Goal: Task Accomplishment & Management: Manage account settings

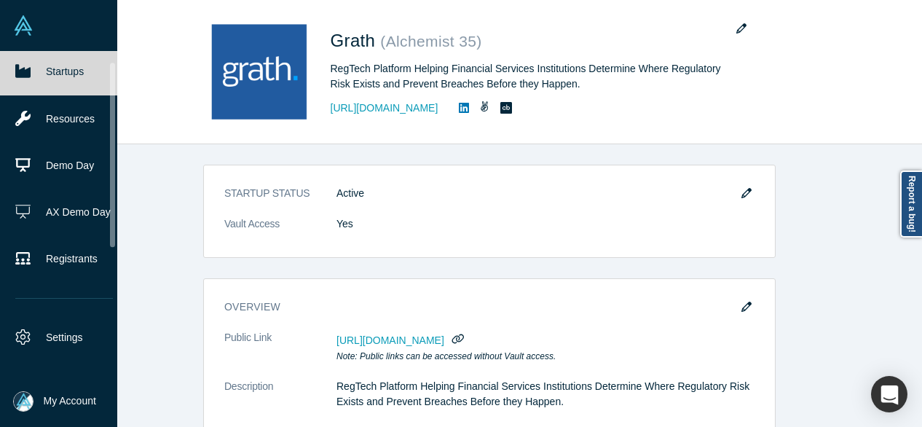
scroll to position [73, 0]
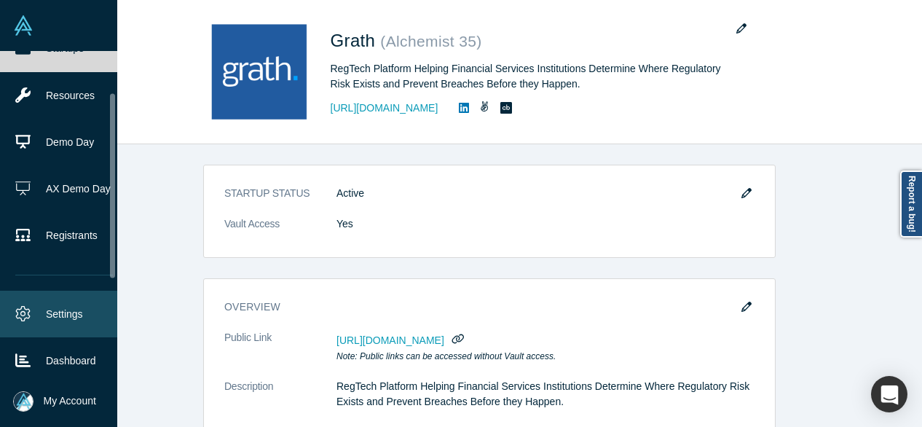
click at [58, 310] on link "Settings" at bounding box center [64, 314] width 128 height 47
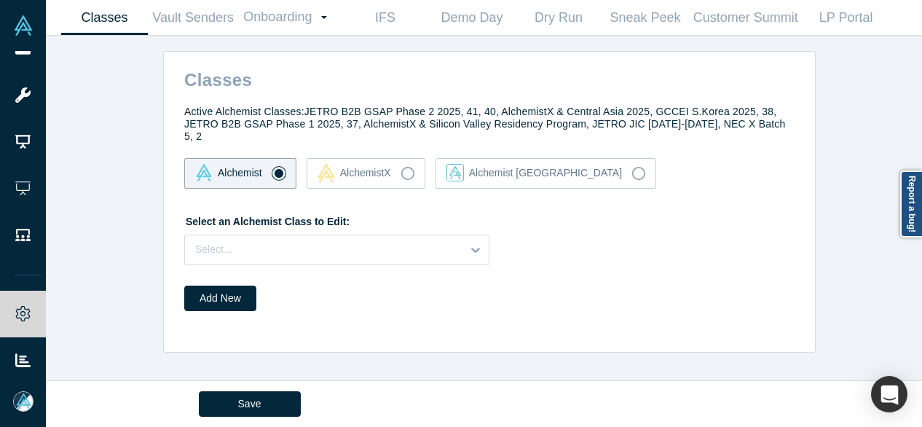
click at [64, 109] on div "Classes Active Alchemist Classes: JETRO B2B GSAP Phase 2 2025, 41, 40, Alchemis…" at bounding box center [490, 214] width 888 height 356
click at [479, 27] on link "Demo Day" at bounding box center [471, 18] width 87 height 34
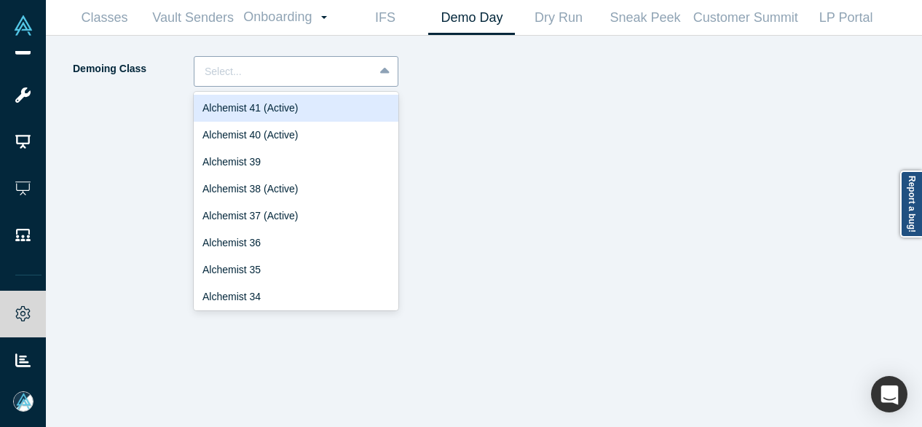
click at [305, 74] on div at bounding box center [284, 72] width 159 height 18
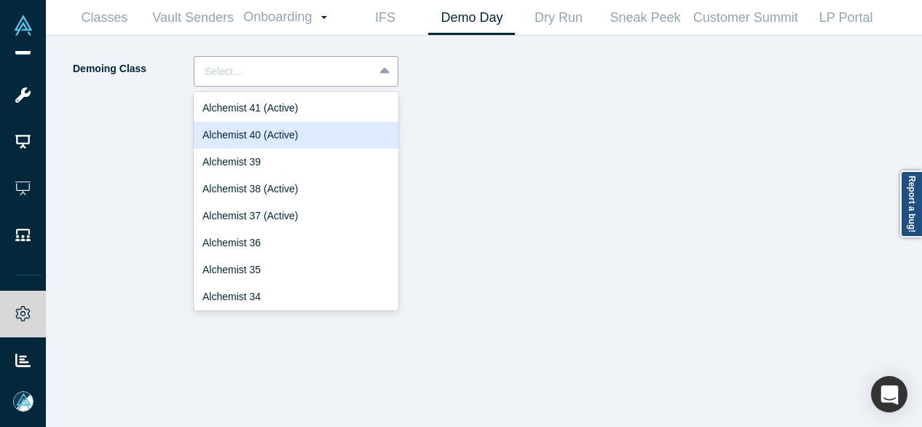
click at [265, 137] on div "Alchemist 40 (Active)" at bounding box center [296, 135] width 205 height 27
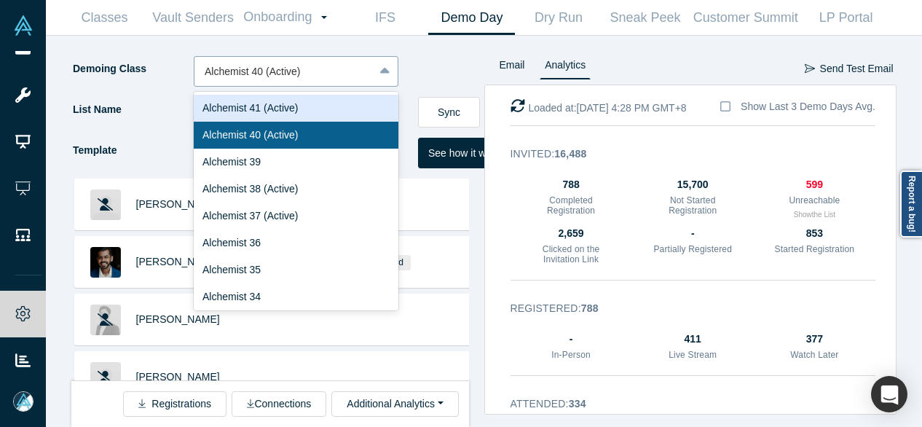
click at [246, 80] on div at bounding box center [284, 72] width 159 height 18
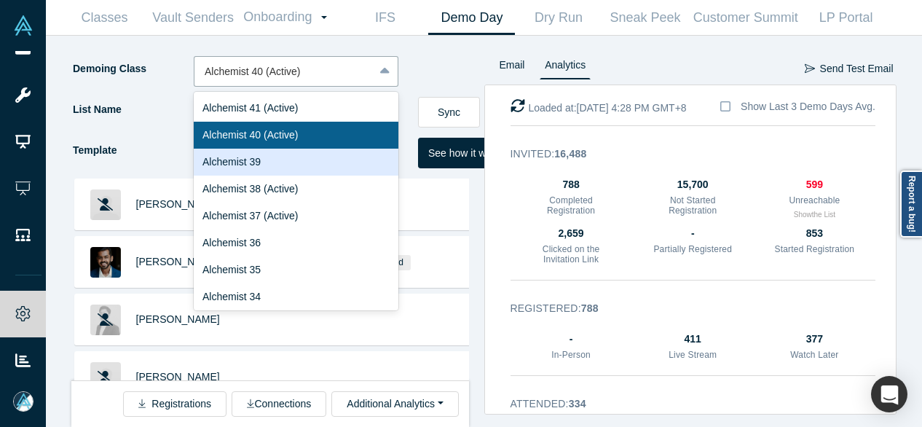
click at [252, 162] on div "Alchemist 39" at bounding box center [296, 162] width 205 height 27
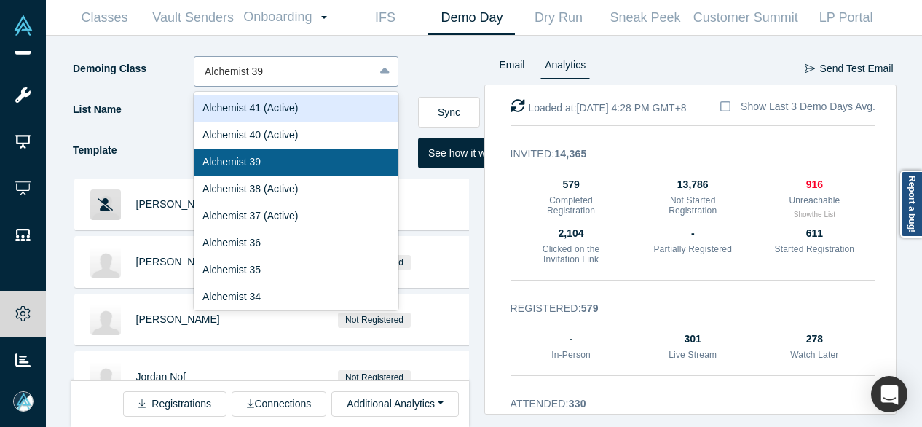
click at [263, 71] on div at bounding box center [284, 72] width 159 height 18
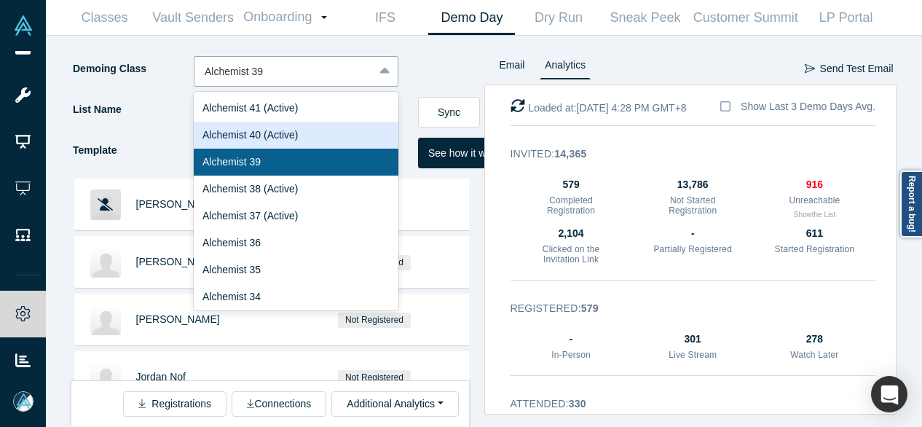
click at [264, 133] on div "Alchemist 40 (Active)" at bounding box center [296, 135] width 205 height 27
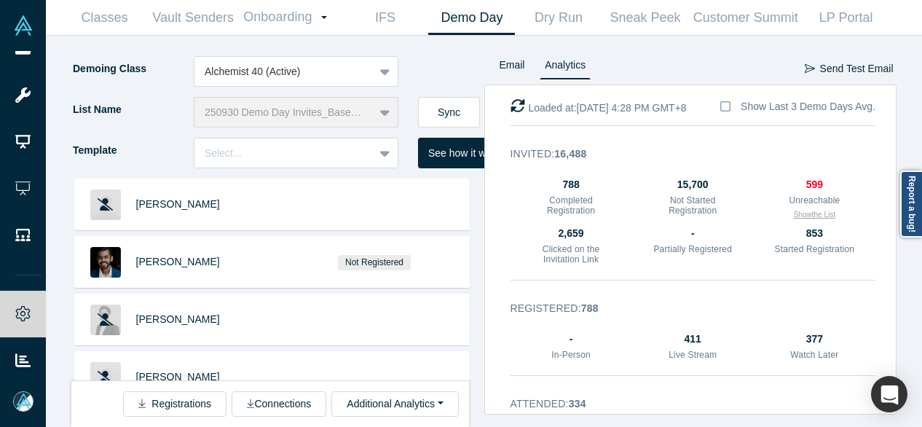
click at [802, 218] on button "Show the List" at bounding box center [815, 214] width 42 height 11
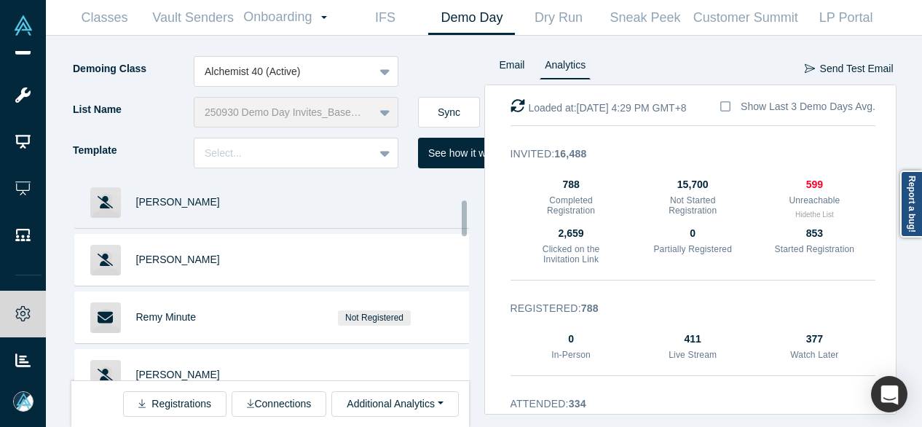
scroll to position [146, 0]
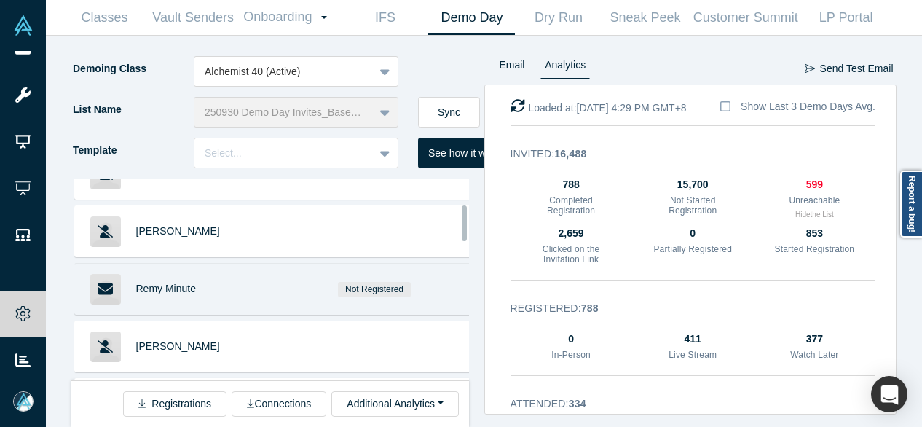
click at [184, 294] on div "Remy Minute" at bounding box center [200, 289] width 129 height 50
click at [187, 297] on div "Remy Minute" at bounding box center [200, 289] width 129 height 50
click at [188, 286] on span "Remy Minute" at bounding box center [166, 289] width 60 height 12
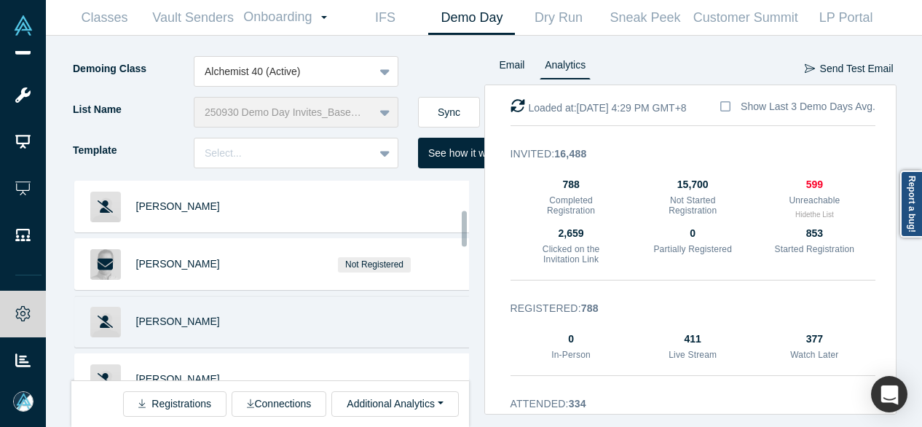
scroll to position [291, 0]
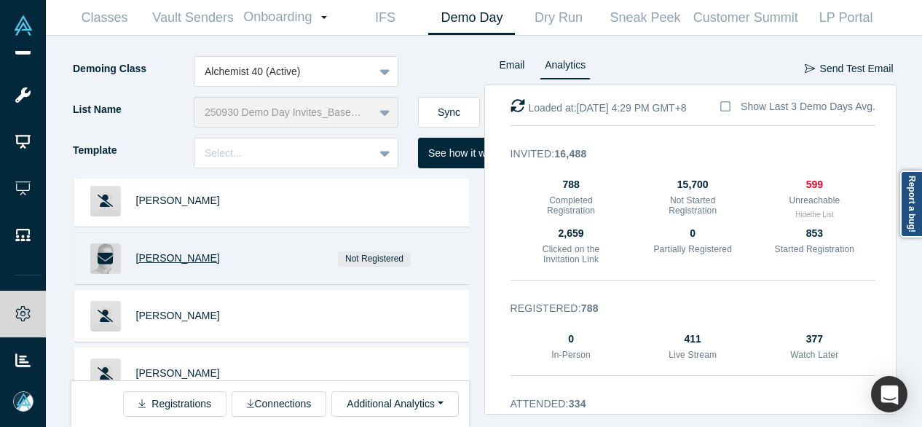
click at [181, 252] on span "Pascal Mathis" at bounding box center [178, 258] width 84 height 12
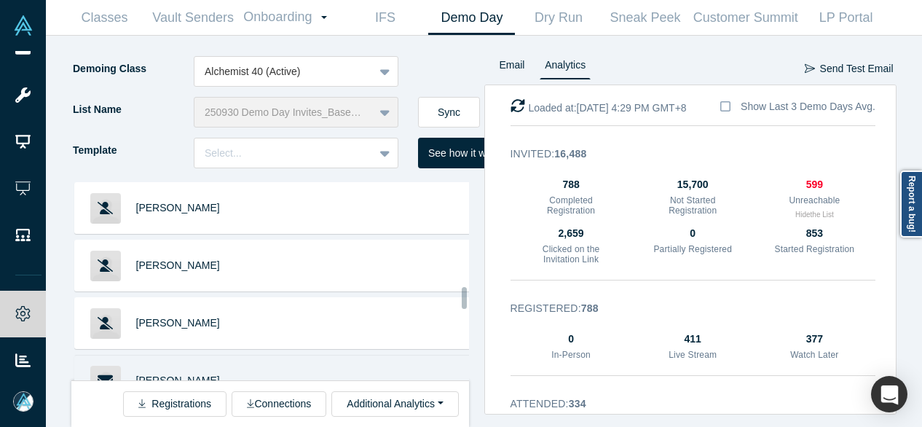
scroll to position [1254, 0]
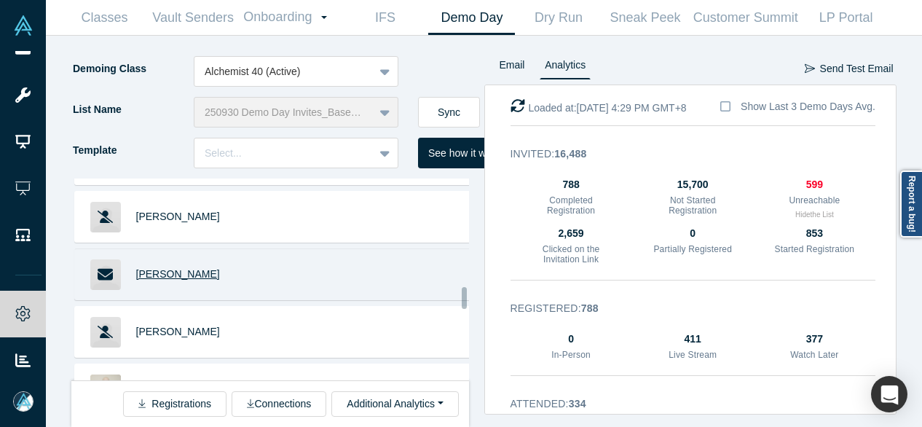
click at [150, 268] on span "David Hunter" at bounding box center [178, 274] width 84 height 12
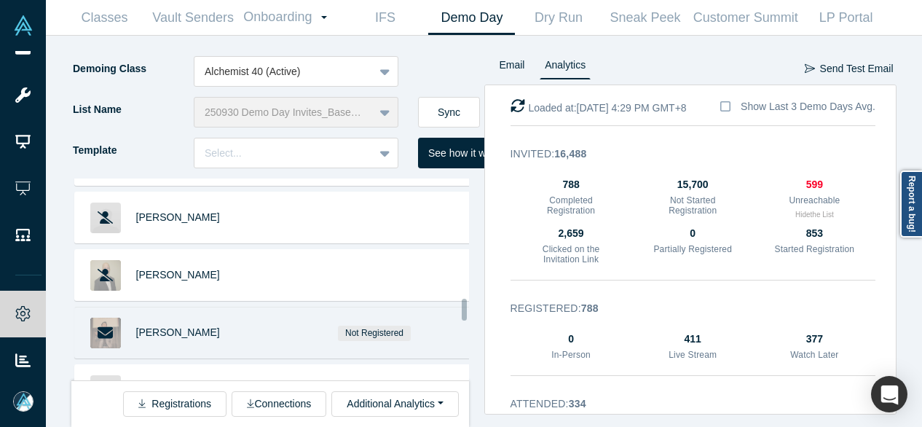
scroll to position [1400, 0]
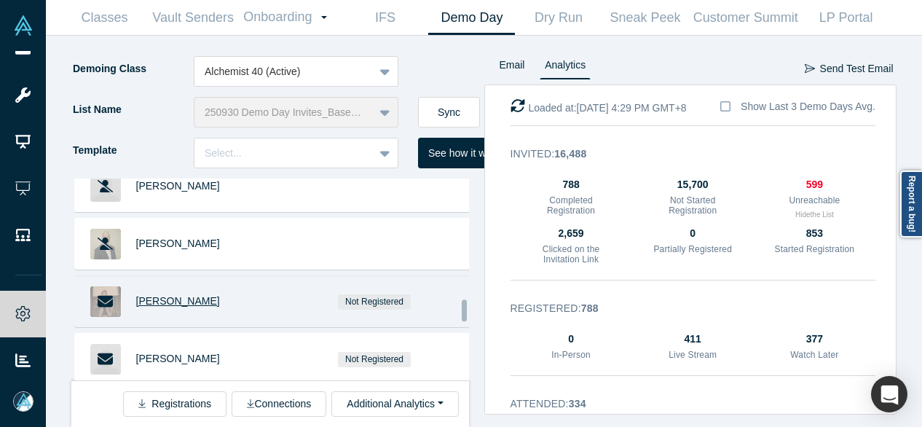
click at [163, 295] on span "Caleb Sima" at bounding box center [178, 301] width 84 height 12
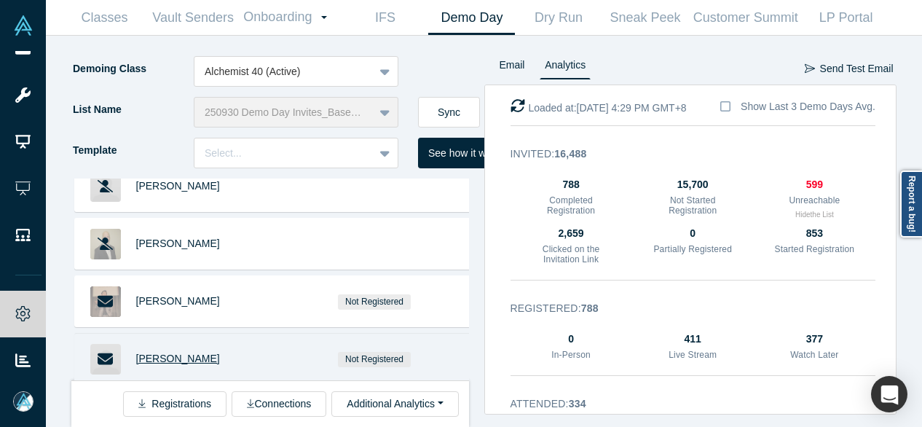
click at [176, 353] on span "David Fisher" at bounding box center [178, 359] width 84 height 12
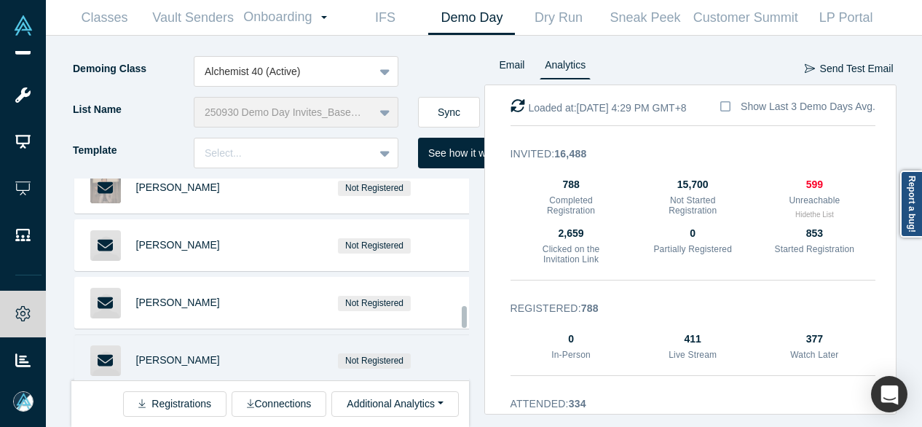
scroll to position [1545, 0]
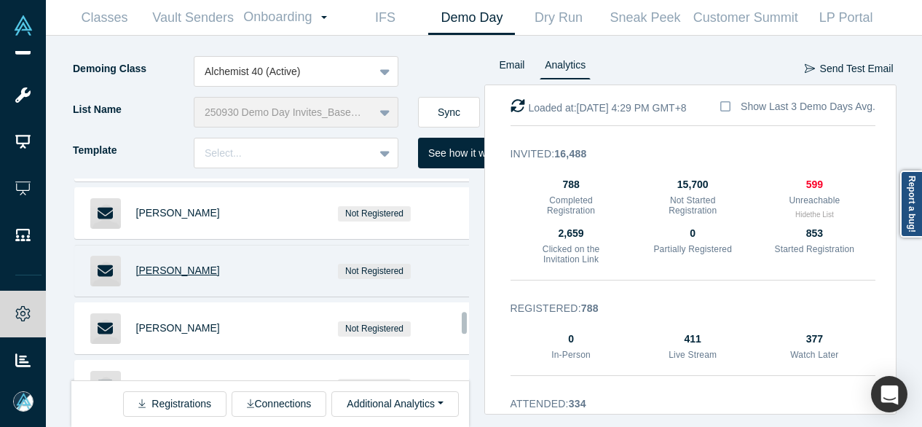
click at [153, 265] on span "Bryan Kennedy" at bounding box center [178, 271] width 84 height 12
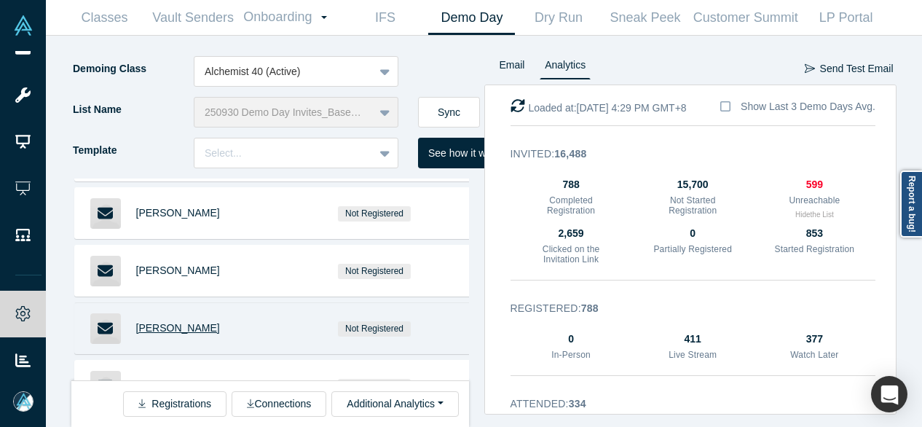
click at [144, 322] on span "David Ibnale" at bounding box center [178, 328] width 84 height 12
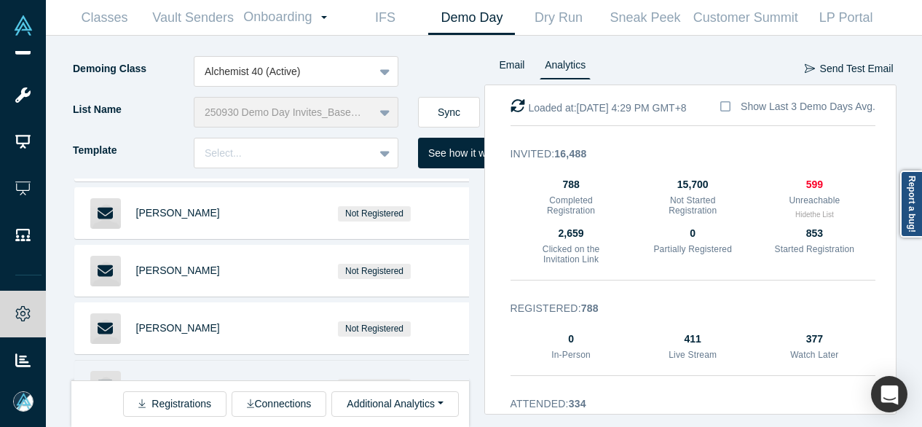
click at [163, 380] on span "Correy Voo" at bounding box center [188, 386] width 104 height 12
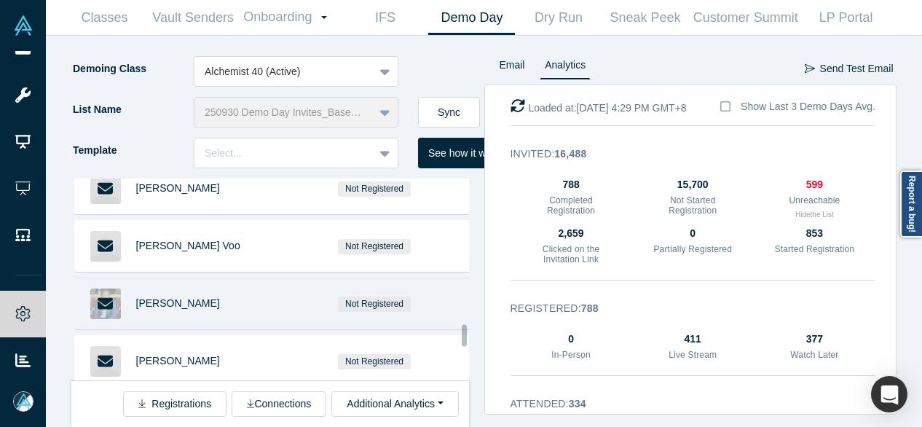
scroll to position [1691, 0]
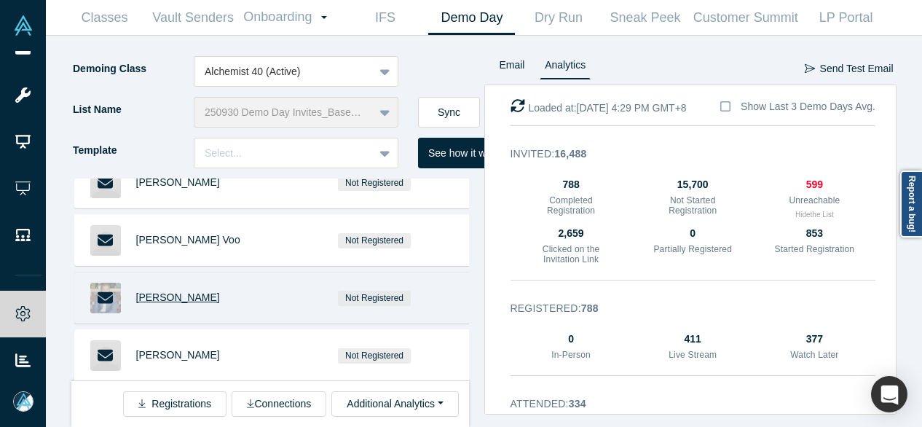
click at [160, 291] on span "Claudio Ochoa" at bounding box center [178, 297] width 84 height 12
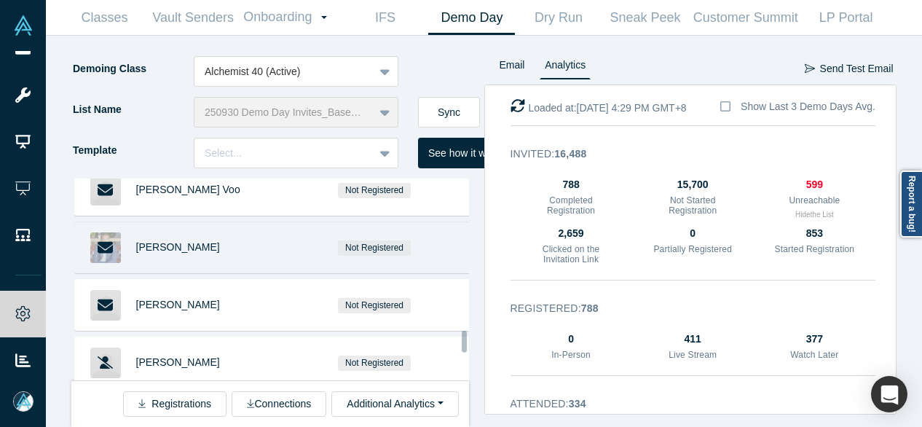
scroll to position [1764, 0]
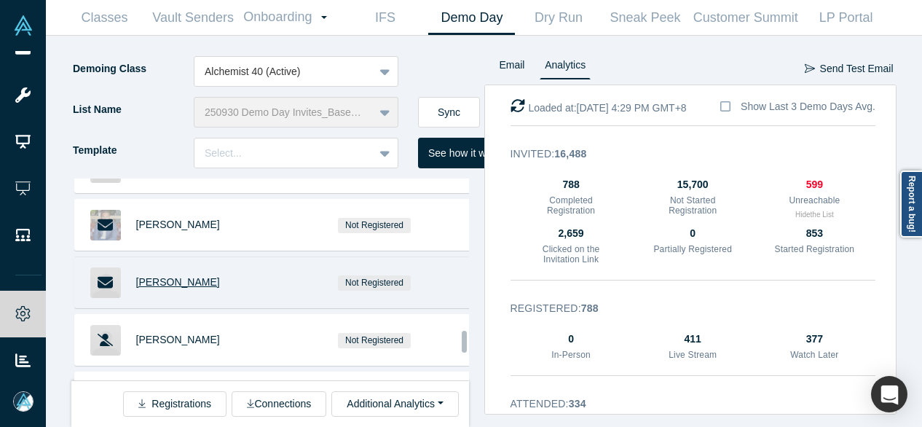
click at [174, 276] on span "Chris Devore" at bounding box center [178, 282] width 84 height 12
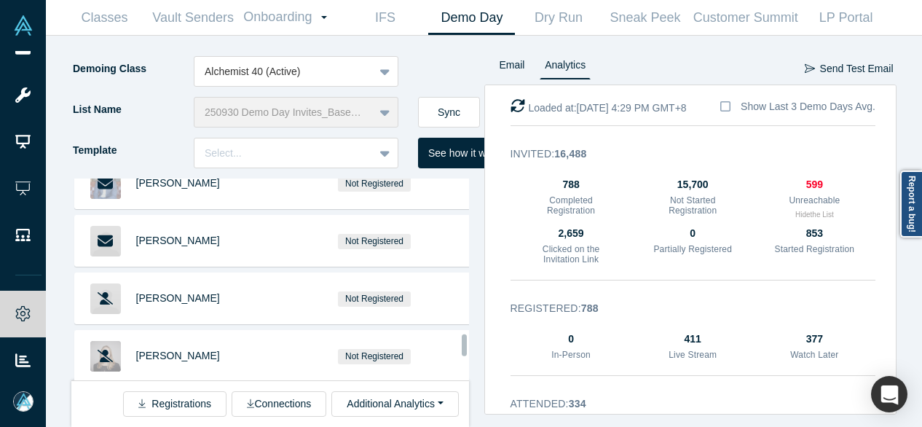
scroll to position [1910, 0]
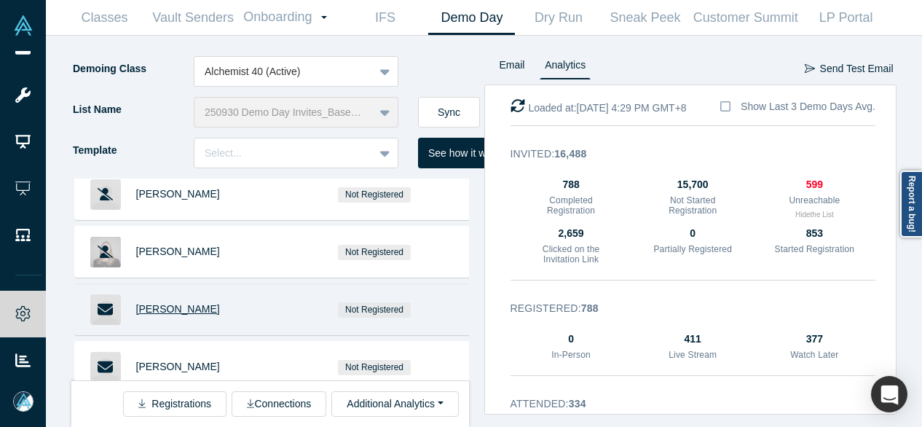
click at [176, 303] on span "[PERSON_NAME]" at bounding box center [178, 309] width 84 height 12
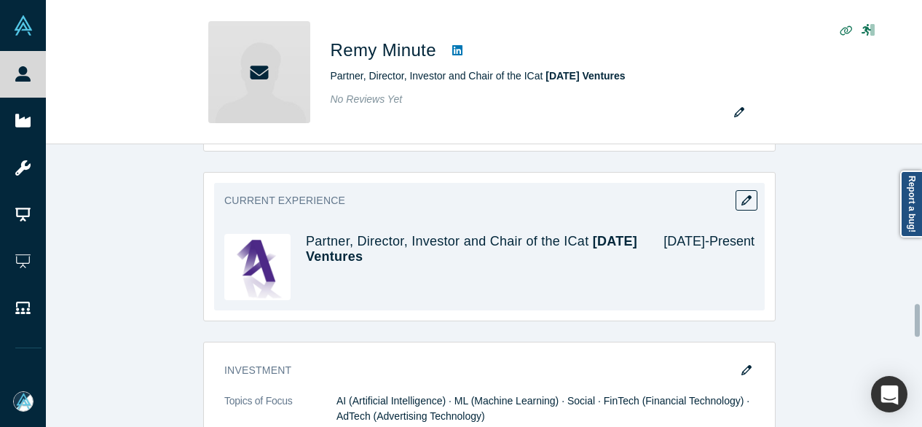
scroll to position [1384, 0]
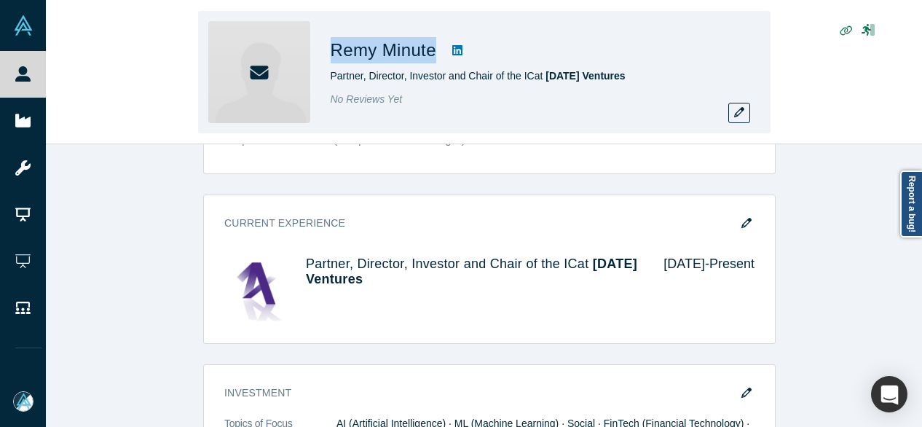
drag, startPoint x: 332, startPoint y: 59, endPoint x: 431, endPoint y: 59, distance: 99.1
click at [431, 59] on h1 "Remy Minute" at bounding box center [384, 50] width 106 height 26
copy h1 "Remy Minute"
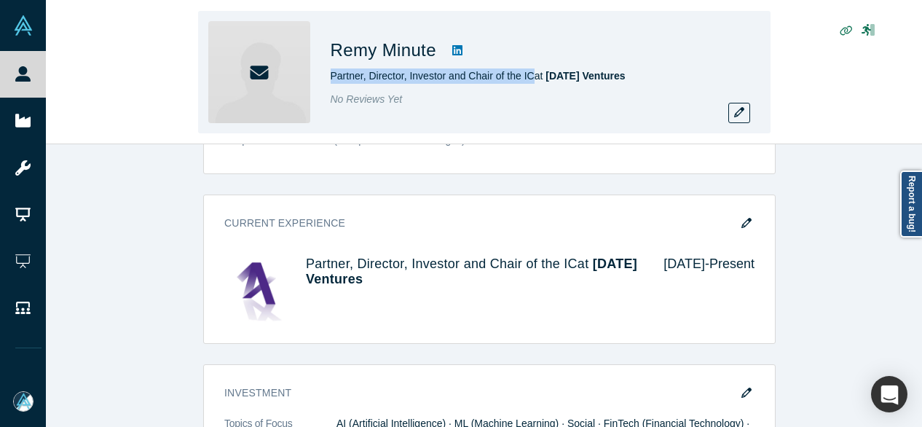
drag, startPoint x: 324, startPoint y: 78, endPoint x: 529, endPoint y: 82, distance: 204.8
click at [529, 82] on div "Remy Minute Partner, Director, Investor and Chair of the IC at Ascension Ventur…" at bounding box center [484, 72] width 573 height 122
copy span "Partner, Director, Investor and Chair of the IC"
click at [740, 106] on button "button" at bounding box center [740, 113] width 22 height 20
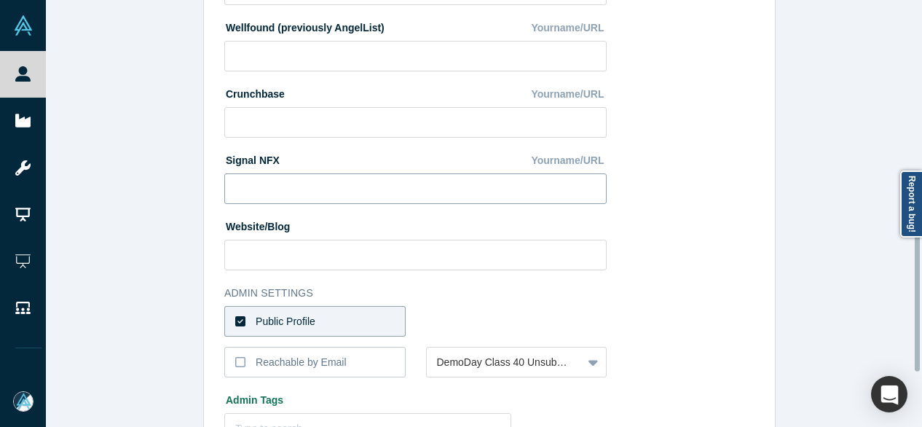
scroll to position [583, 0]
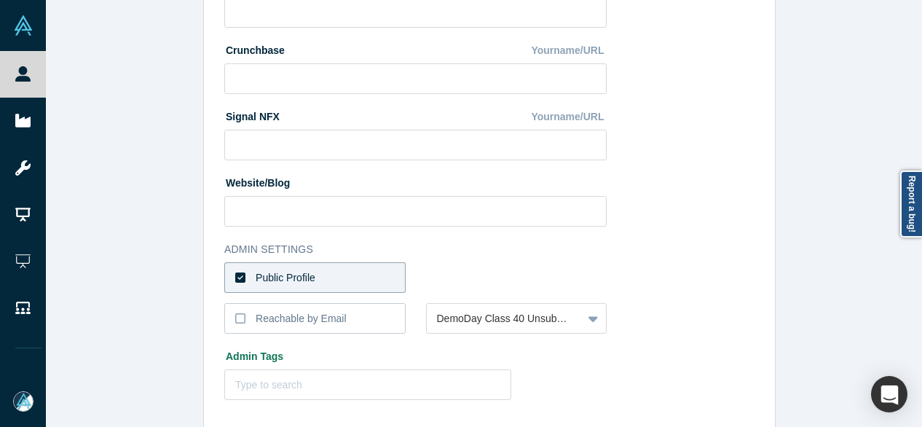
click at [296, 282] on div "Public Profile" at bounding box center [286, 277] width 60 height 15
click at [0, 0] on input "Public Profile" at bounding box center [0, 0] width 0 height 0
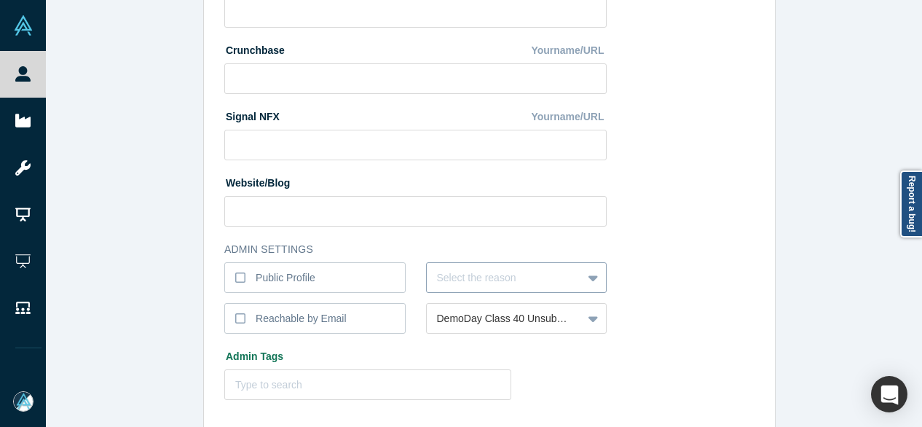
scroll to position [627, 0]
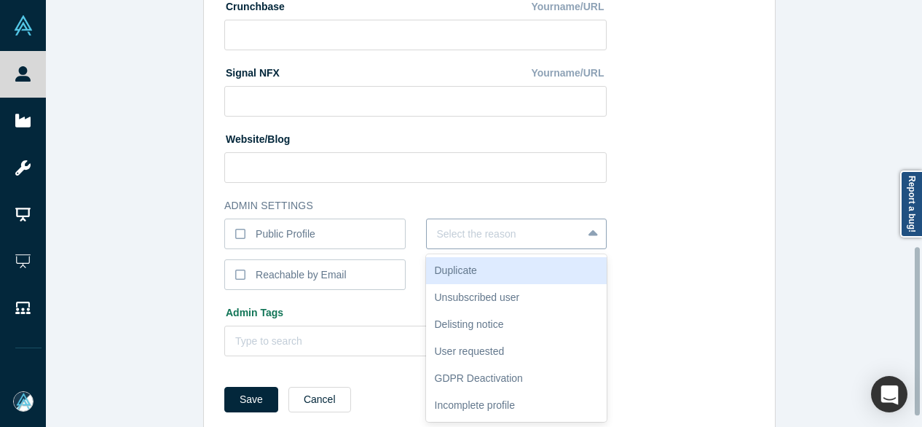
click at [475, 249] on div "6 results available. Use Up and Down to choose options, press Enter to select t…" at bounding box center [516, 234] width 181 height 31
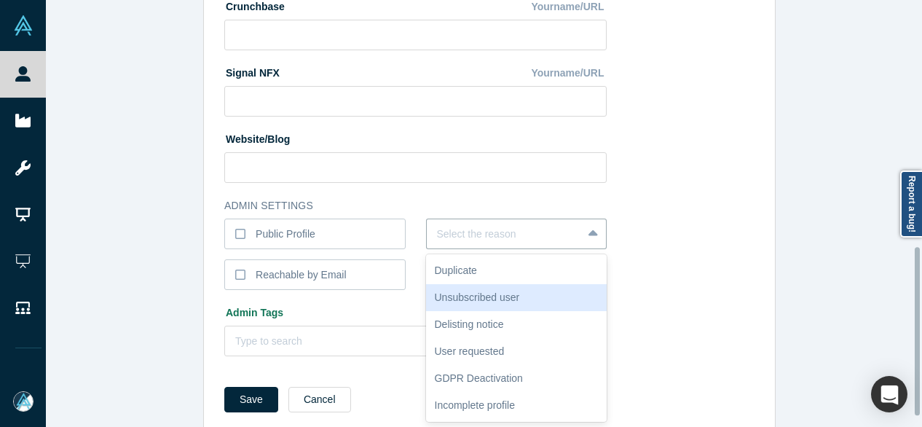
click at [463, 301] on div "Unsubscribed user" at bounding box center [516, 297] width 181 height 27
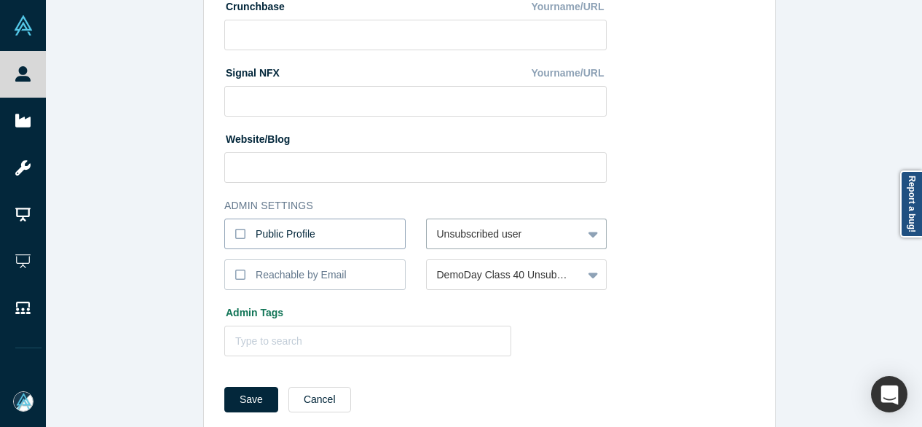
click at [274, 235] on div "Public Profile" at bounding box center [286, 234] width 60 height 15
click at [0, 0] on input "Public Profile" at bounding box center [0, 0] width 0 height 0
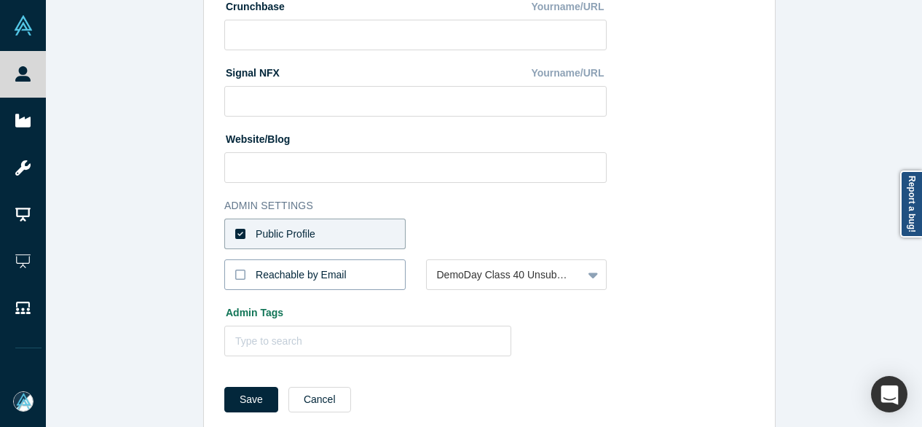
click at [276, 278] on div "Reachable by Email" at bounding box center [301, 274] width 91 height 15
click at [0, 0] on input "Reachable by Email" at bounding box center [0, 0] width 0 height 0
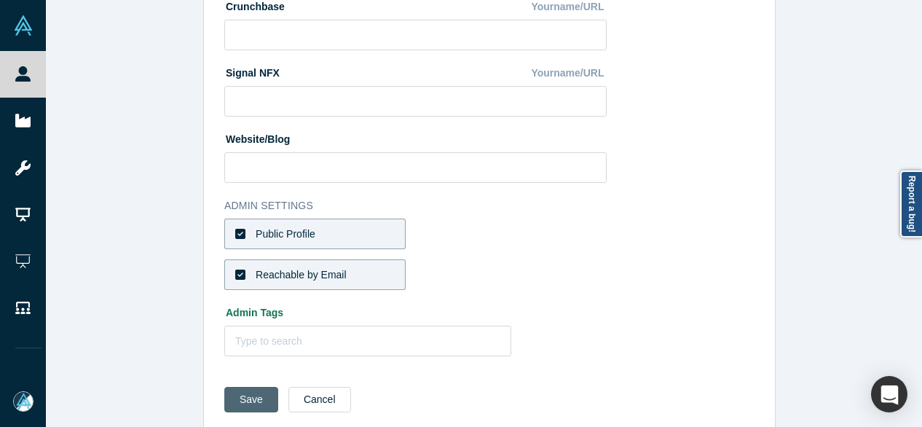
drag, startPoint x: 243, startPoint y: 401, endPoint x: 235, endPoint y: 385, distance: 17.6
click at [243, 402] on button "Save" at bounding box center [251, 400] width 54 height 26
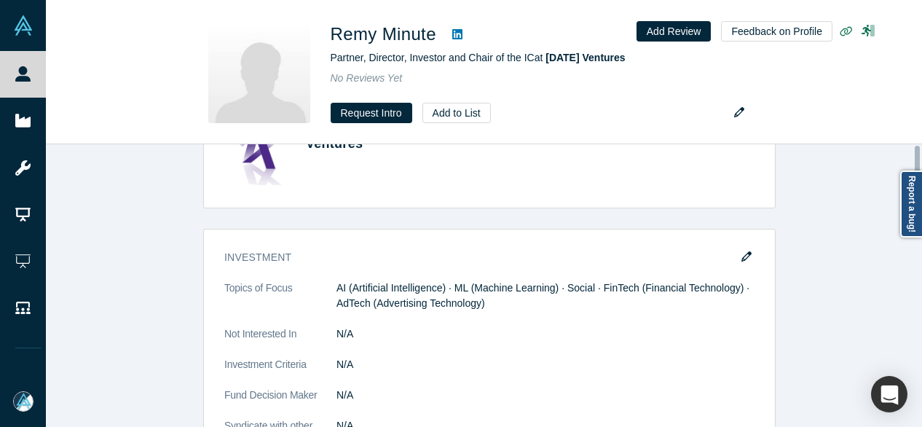
scroll to position [0, 0]
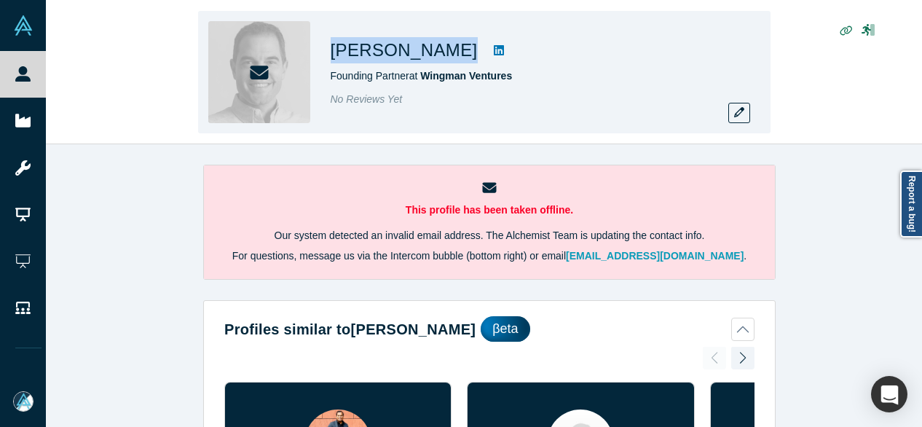
drag, startPoint x: 377, startPoint y: 60, endPoint x: 436, endPoint y: 62, distance: 59.0
click at [436, 62] on div "Pascal Mathis Founding Partner at Wingman Ventures No Reviews Yet" at bounding box center [484, 72] width 573 height 122
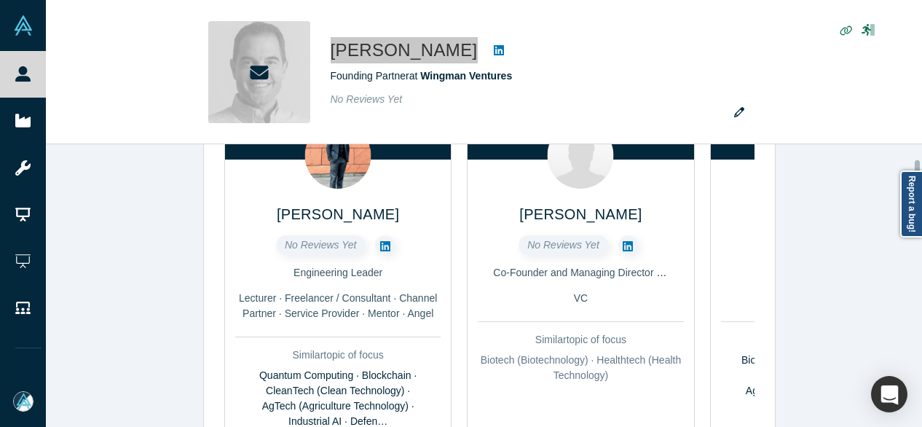
scroll to position [291, 0]
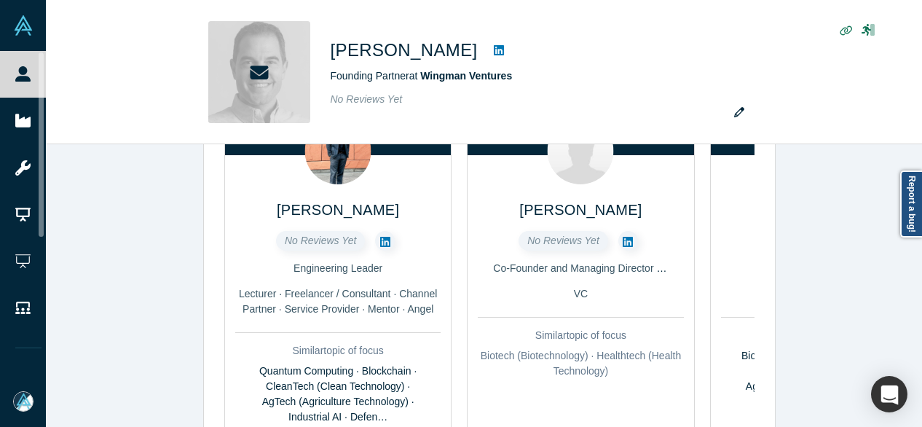
drag, startPoint x: 133, startPoint y: 271, endPoint x: 141, endPoint y: 273, distance: 8.3
click at [135, 272] on div "This profile has been taken offline. Our system detected an invalid email addre…" at bounding box center [490, 291] width 888 height 294
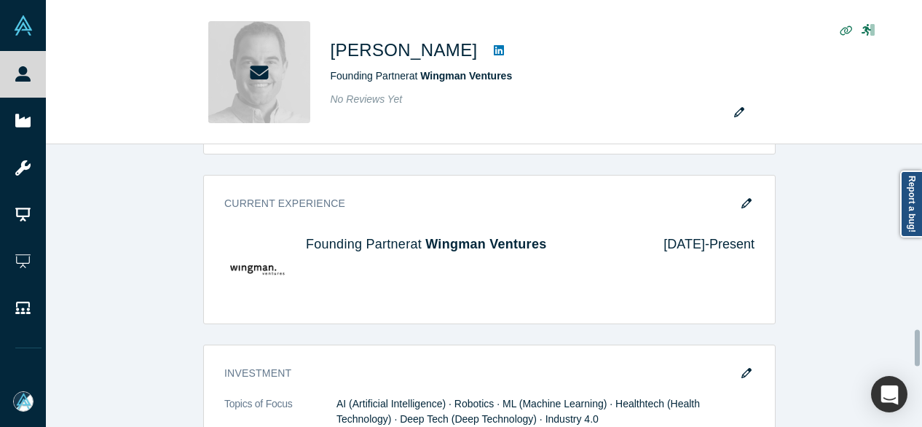
scroll to position [1457, 0]
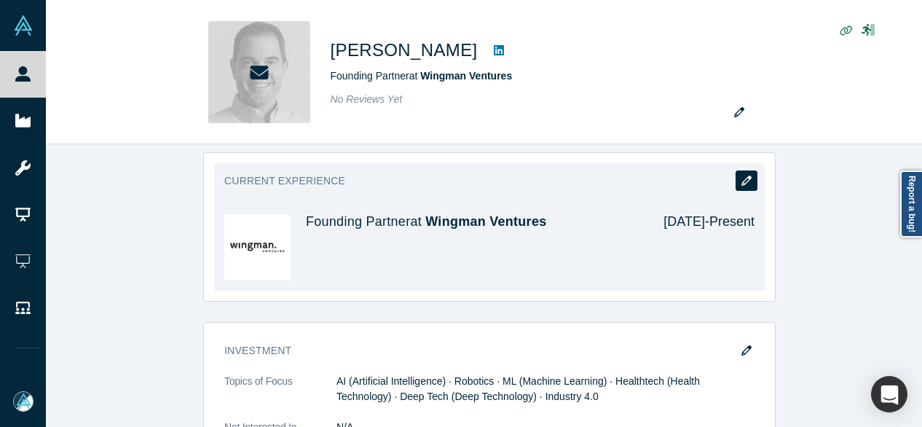
click at [743, 171] on button "button" at bounding box center [747, 181] width 22 height 20
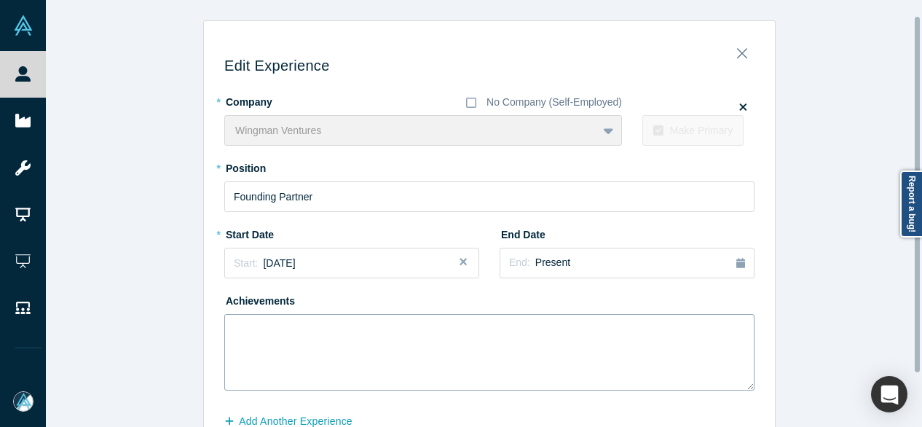
scroll to position [83, 0]
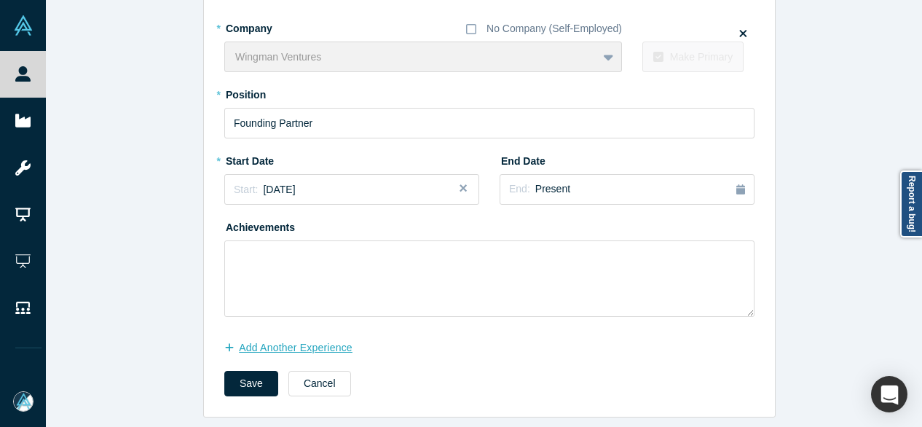
click at [265, 340] on button "Add Another Experience" at bounding box center [296, 348] width 144 height 26
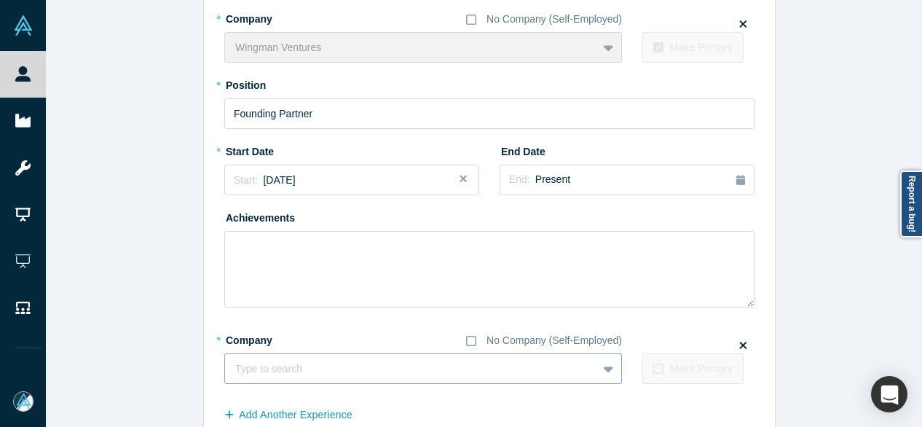
click at [271, 364] on div at bounding box center [411, 369] width 352 height 18
paste input "Founderful logo Partner Partner Founderful"
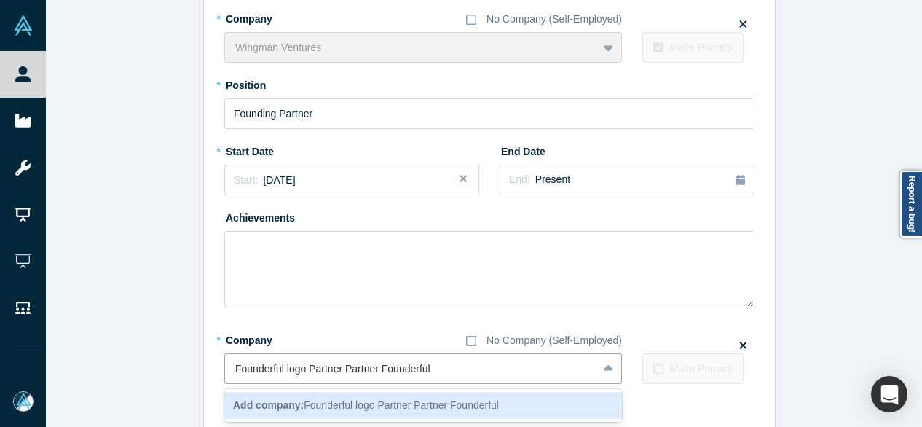
drag, startPoint x: 375, startPoint y: 369, endPoint x: 191, endPoint y: 372, distance: 184.4
click at [191, 372] on div "Edit Experience * Company No Company (Self-Employed) Wingman Ventures To pick u…" at bounding box center [490, 210] width 888 height 547
type input "Founderful"
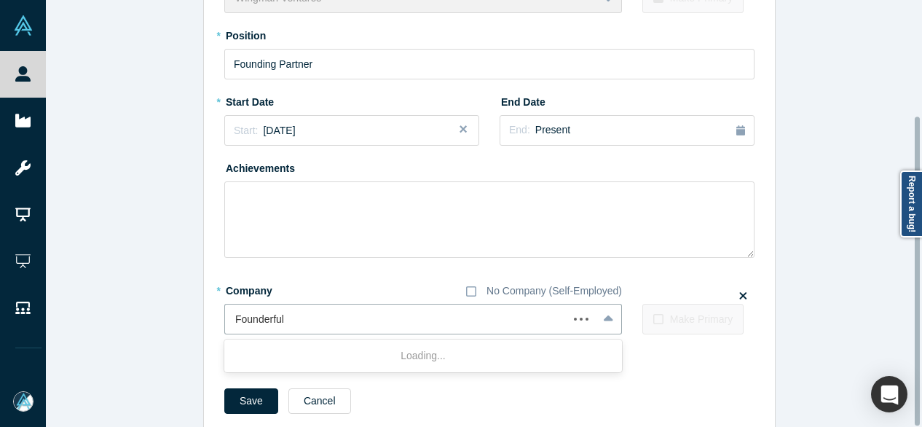
scroll to position [160, 0]
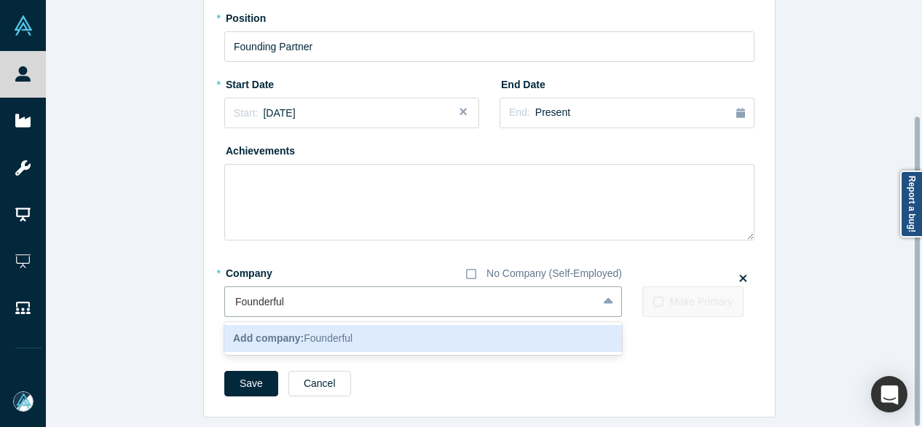
click at [264, 332] on b "Add company:" at bounding box center [268, 338] width 71 height 12
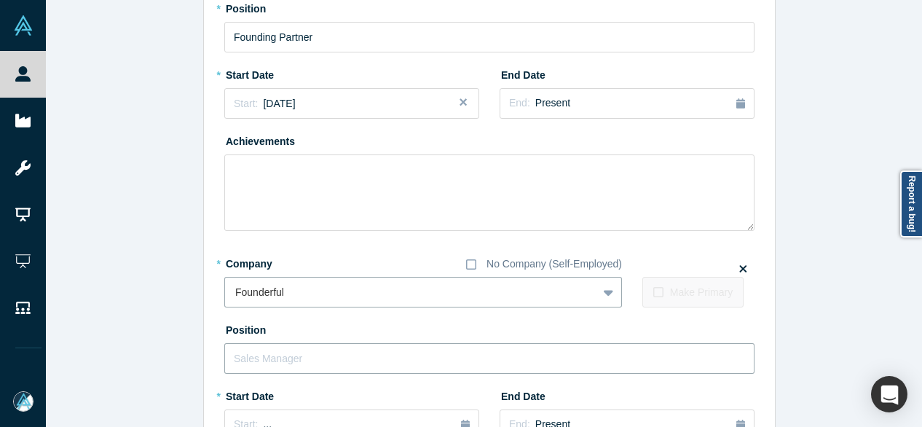
click at [277, 359] on input "text" at bounding box center [489, 358] width 530 height 31
paste input "Founderful logo Partner Partner"
drag, startPoint x: 340, startPoint y: 356, endPoint x: 200, endPoint y: 355, distance: 139.9
click at [189, 357] on div "Edit Experience * Company No Company (Self-Employed) Wingman Ventures To pick u…" at bounding box center [490, 257] width 888 height 792
type input "Partner"
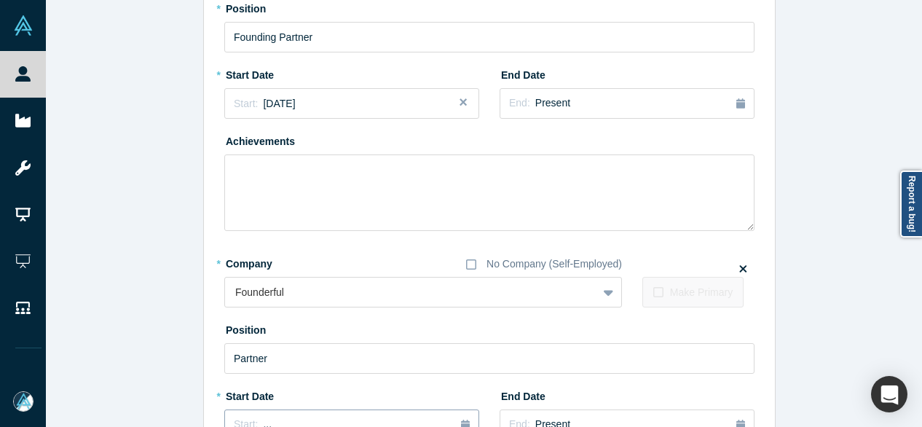
click at [265, 415] on button "Start: ..." at bounding box center [351, 425] width 255 height 31
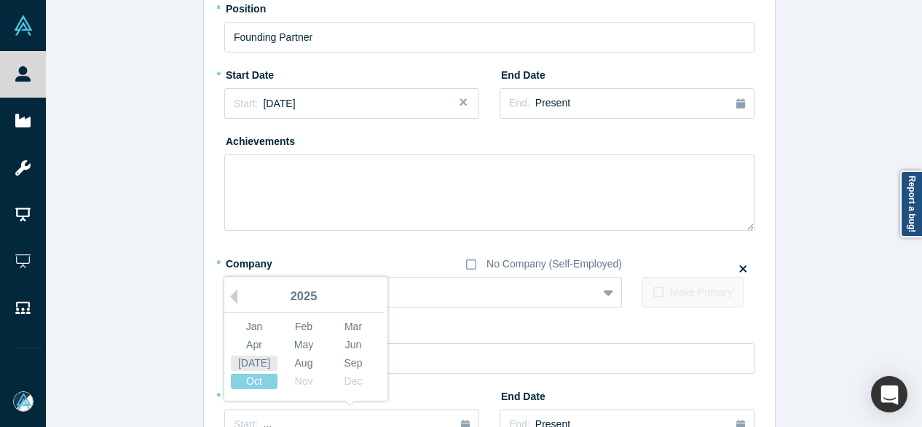
click at [256, 362] on div "[DATE]" at bounding box center [254, 363] width 47 height 15
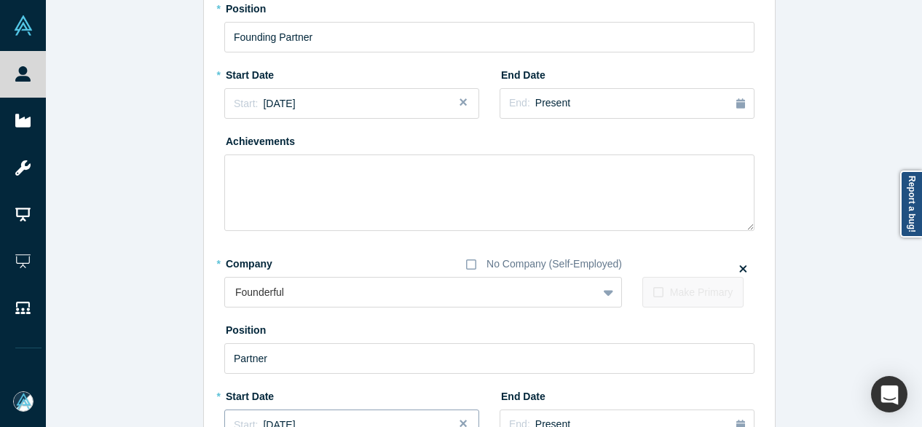
click at [268, 414] on button "Start: July 2025" at bounding box center [351, 425] width 255 height 31
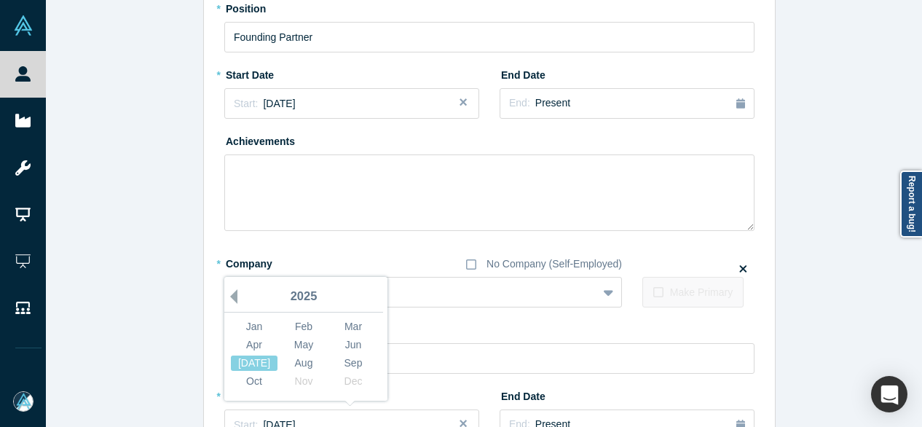
click at [228, 296] on button "Previous Year" at bounding box center [230, 296] width 15 height 15
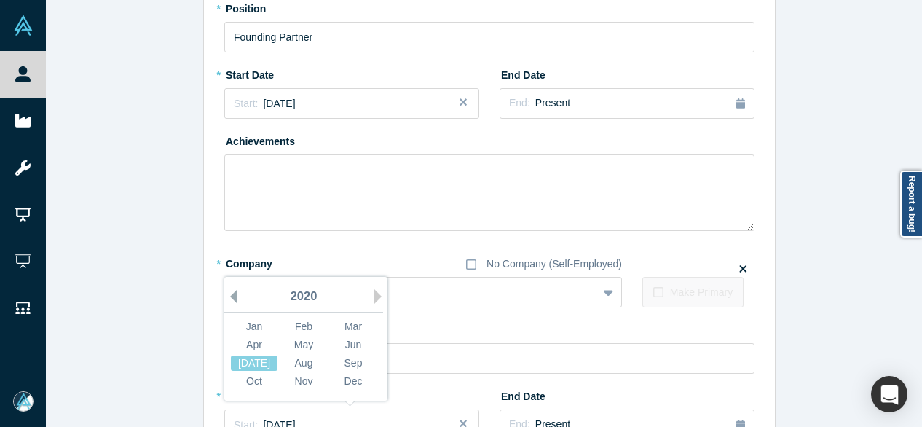
click at [228, 296] on button "Previous Year" at bounding box center [230, 296] width 15 height 15
click at [229, 296] on button "Previous Year" at bounding box center [230, 296] width 15 height 15
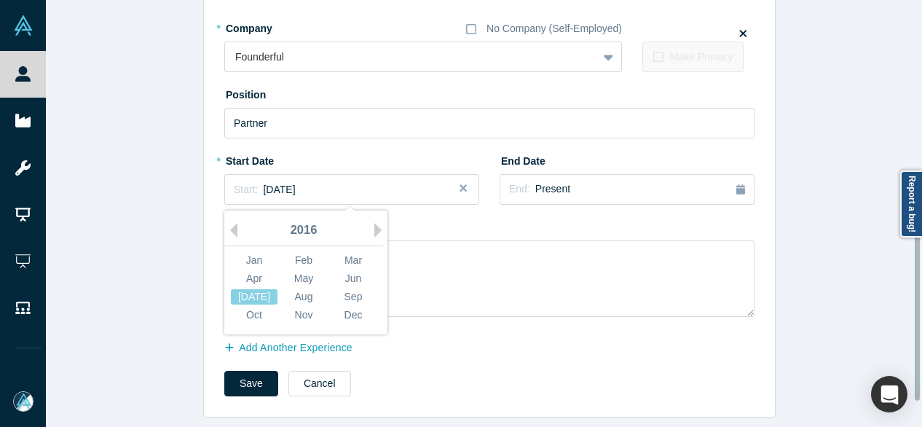
scroll to position [404, 0]
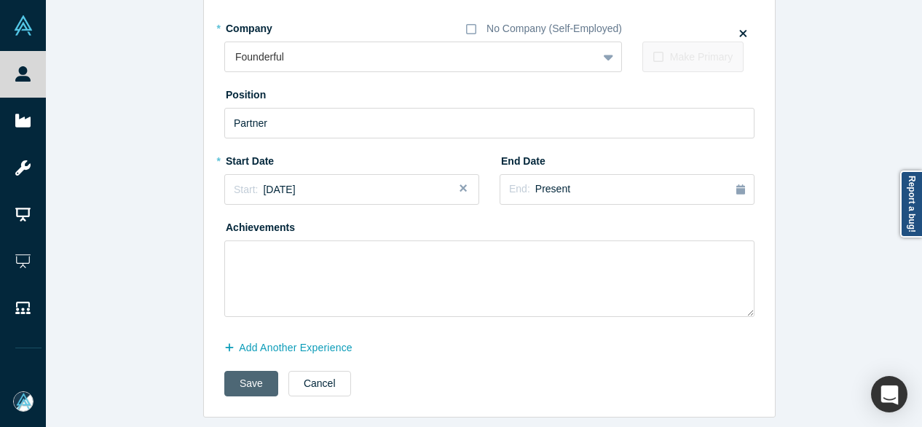
click at [236, 380] on button "Save" at bounding box center [251, 384] width 54 height 26
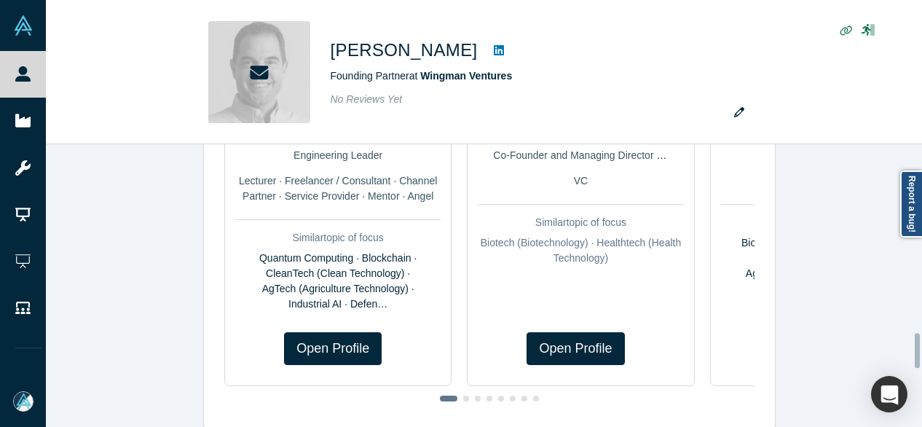
scroll to position [0, 0]
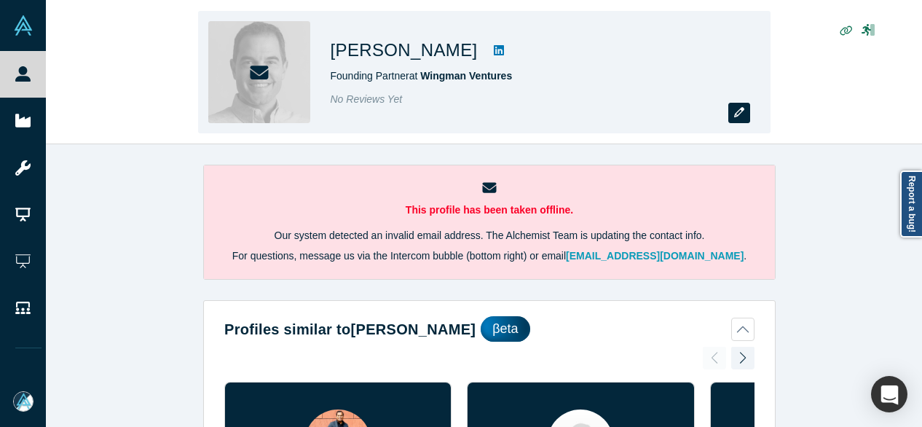
click at [738, 114] on icon "button" at bounding box center [739, 112] width 10 height 10
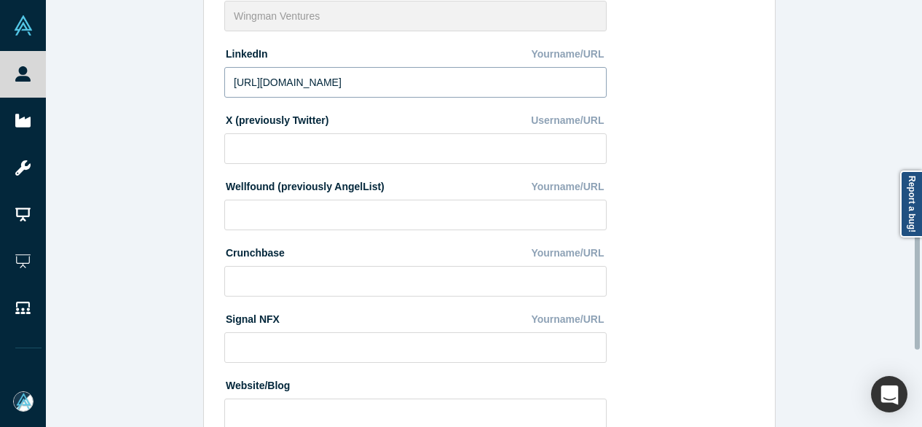
scroll to position [583, 0]
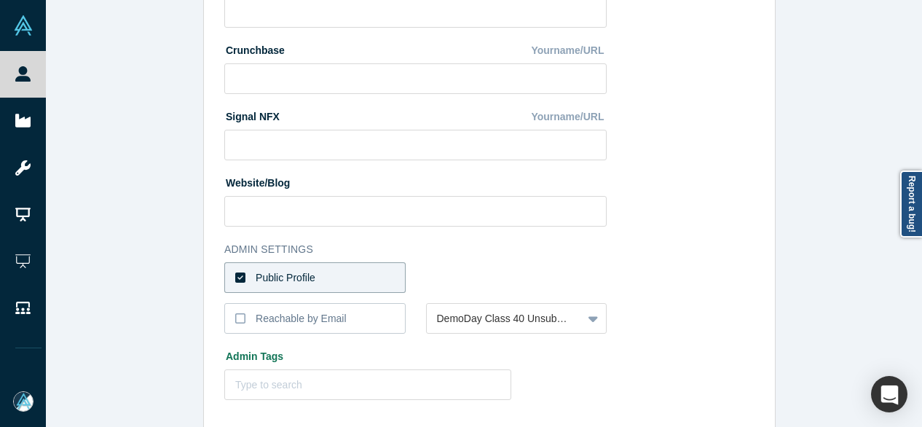
click at [329, 275] on label "Public Profile" at bounding box center [314, 277] width 181 height 31
click at [0, 0] on input "Public Profile" at bounding box center [0, 0] width 0 height 0
click at [317, 282] on label "Public Profile" at bounding box center [314, 277] width 181 height 31
click at [0, 0] on input "Public Profile" at bounding box center [0, 0] width 0 height 0
click at [249, 319] on label "Reachable by Email" at bounding box center [314, 318] width 181 height 31
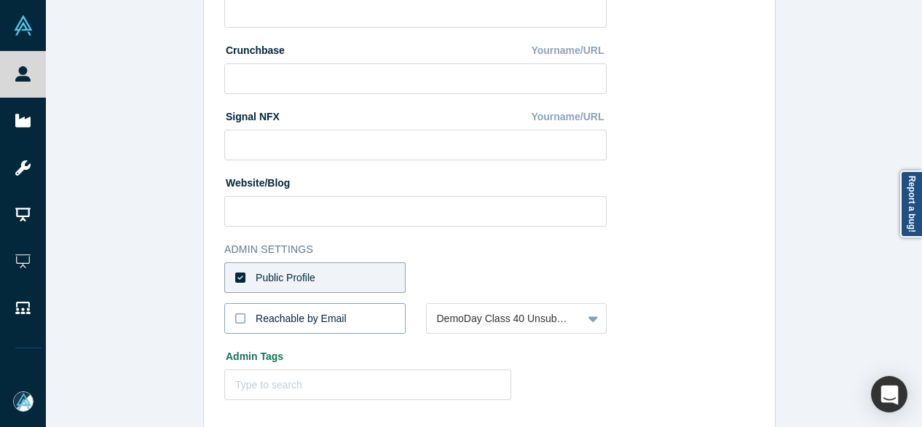
click at [0, 0] on input "Reachable by Email" at bounding box center [0, 0] width 0 height 0
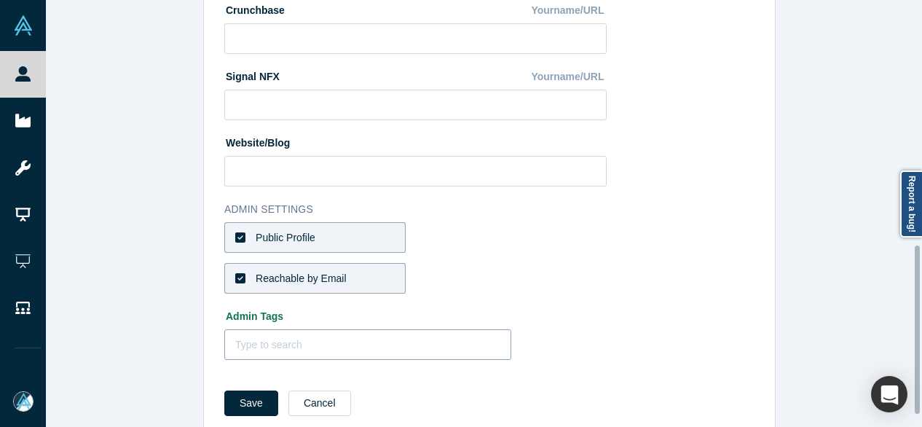
scroll to position [653, 0]
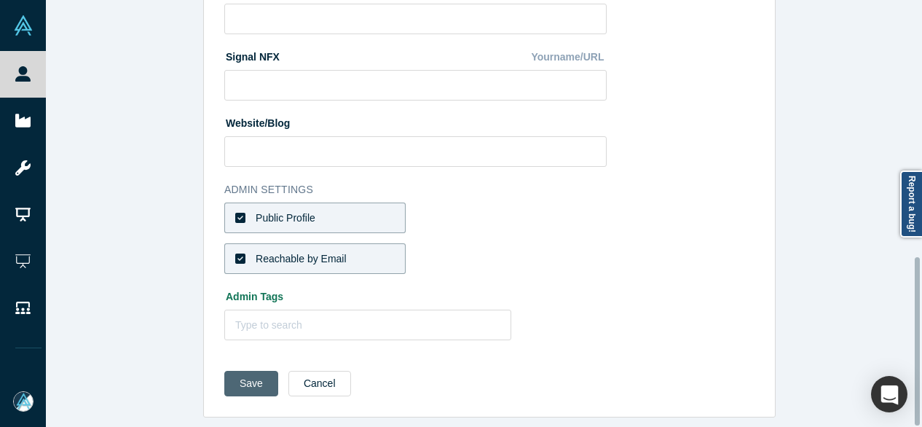
click at [225, 375] on button "Save" at bounding box center [251, 384] width 54 height 26
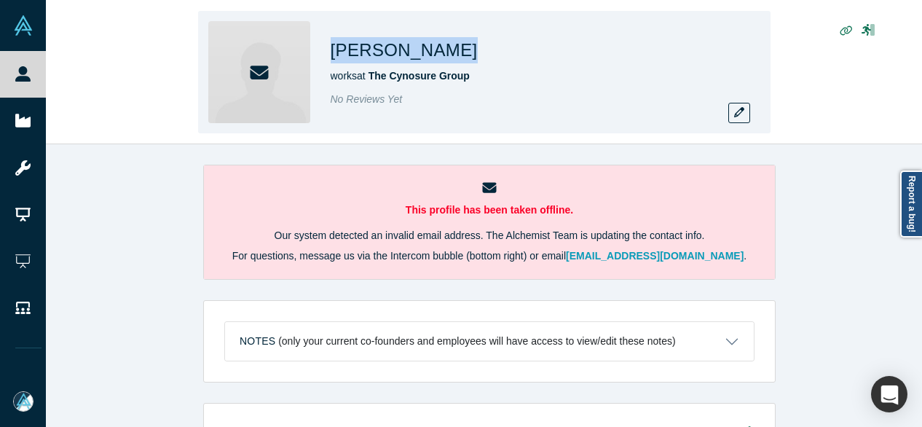
drag, startPoint x: 0, startPoint y: 0, endPoint x: 436, endPoint y: 60, distance: 439.8
click at [436, 60] on div "[PERSON_NAME]" at bounding box center [535, 50] width 408 height 26
copy h1 "[PERSON_NAME]"
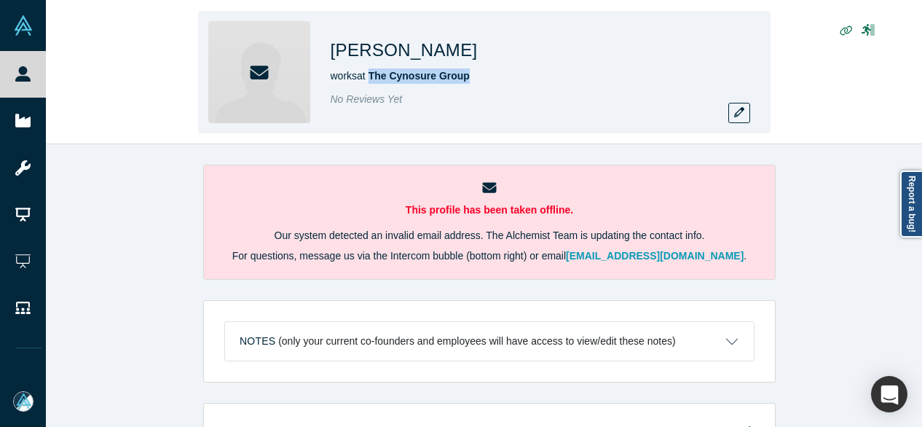
drag, startPoint x: 373, startPoint y: 85, endPoint x: 471, endPoint y: 78, distance: 97.9
click at [471, 78] on div "[PERSON_NAME] works at The Cynosure Group No Reviews Yet" at bounding box center [535, 72] width 408 height 102
copy span "The Cynosure Group"
click at [734, 114] on button "button" at bounding box center [740, 113] width 22 height 20
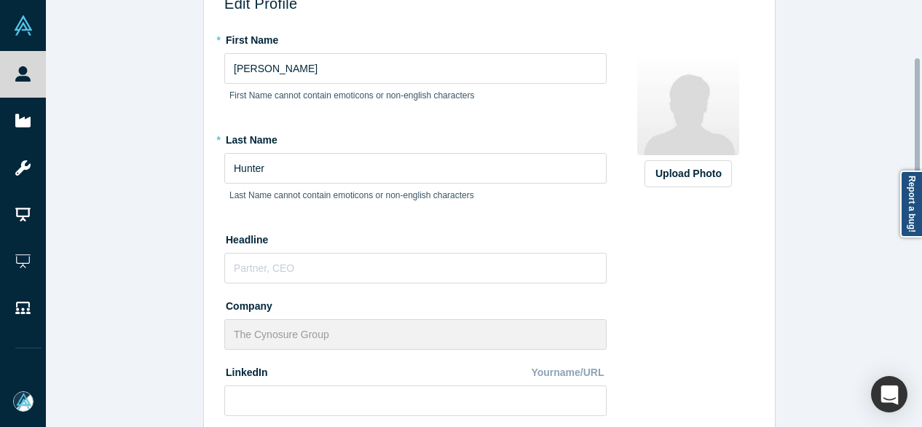
scroll to position [146, 0]
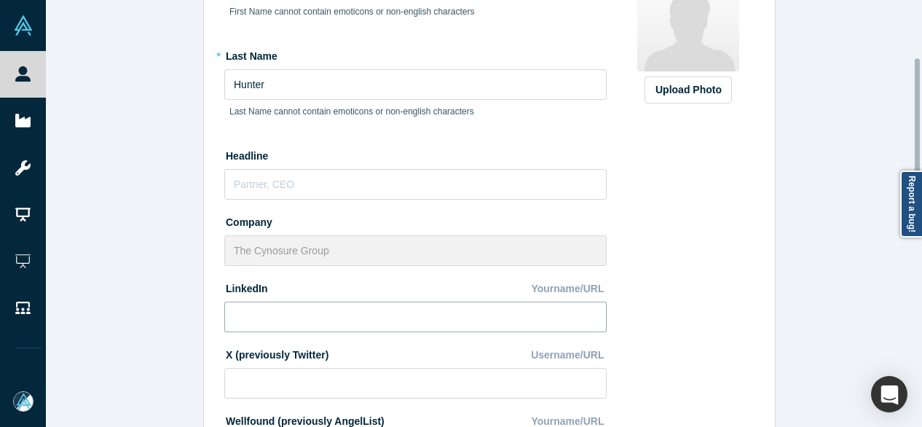
click at [290, 308] on input at bounding box center [415, 317] width 383 height 31
paste input "[URL][DOMAIN_NAME][PERSON_NAME]"
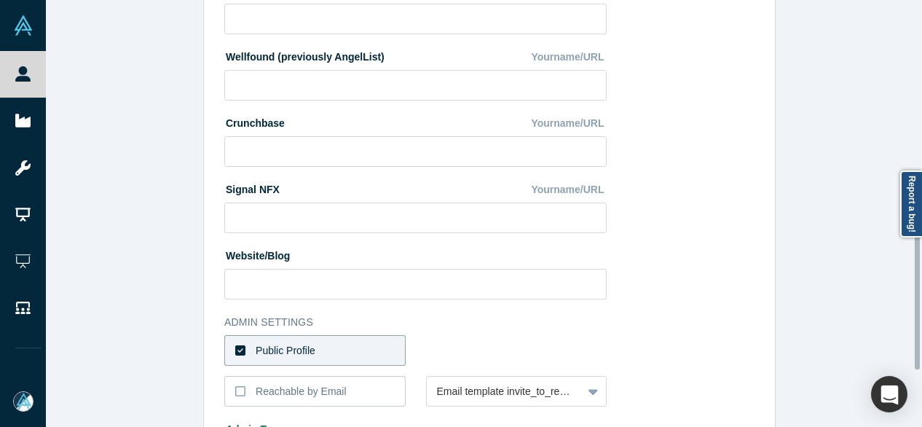
scroll to position [653, 0]
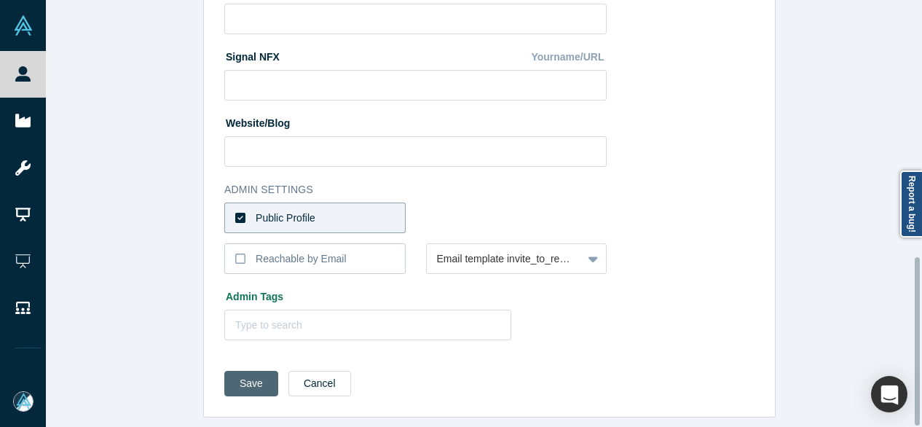
type input "[URL][DOMAIN_NAME][PERSON_NAME]"
click at [236, 373] on button "Save" at bounding box center [251, 384] width 54 height 26
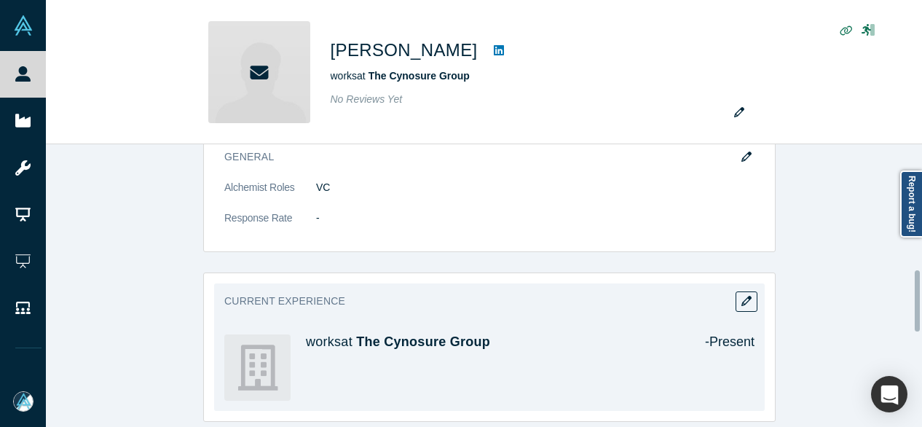
scroll to position [583, 0]
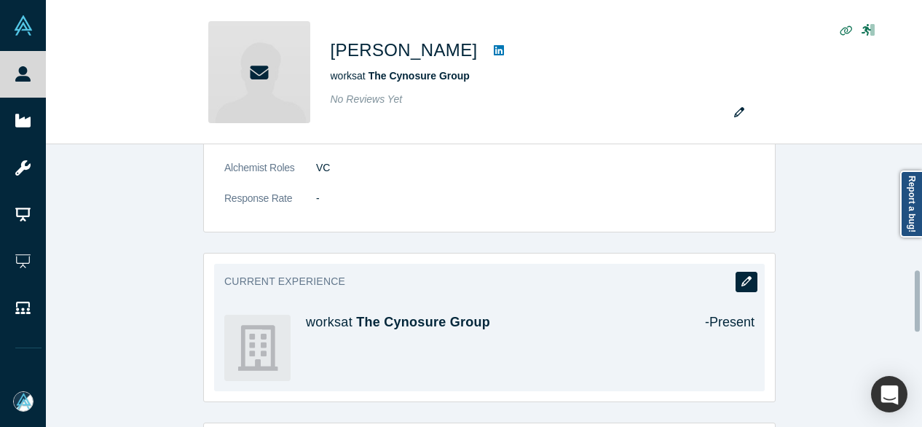
click at [740, 283] on button "button" at bounding box center [747, 282] width 22 height 20
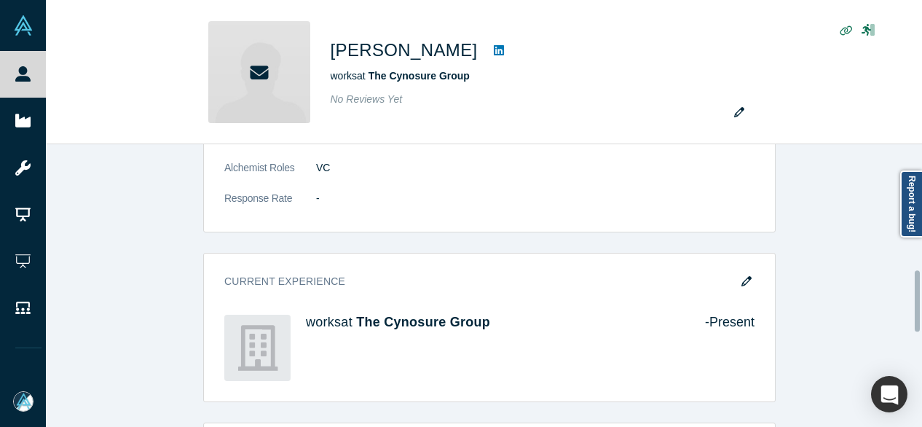
scroll to position [0, 0]
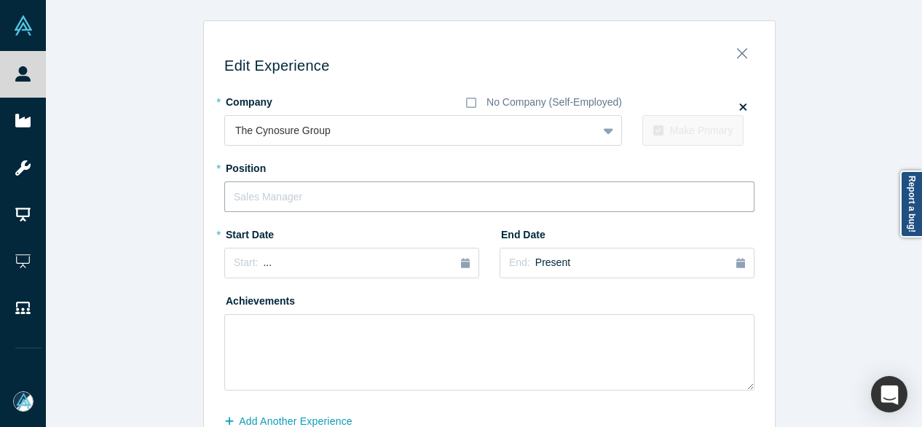
click at [279, 198] on input "text" at bounding box center [489, 196] width 530 height 31
paste input "Managing Director Managing Director The Cynosure Group"
drag, startPoint x: 315, startPoint y: 200, endPoint x: 530, endPoint y: 197, distance: 215.0
click at [530, 199] on input "Managing Director Managing Director The Cynosure Group" at bounding box center [489, 196] width 530 height 31
type input "Managing Director"
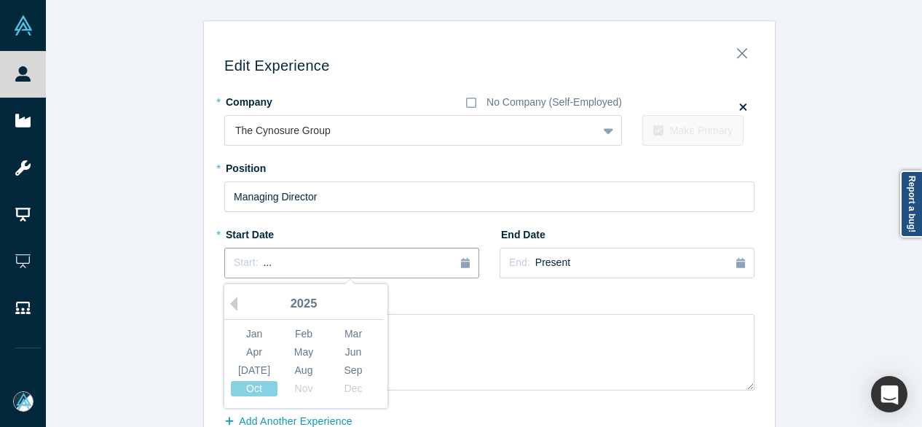
click at [280, 270] on div "Start: ..." at bounding box center [352, 263] width 236 height 16
click at [228, 304] on button "Previous Year" at bounding box center [230, 304] width 15 height 15
click at [227, 304] on button "Previous Year" at bounding box center [230, 304] width 15 height 15
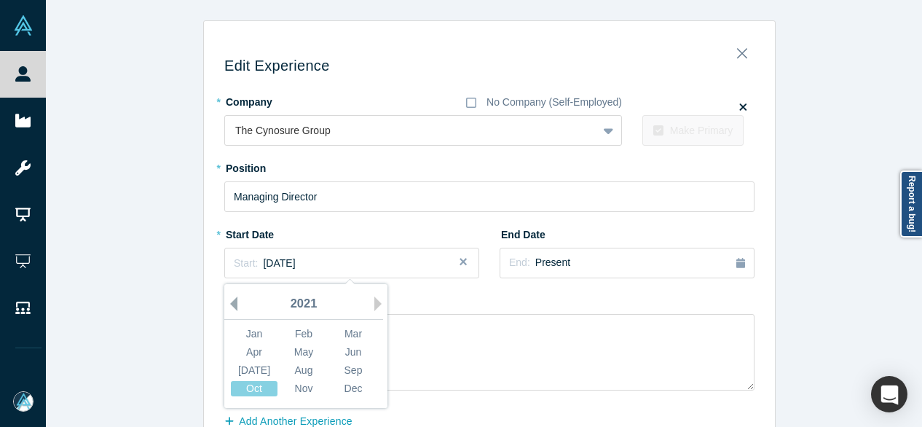
click at [227, 304] on button "Previous Year" at bounding box center [230, 304] width 15 height 15
drag, startPoint x: 348, startPoint y: 330, endPoint x: 348, endPoint y: 318, distance: 12.4
click at [348, 330] on div "Mar" at bounding box center [353, 333] width 47 height 15
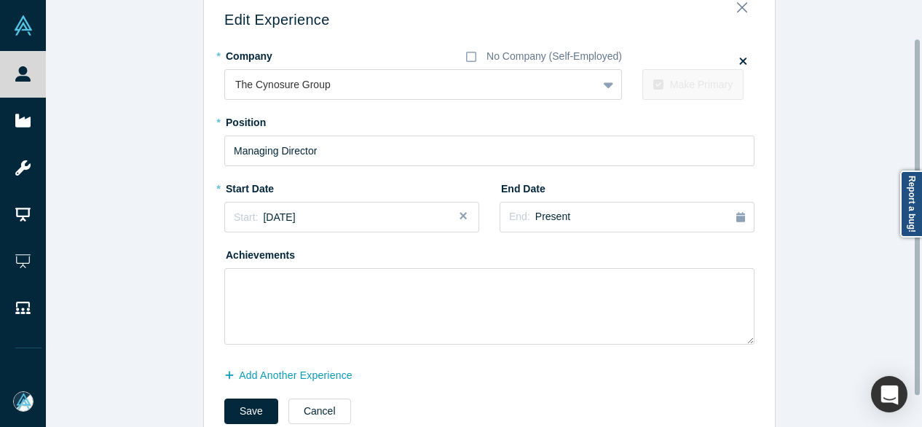
scroll to position [83, 0]
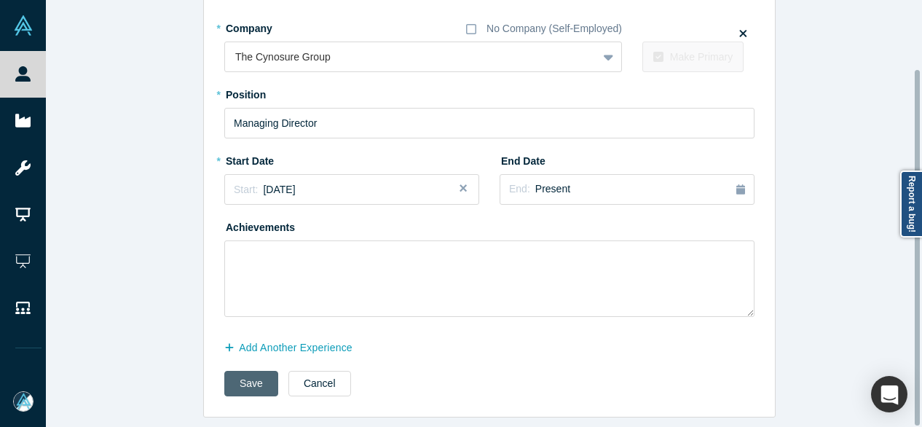
click at [246, 375] on button "Save" at bounding box center [251, 384] width 54 height 26
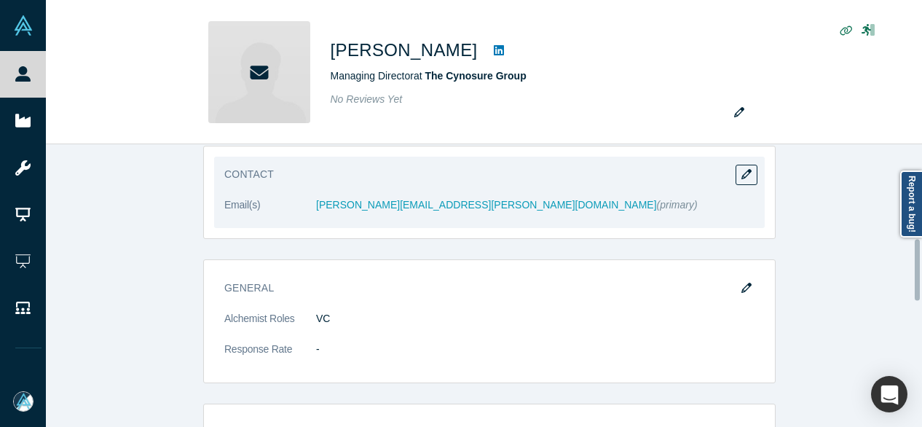
scroll to position [437, 0]
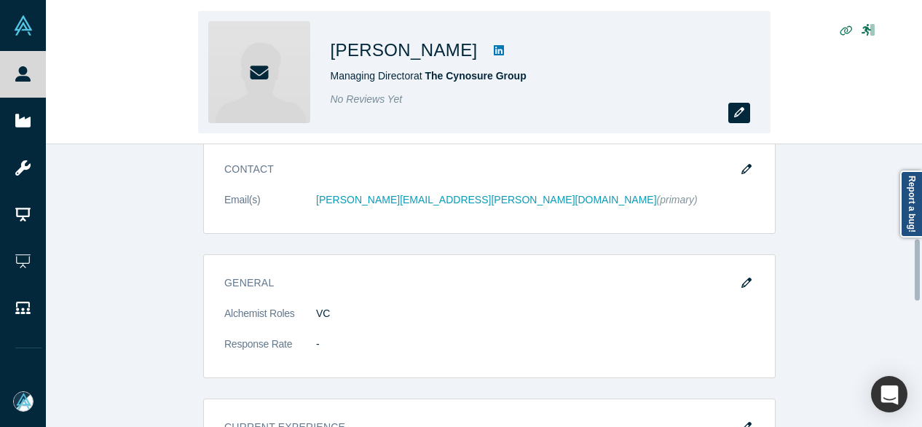
click at [746, 110] on button "button" at bounding box center [740, 113] width 22 height 20
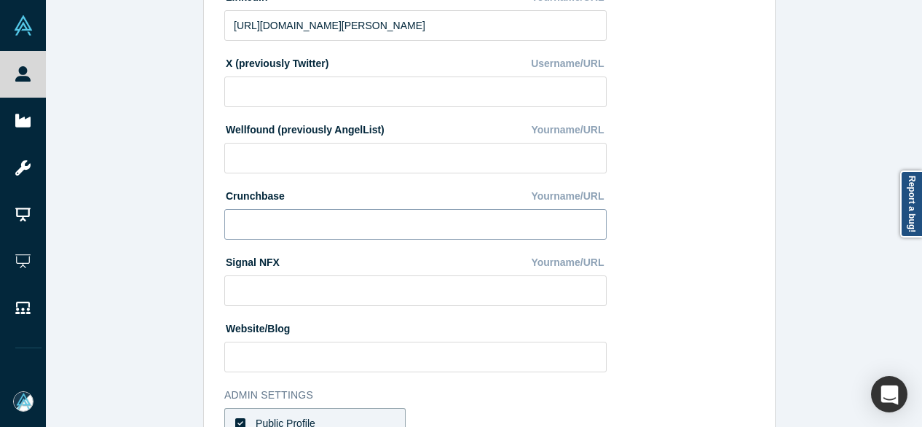
scroll to position [653, 0]
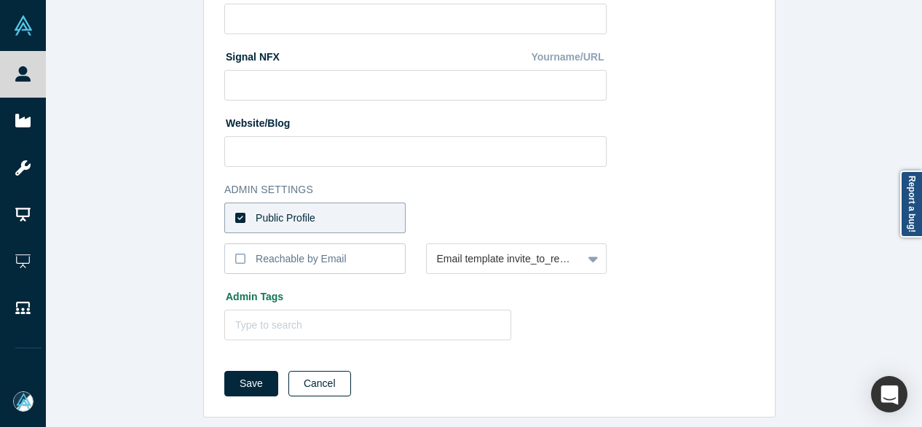
click at [310, 371] on button "Cancel" at bounding box center [320, 384] width 63 height 26
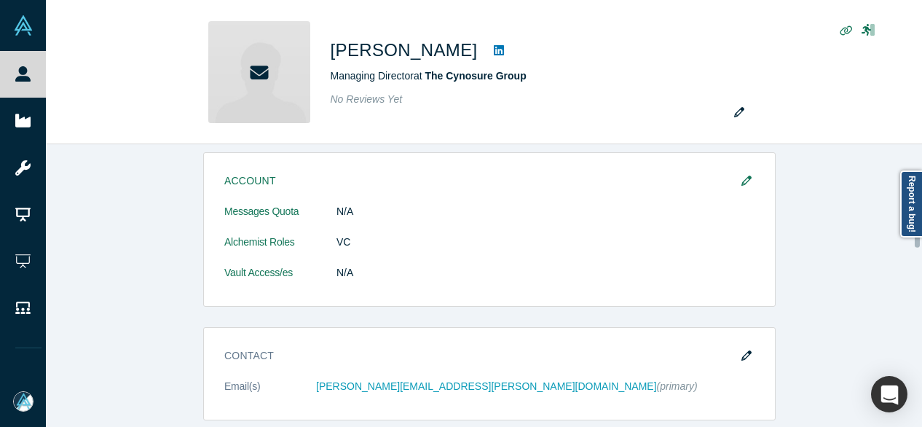
scroll to position [291, 0]
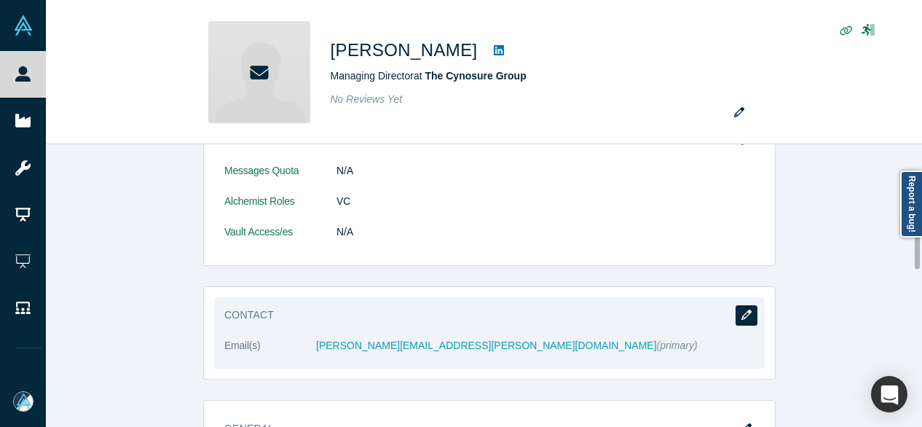
drag, startPoint x: 743, startPoint y: 307, endPoint x: 737, endPoint y: 302, distance: 7.7
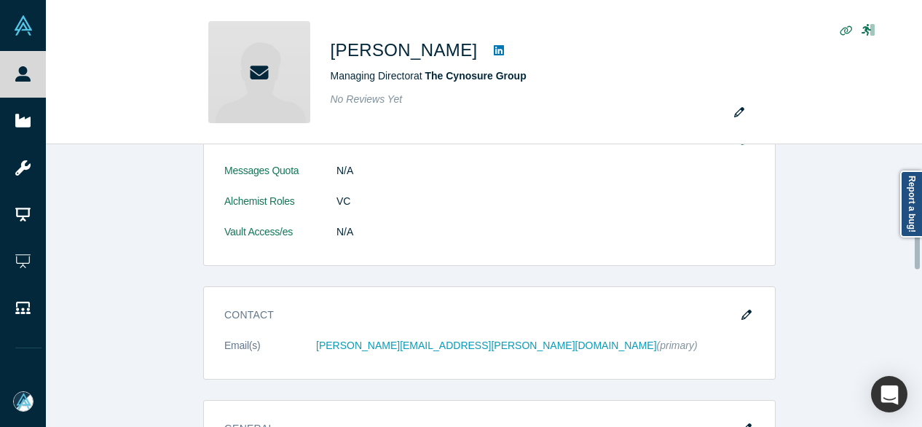
click at [743, 307] on button "button" at bounding box center [747, 315] width 22 height 20
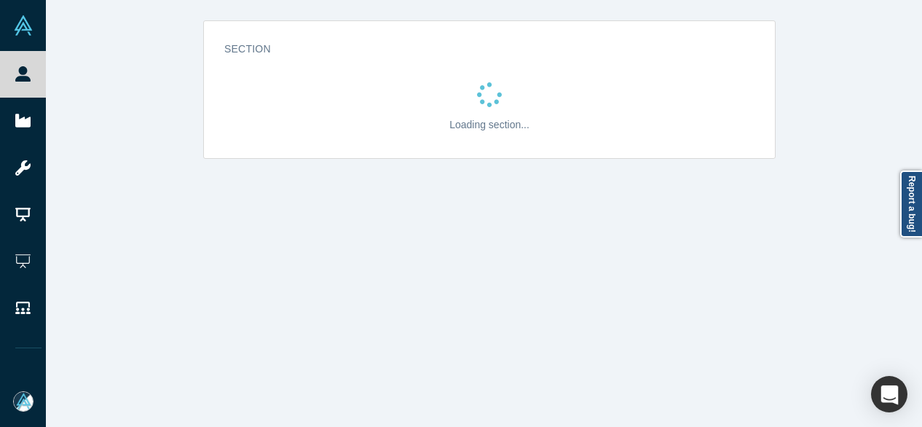
scroll to position [0, 0]
select select "US"
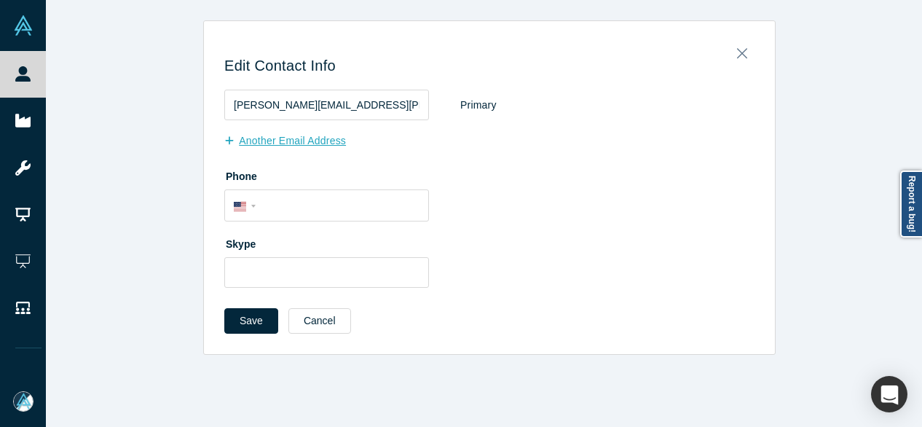
click at [259, 141] on button "Another Email Address" at bounding box center [292, 141] width 137 height 26
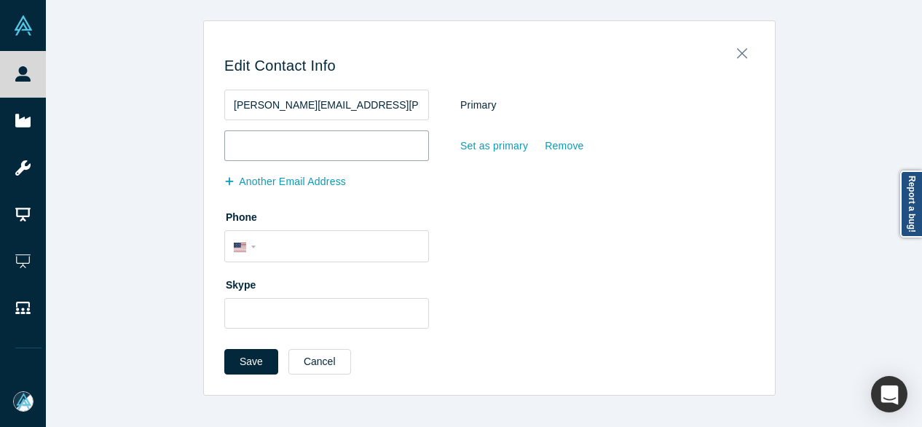
click at [261, 143] on input "email" at bounding box center [326, 145] width 205 height 31
paste input "davidrhunter@gmail.com"
type input "davidrhunter@gmail.com"
click at [463, 145] on div "Set as primary" at bounding box center [494, 146] width 69 height 26
click at [0, 0] on input "Set as primary" at bounding box center [0, 0] width 0 height 0
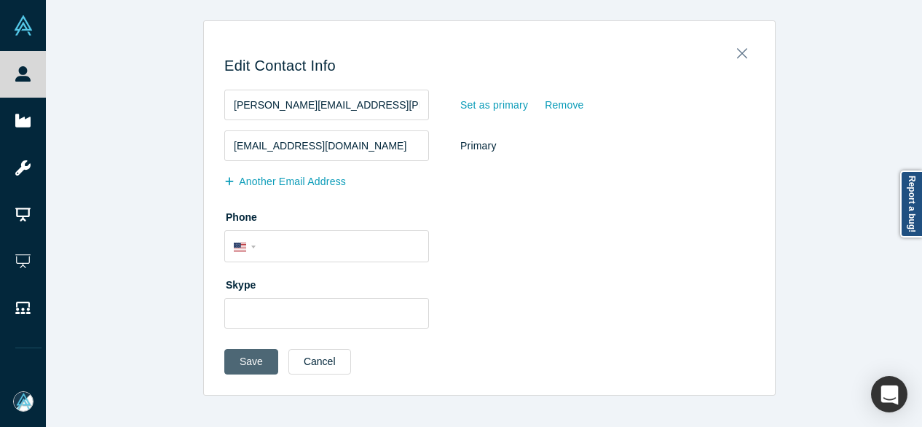
click at [248, 362] on button "Save" at bounding box center [251, 362] width 54 height 26
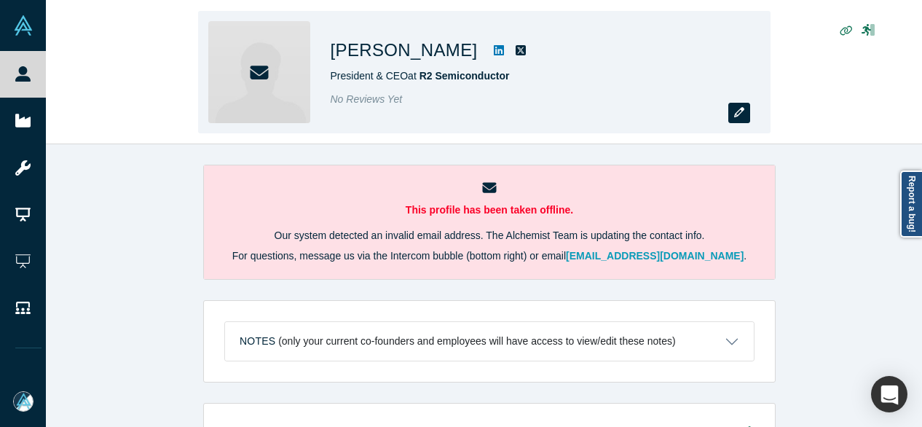
click at [739, 119] on button "button" at bounding box center [740, 113] width 22 height 20
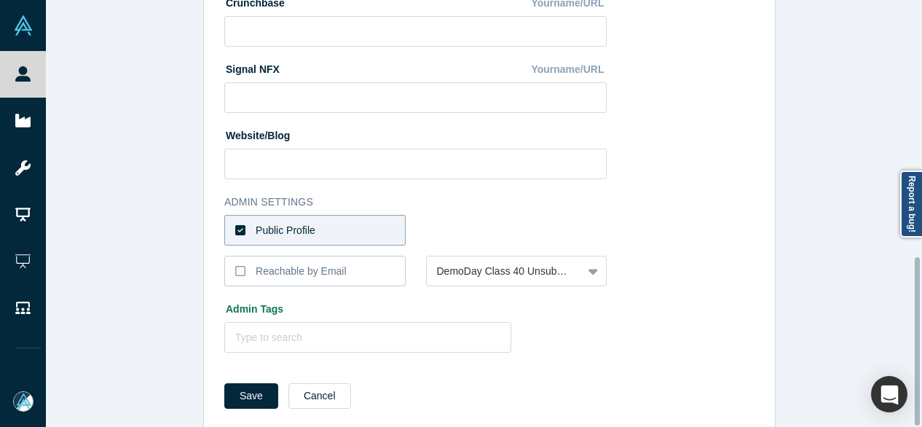
scroll to position [653, 0]
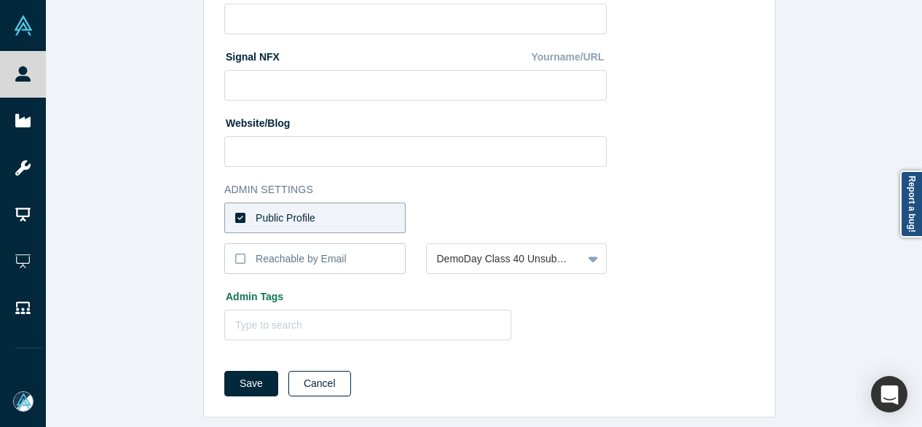
click at [324, 377] on button "Cancel" at bounding box center [320, 384] width 63 height 26
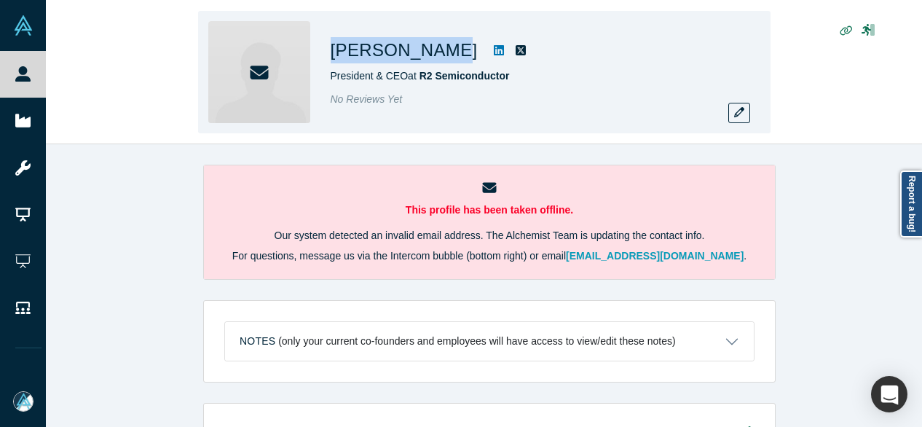
drag, startPoint x: 332, startPoint y: 50, endPoint x: 426, endPoint y: 62, distance: 95.5
click at [426, 62] on h1 "David Fisher" at bounding box center [404, 50] width 147 height 26
copy h1 "David Fisher"
click at [736, 114] on icon "button" at bounding box center [739, 112] width 10 height 10
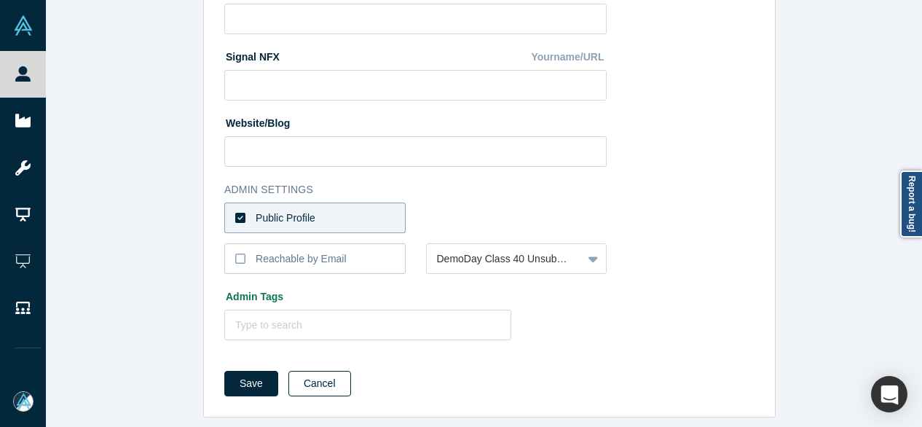
click at [315, 378] on button "Cancel" at bounding box center [320, 384] width 63 height 26
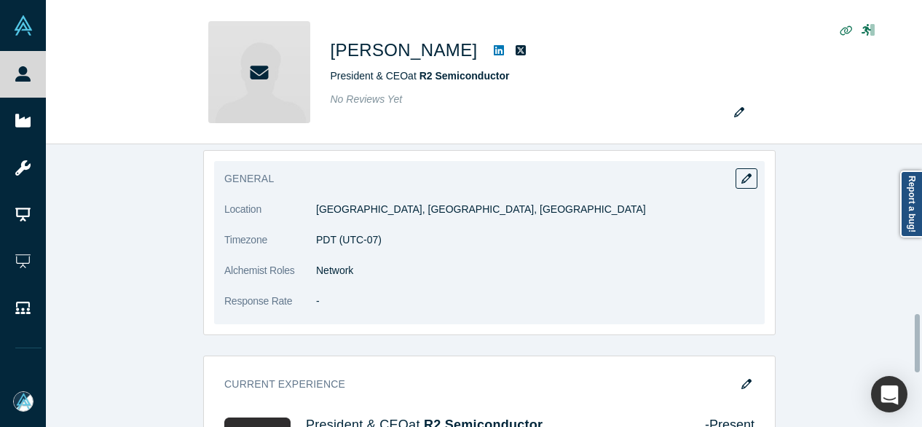
scroll to position [874, 0]
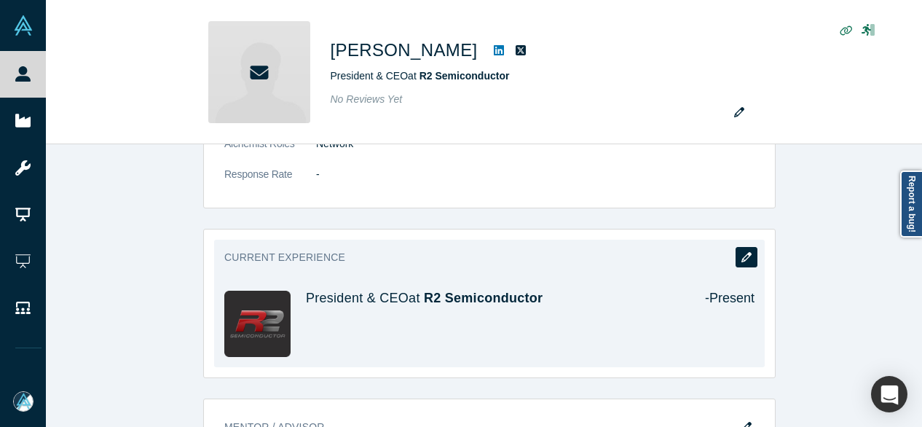
drag, startPoint x: 745, startPoint y: 260, endPoint x: 579, endPoint y: 258, distance: 166.1
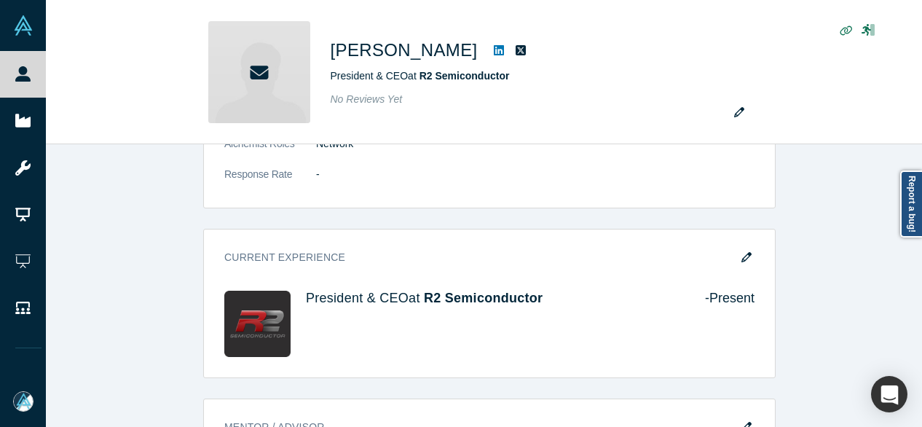
click at [745, 260] on button "button" at bounding box center [747, 257] width 22 height 20
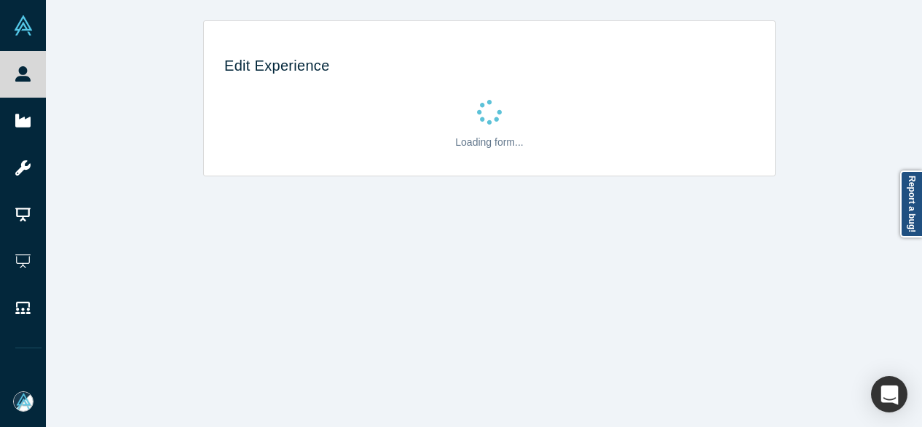
scroll to position [0, 0]
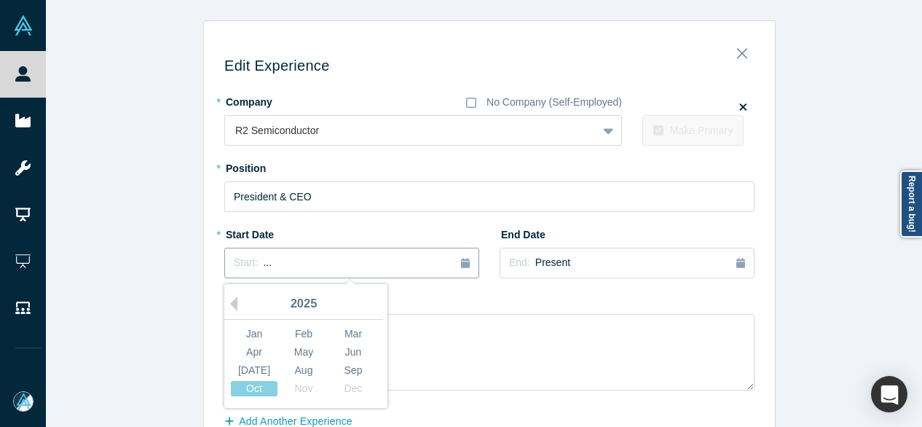
click at [263, 266] on span "..." at bounding box center [267, 262] width 9 height 12
click at [230, 305] on button "Previous Year" at bounding box center [230, 304] width 15 height 15
click at [229, 307] on button "Previous Year" at bounding box center [230, 304] width 15 height 15
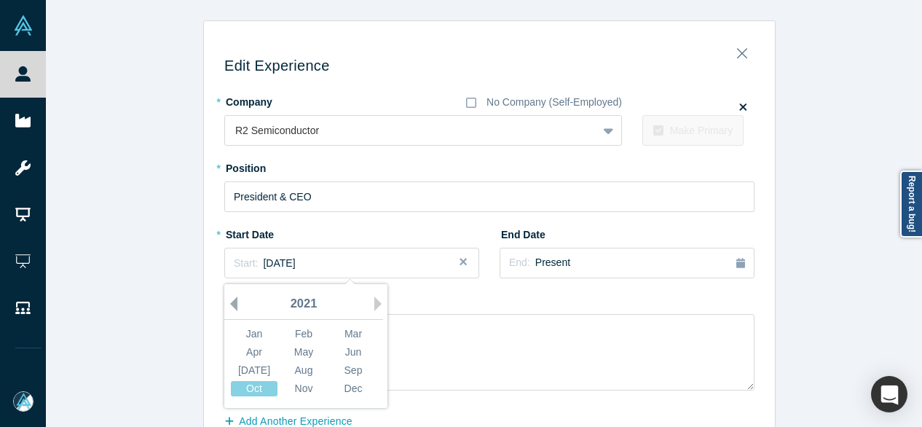
click at [227, 305] on button "Previous Year" at bounding box center [230, 304] width 15 height 15
click at [228, 305] on button "Previous Year" at bounding box center [230, 304] width 15 height 15
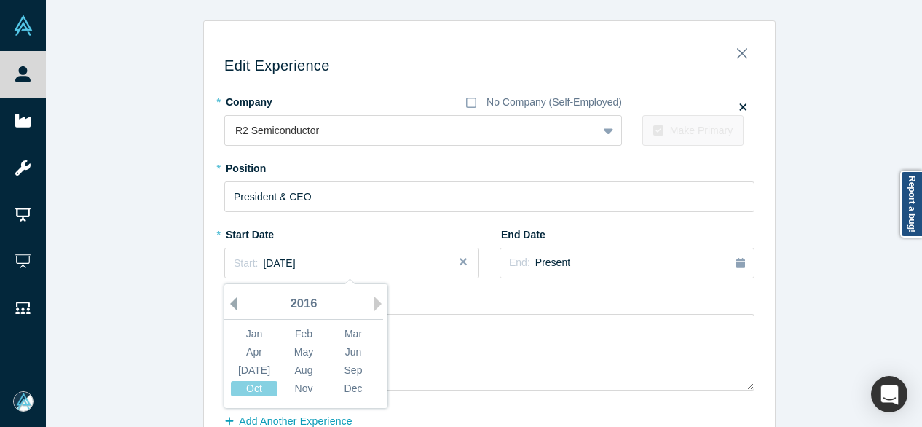
click at [228, 305] on button "Previous Year" at bounding box center [230, 304] width 15 height 15
click at [229, 305] on button "Previous Year" at bounding box center [230, 304] width 15 height 15
drag, startPoint x: 361, startPoint y: 335, endPoint x: 355, endPoint y: 329, distance: 9.3
click at [360, 334] on div "Mar" at bounding box center [353, 333] width 47 height 15
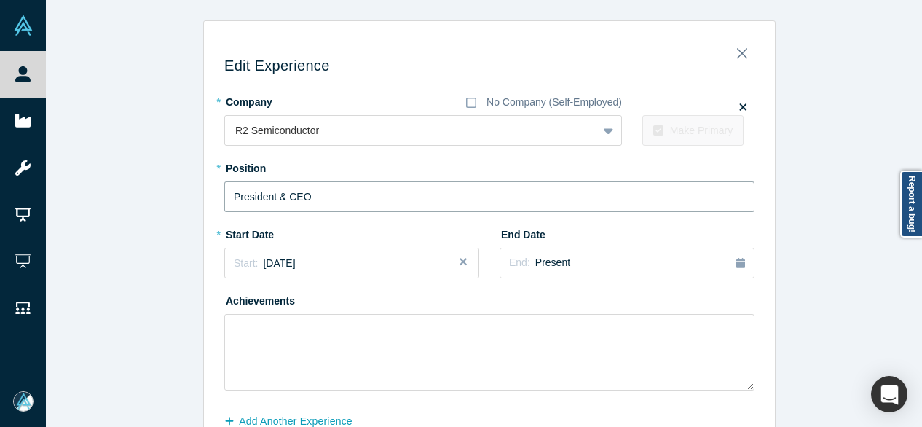
drag, startPoint x: 324, startPoint y: 199, endPoint x: 211, endPoint y: 200, distance: 113.0
click at [211, 202] on div "Edit Experience * Company No Company (Self-Employed) R2 Semiconductor To pick u…" at bounding box center [489, 260] width 571 height 459
paste input "R2 Semiconductor, Inc. logo Chip Lead, Senior Member Of Technical Staff"
drag, startPoint x: 357, startPoint y: 197, endPoint x: 221, endPoint y: 218, distance: 137.9
click at [224, 218] on div "* Company No Company (Self-Employed) R2 Semiconductor To pick up a draggable it…" at bounding box center [489, 240] width 530 height 301
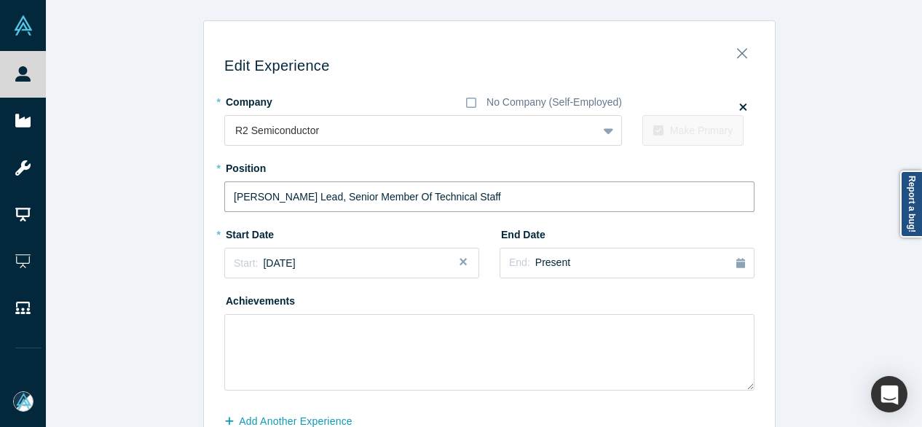
type input "Chip Lead, Senior Member Of Technical Staff"
click at [732, 227] on div "End Date End: Present" at bounding box center [627, 250] width 255 height 56
click at [536, 264] on span "Present" at bounding box center [553, 262] width 35 height 12
click at [595, 307] on button "Previous Year" at bounding box center [598, 304] width 15 height 15
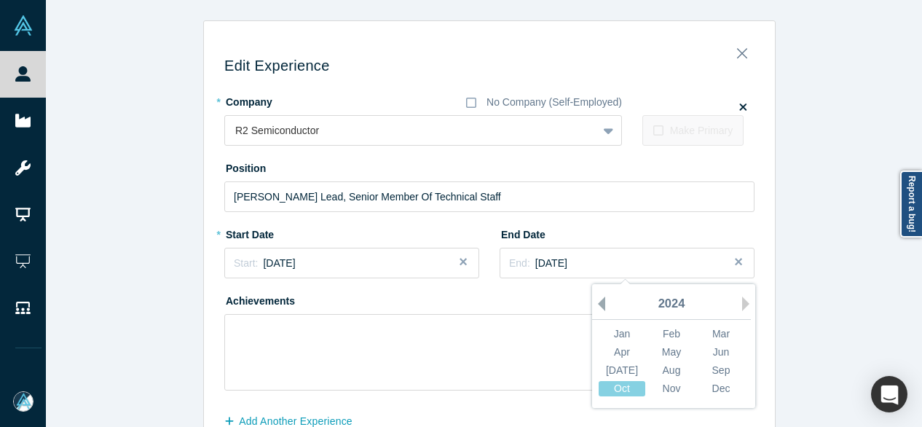
click at [595, 306] on button "Previous Year" at bounding box center [598, 304] width 15 height 15
click at [596, 305] on button "Previous Year" at bounding box center [598, 304] width 15 height 15
click at [702, 334] on div "Mar" at bounding box center [721, 333] width 47 height 15
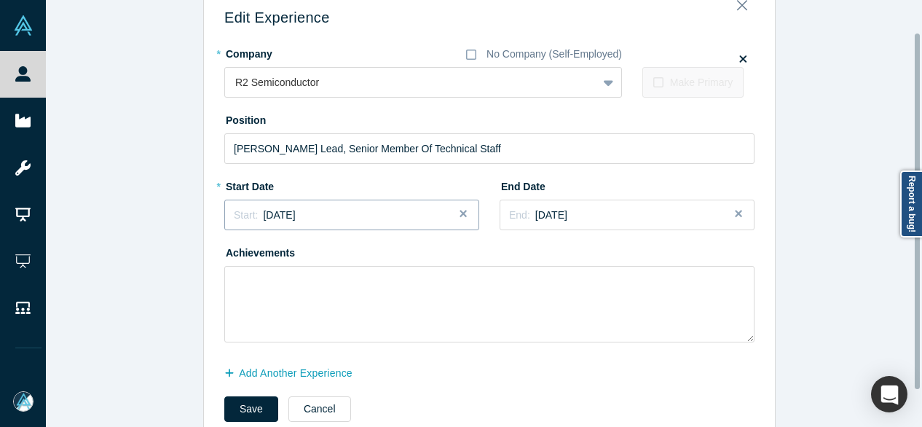
scroll to position [83, 0]
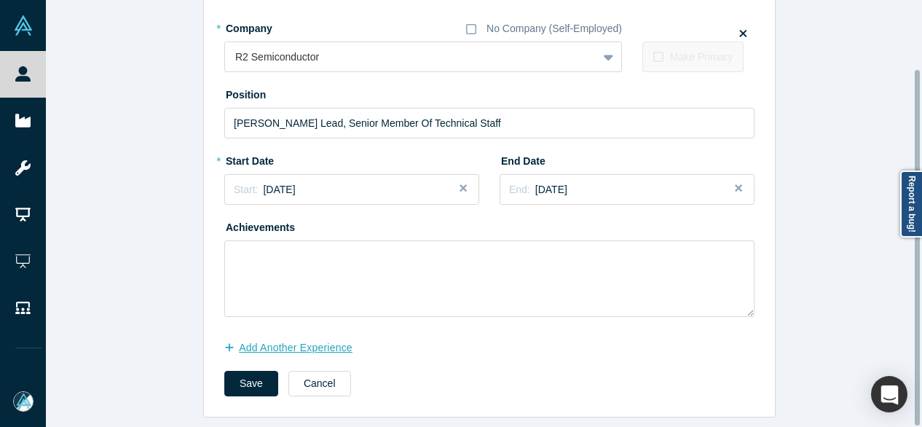
click at [268, 339] on button "Add Another Experience" at bounding box center [296, 348] width 144 height 26
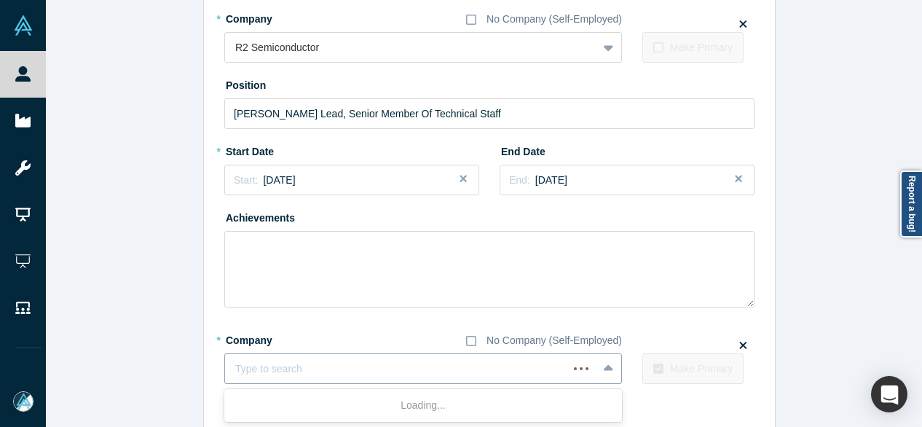
click at [307, 368] on div at bounding box center [396, 369] width 323 height 18
paste input "Senior Principal Design Engineer Senior Principal Design Engineer MACOM"
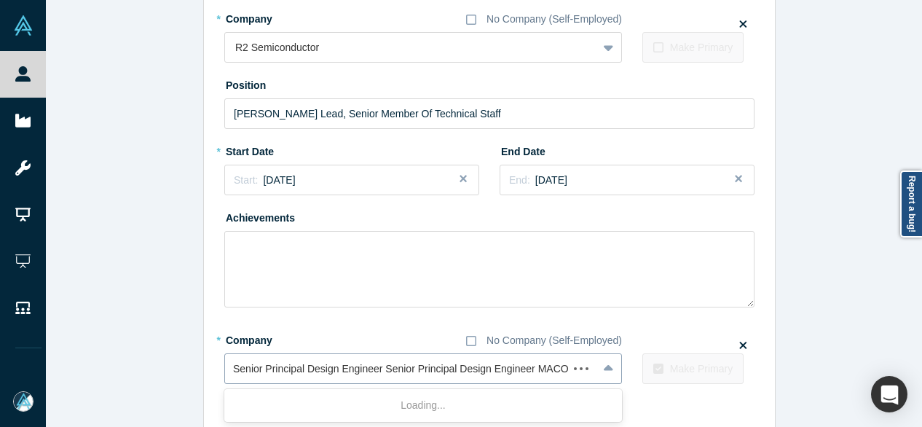
scroll to position [0, 0]
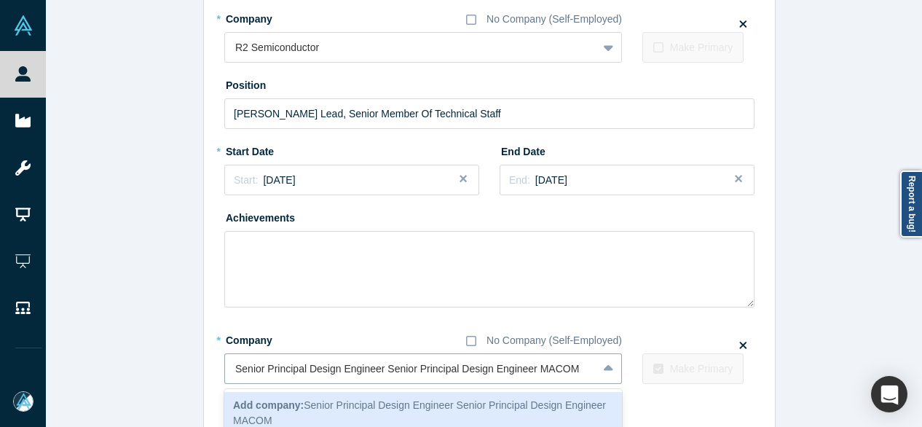
drag, startPoint x: 525, startPoint y: 373, endPoint x: 205, endPoint y: 375, distance: 319.9
click at [204, 379] on div "Edit Experience * Company No Company (Self-Employed) R2 Semiconductor To pick u…" at bounding box center [489, 216] width 571 height 536
type input "MACOM"
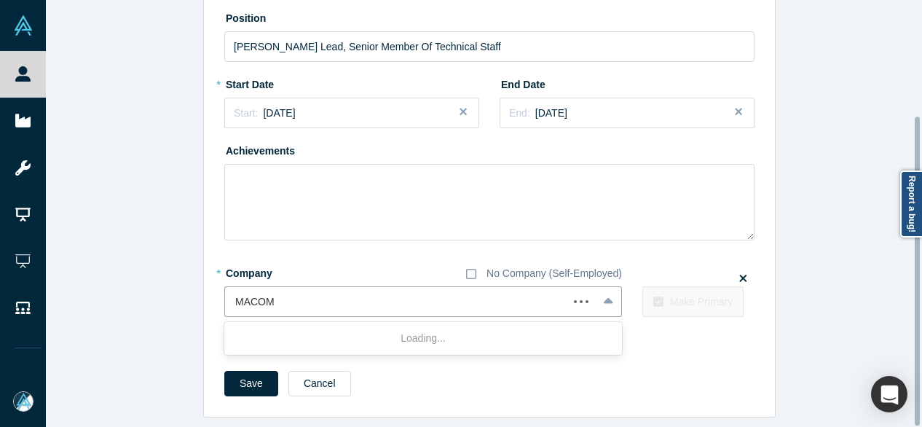
scroll to position [160, 0]
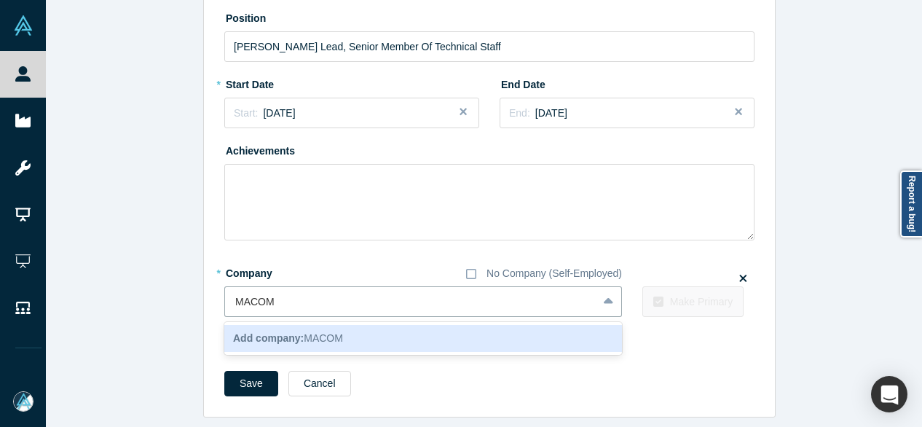
click at [273, 334] on b "Add company:" at bounding box center [268, 338] width 71 height 12
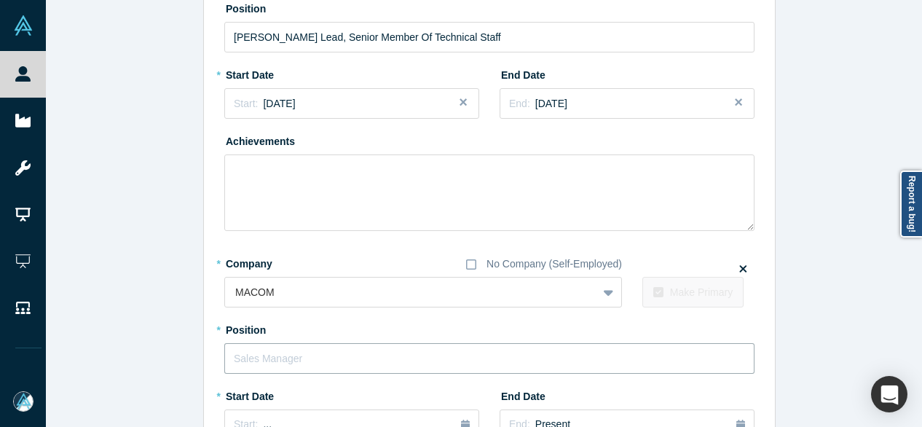
click at [258, 367] on input "text" at bounding box center [489, 358] width 530 height 31
paste input "Senior Principal Design Engineer Senior Principal Design Engineer"
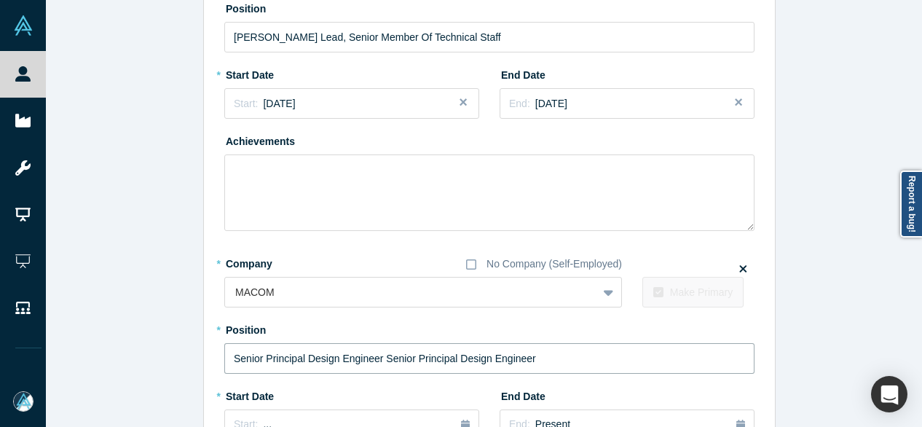
drag, startPoint x: 373, startPoint y: 357, endPoint x: 568, endPoint y: 353, distance: 195.3
click at [568, 355] on input "Senior Principal Design Engineer Senior Principal Design Engineer" at bounding box center [489, 358] width 530 height 31
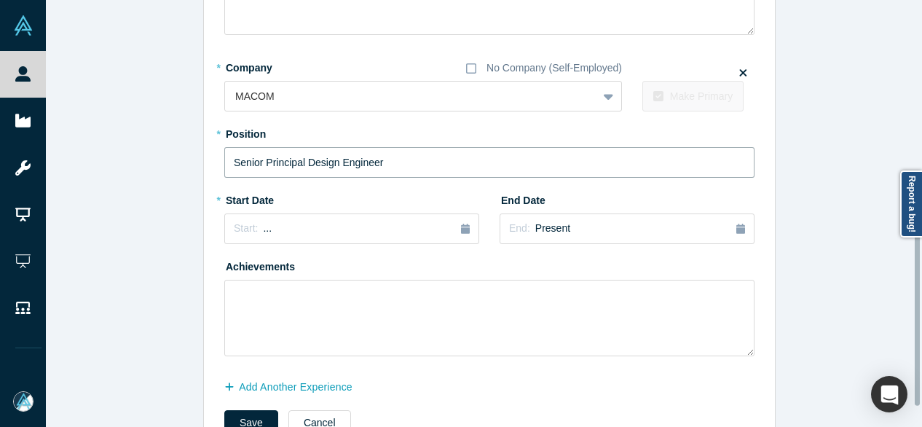
scroll to position [378, 0]
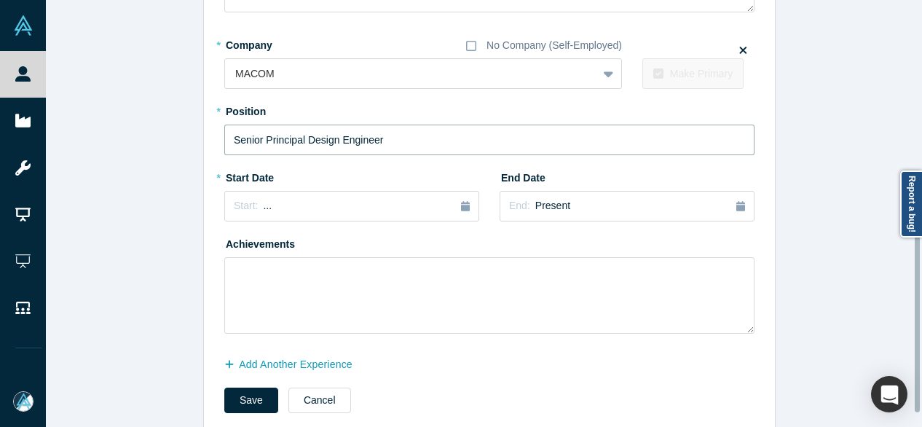
type input "Senior Principal Design Engineer"
click at [156, 317] on div "Edit Experience * Company No Company (Self-Employed) R2 Semiconductor To pick u…" at bounding box center [490, 38] width 888 height 792
click at [263, 208] on span "..." at bounding box center [267, 206] width 9 height 12
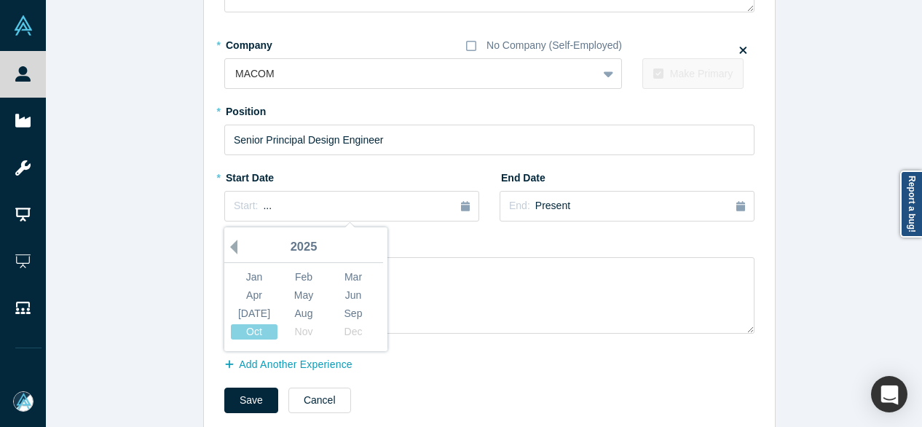
click at [230, 248] on button "Previous Year" at bounding box center [230, 247] width 15 height 15
click at [353, 275] on div "Mar" at bounding box center [353, 277] width 47 height 15
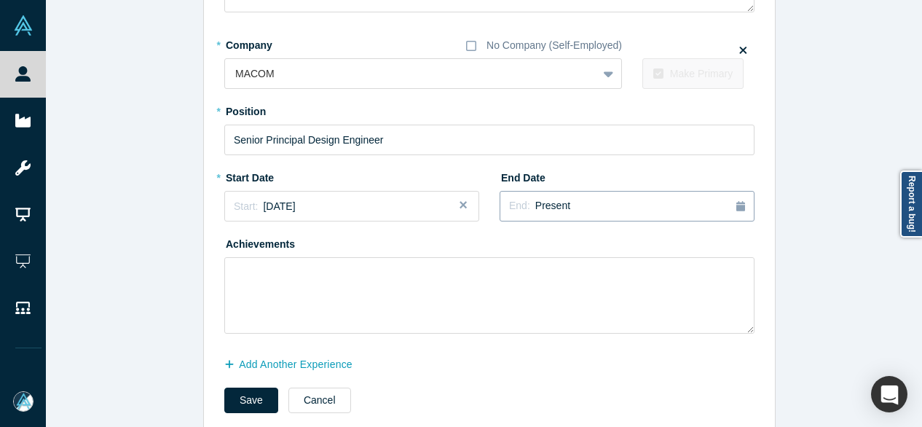
click at [560, 194] on button "End: Present" at bounding box center [627, 206] width 255 height 31
drag, startPoint x: 614, startPoint y: 295, endPoint x: 603, endPoint y: 304, distance: 13.4
click at [615, 296] on div "Apr" at bounding box center [622, 295] width 47 height 15
click at [236, 399] on button "Save" at bounding box center [251, 401] width 54 height 26
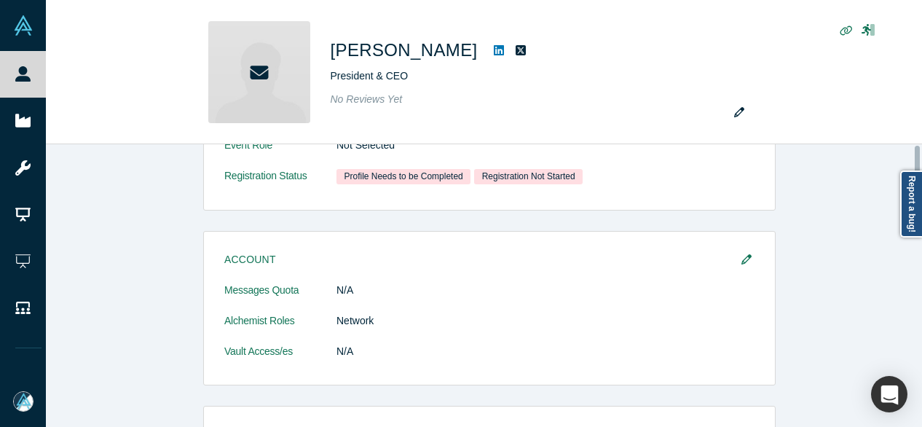
scroll to position [0, 0]
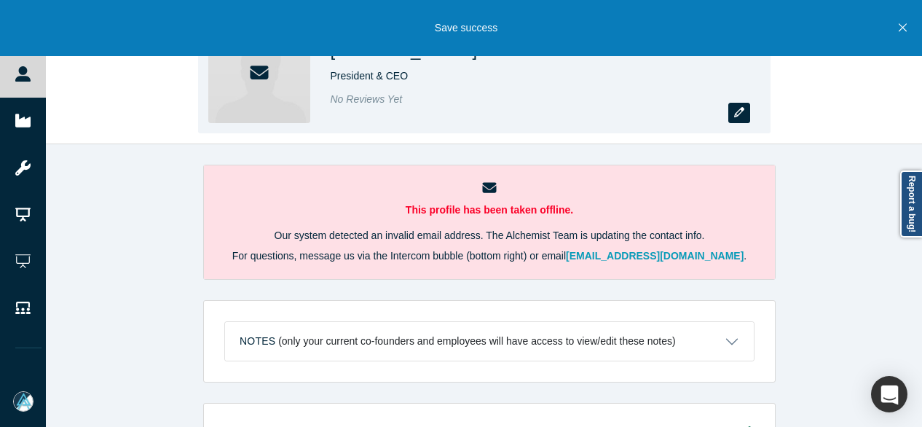
click at [737, 117] on icon "button" at bounding box center [739, 112] width 10 height 10
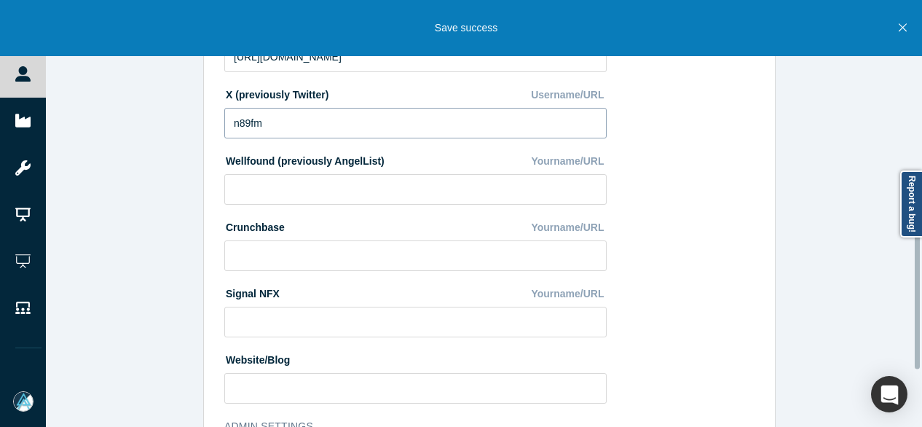
scroll to position [653, 0]
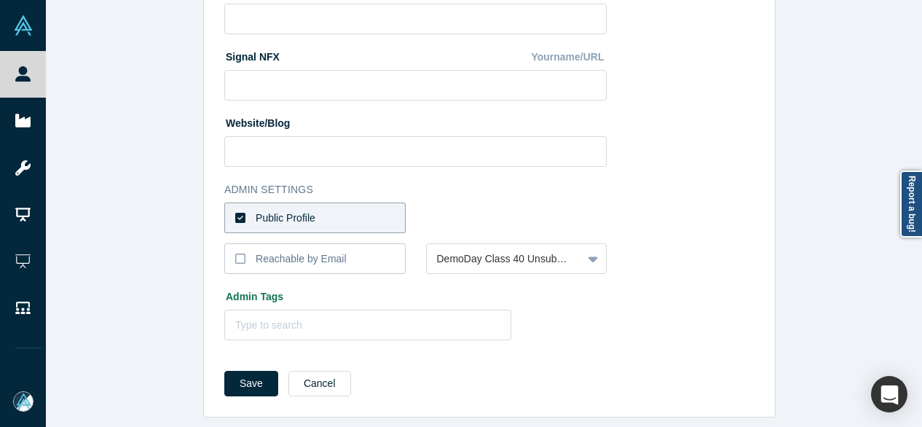
click at [313, 206] on label "Public Profile" at bounding box center [314, 218] width 181 height 31
click at [0, 0] on input "Public Profile" at bounding box center [0, 0] width 0 height 0
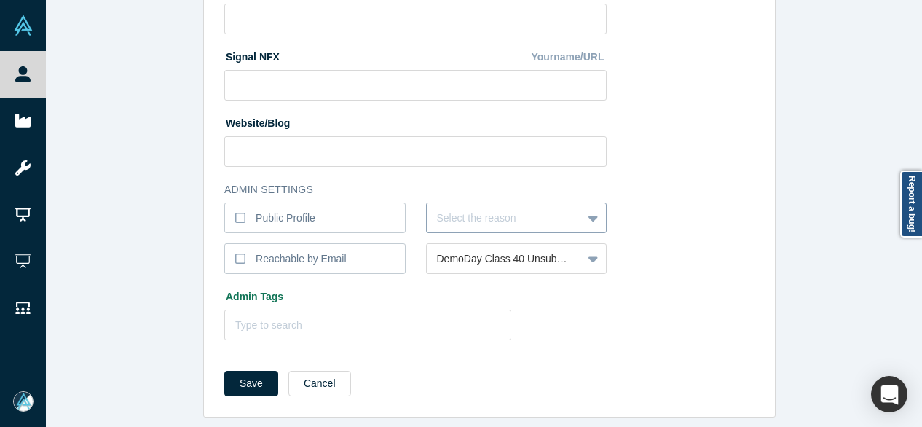
click at [444, 209] on div at bounding box center [505, 218] width 136 height 18
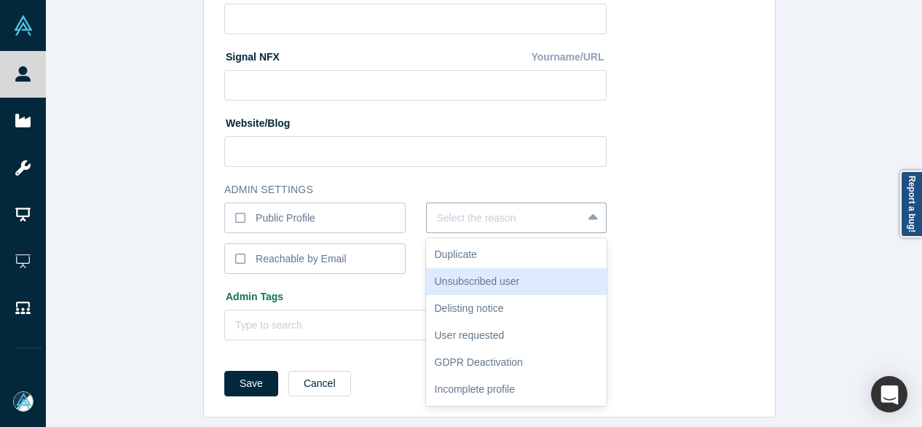
click at [461, 274] on div "Unsubscribed user" at bounding box center [516, 281] width 181 height 27
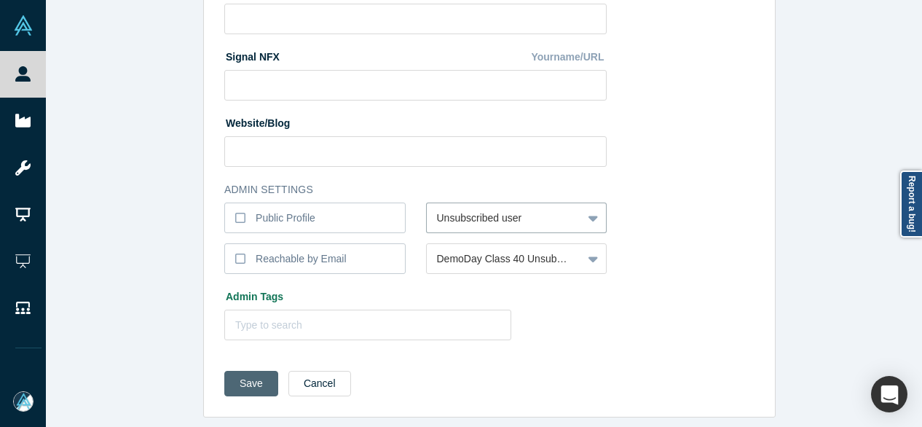
click at [240, 374] on button "Save" at bounding box center [251, 384] width 54 height 26
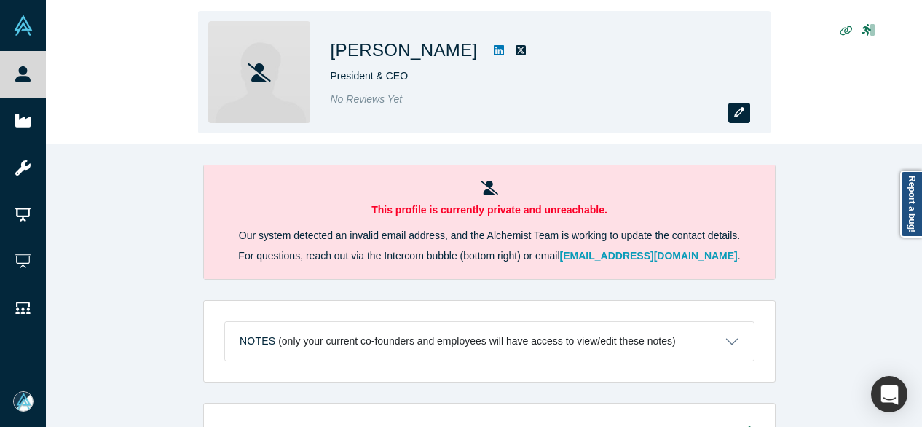
click at [742, 114] on icon "button" at bounding box center [739, 112] width 10 height 10
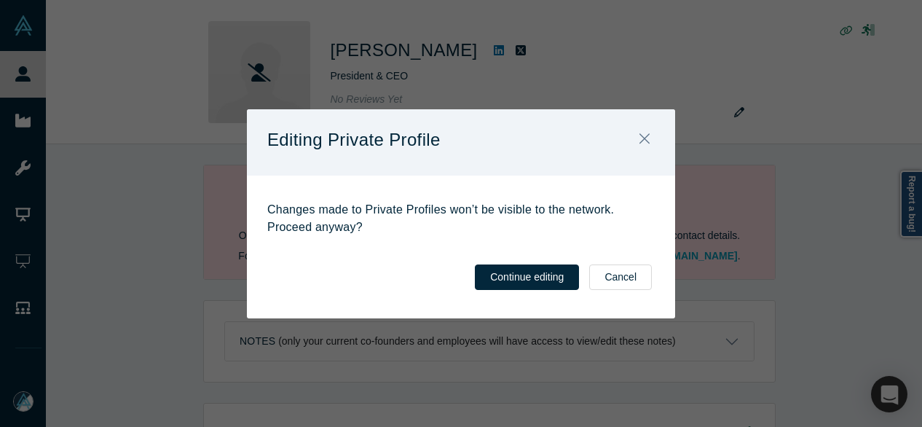
drag, startPoint x: 616, startPoint y: 279, endPoint x: 235, endPoint y: 47, distance: 447.0
click at [615, 281] on button "Cancel" at bounding box center [620, 278] width 63 height 26
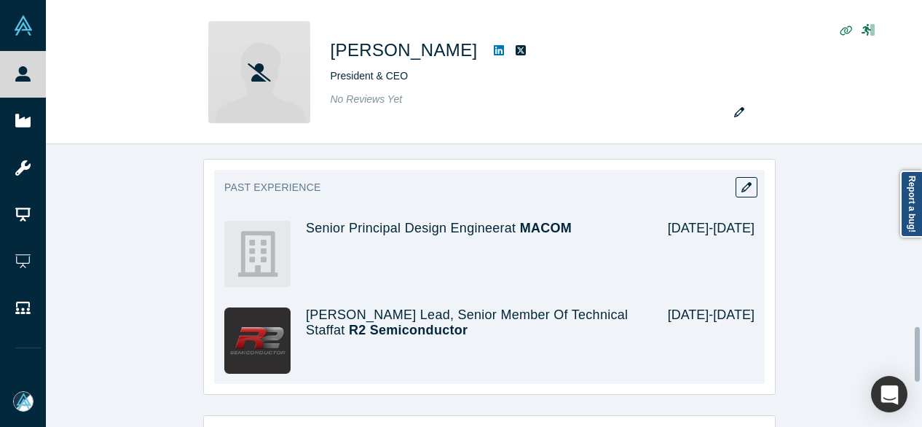
scroll to position [947, 0]
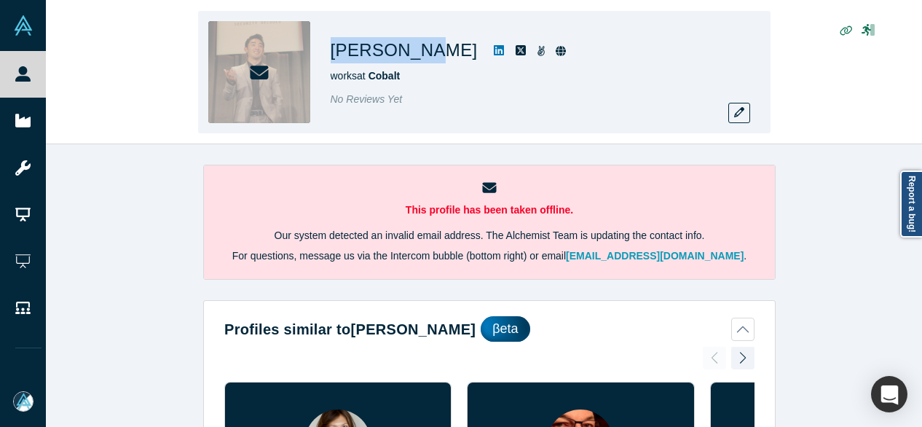
drag, startPoint x: 329, startPoint y: 51, endPoint x: 413, endPoint y: 44, distance: 84.1
click at [415, 49] on div "[PERSON_NAME] works at Cobalt No Reviews Yet" at bounding box center [484, 72] width 573 height 122
copy h1 "[PERSON_NAME]"
click at [141, 35] on div "[PERSON_NAME] works at Cobalt No Reviews Yet" at bounding box center [484, 73] width 877 height 144
click at [740, 119] on button "button" at bounding box center [740, 113] width 22 height 20
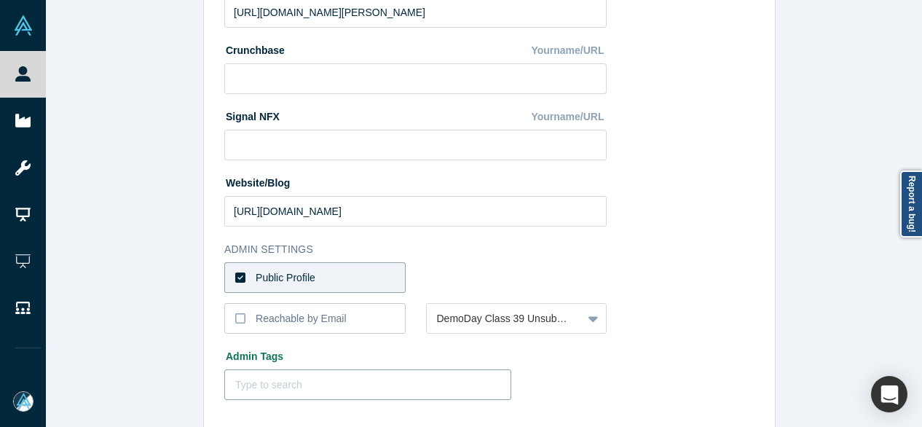
scroll to position [653, 0]
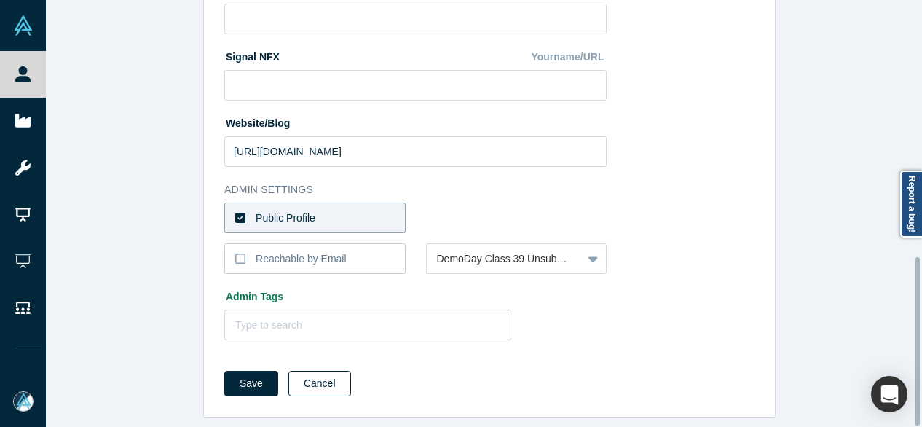
click at [307, 371] on button "Cancel" at bounding box center [320, 384] width 63 height 26
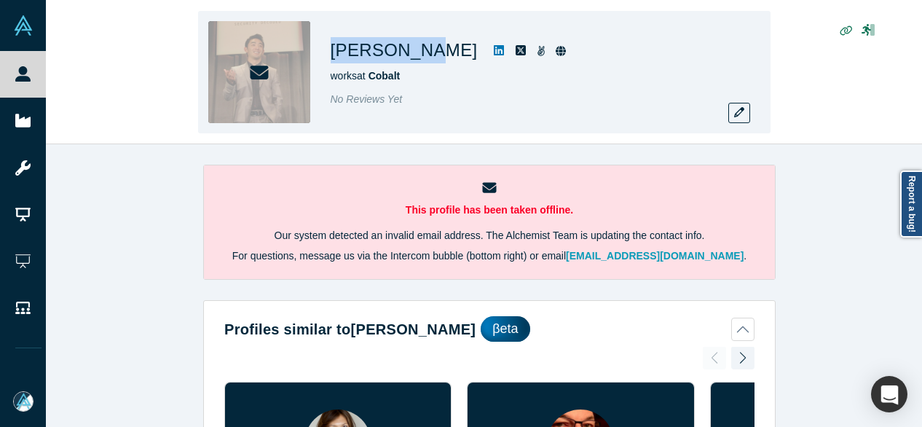
drag, startPoint x: 331, startPoint y: 55, endPoint x: 417, endPoint y: 55, distance: 86.0
click at [417, 56] on h1 "[PERSON_NAME]" at bounding box center [404, 50] width 147 height 26
copy h1 "[PERSON_NAME]"
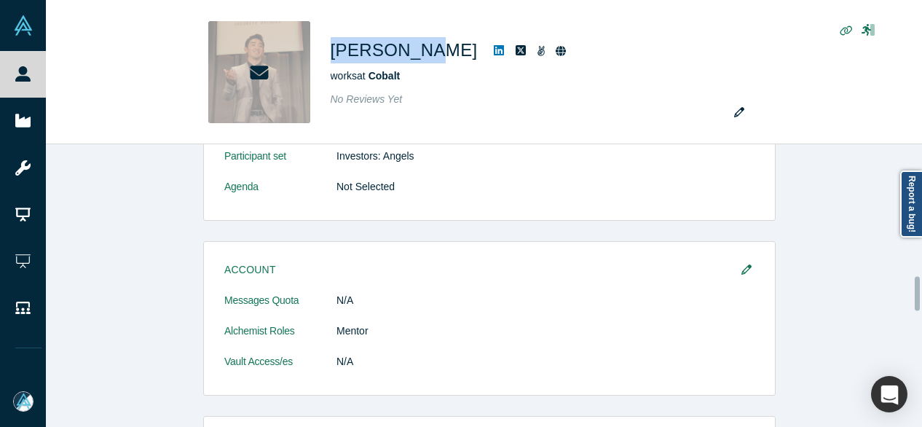
scroll to position [1093, 0]
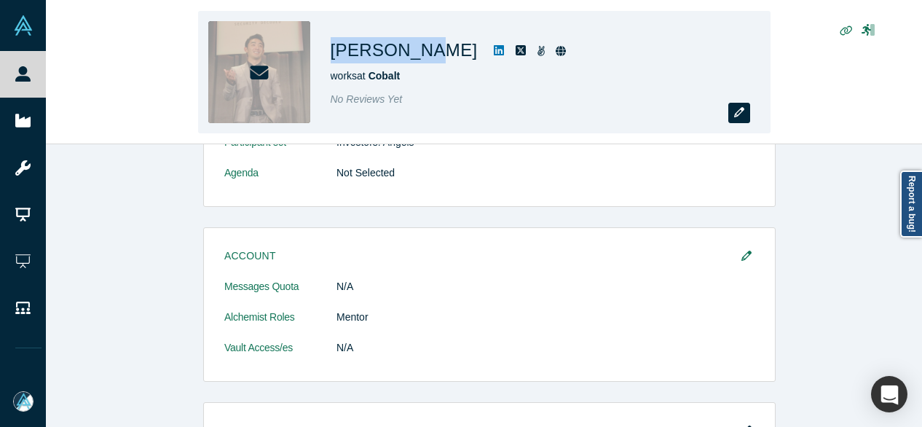
click at [744, 116] on icon "button" at bounding box center [739, 112] width 10 height 10
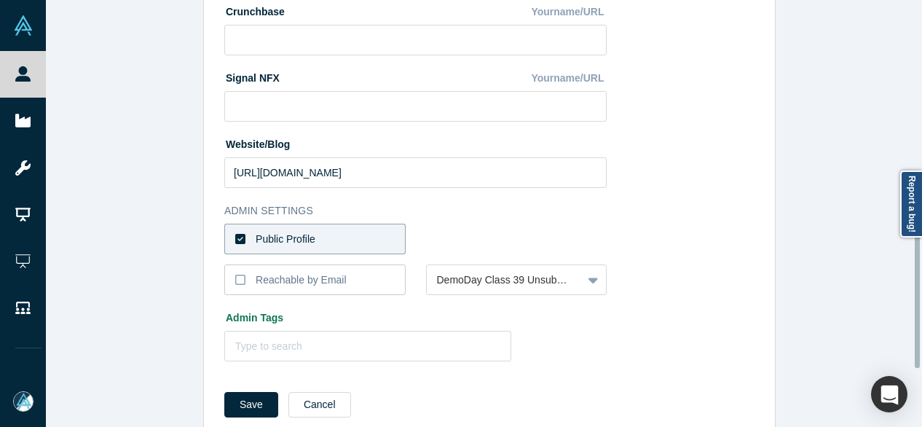
scroll to position [653, 0]
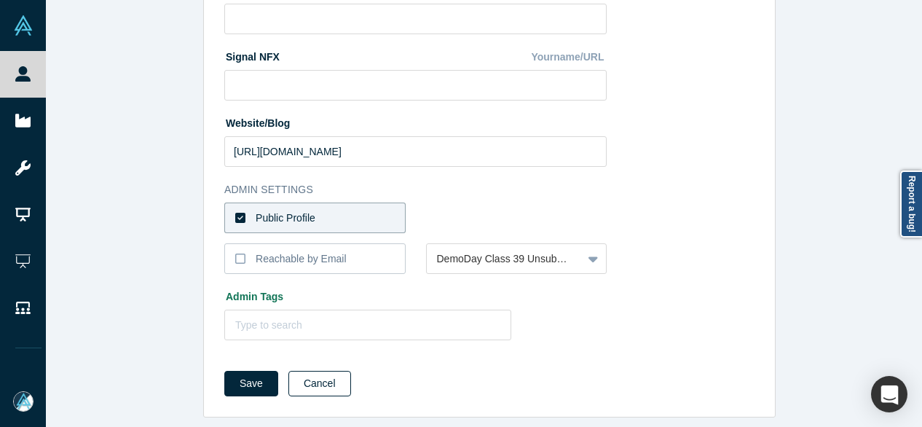
click at [315, 375] on button "Cancel" at bounding box center [320, 384] width 63 height 26
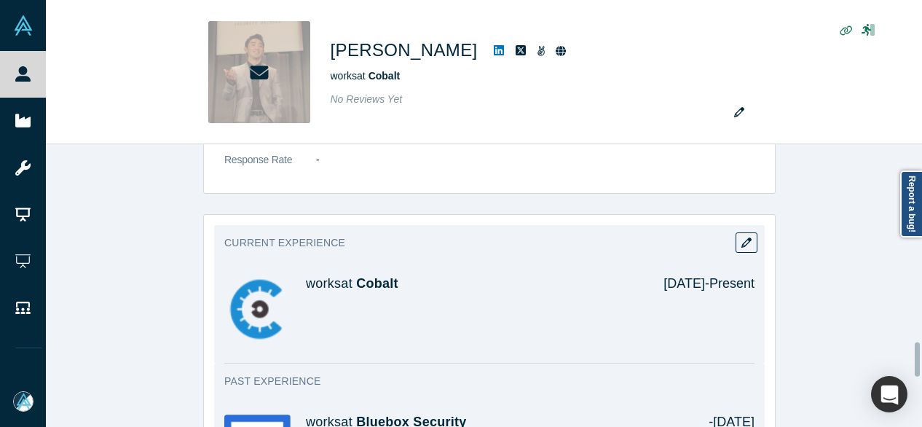
scroll to position [1676, 0]
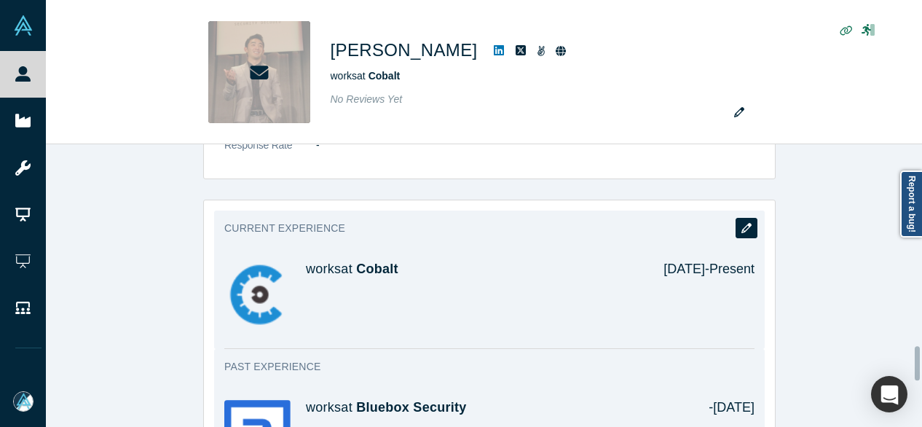
drag, startPoint x: 748, startPoint y: 221, endPoint x: 472, endPoint y: 297, distance: 285.9
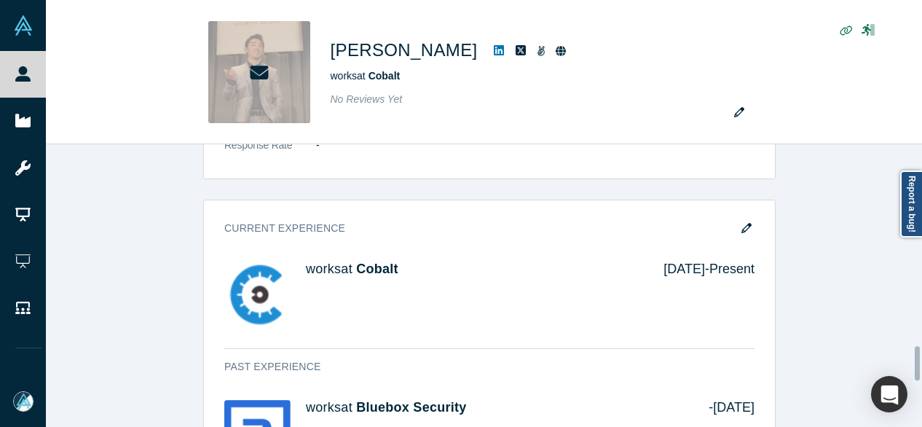
click at [748, 220] on button "button" at bounding box center [747, 228] width 22 height 20
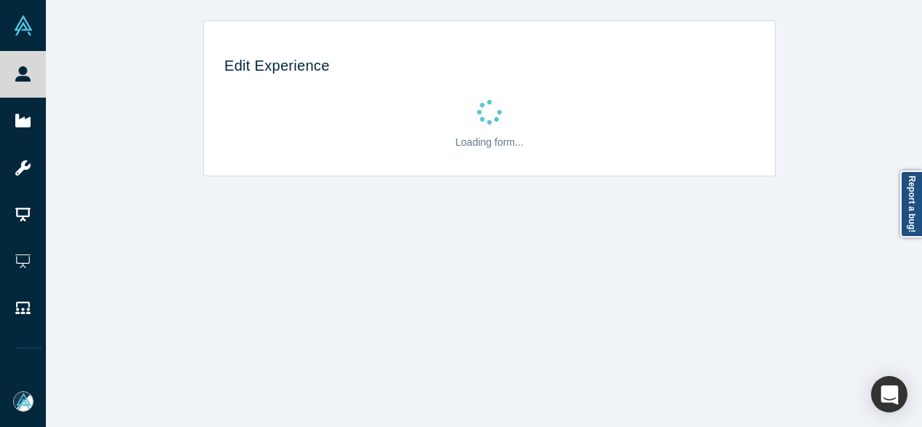
scroll to position [0, 0]
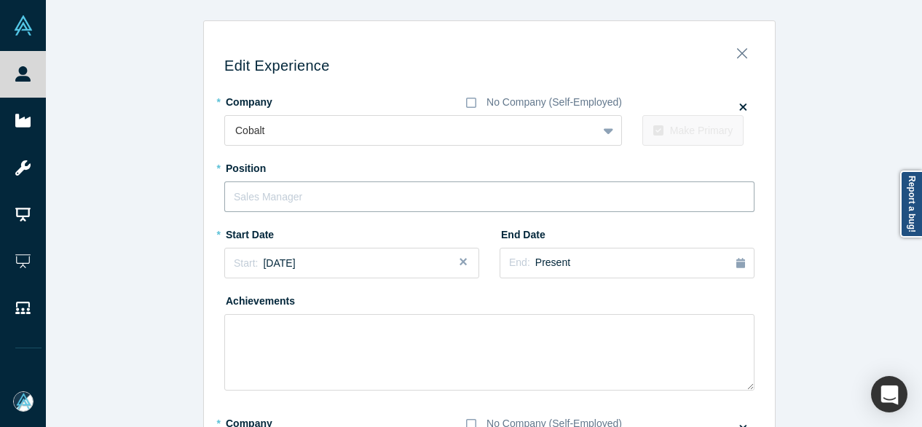
click at [262, 195] on input "text" at bounding box center [489, 196] width 530 height 31
paste input "Board Member"
type input "Board Member"
click at [280, 257] on span "[DATE]" at bounding box center [279, 263] width 32 height 12
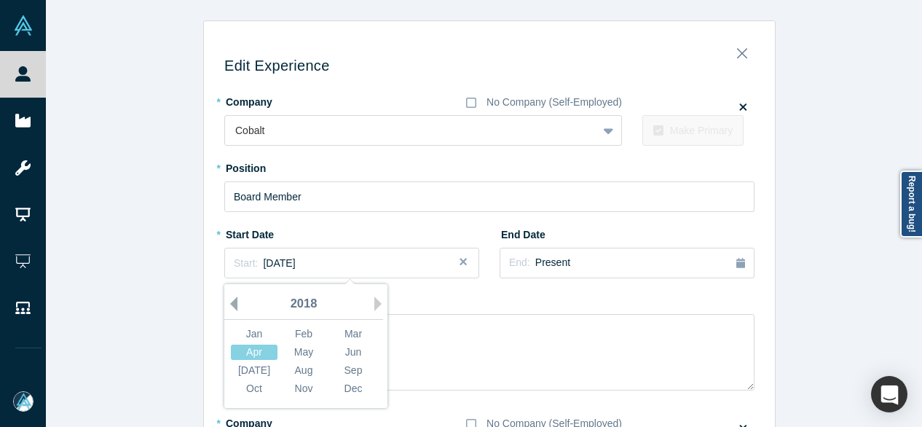
click at [224, 302] on button "Previous Year" at bounding box center [230, 304] width 15 height 15
click at [227, 303] on button "Previous Year" at bounding box center [230, 304] width 15 height 15
drag, startPoint x: 240, startPoint y: 327, endPoint x: 358, endPoint y: 321, distance: 118.2
click at [241, 327] on div "Jan" at bounding box center [254, 333] width 47 height 15
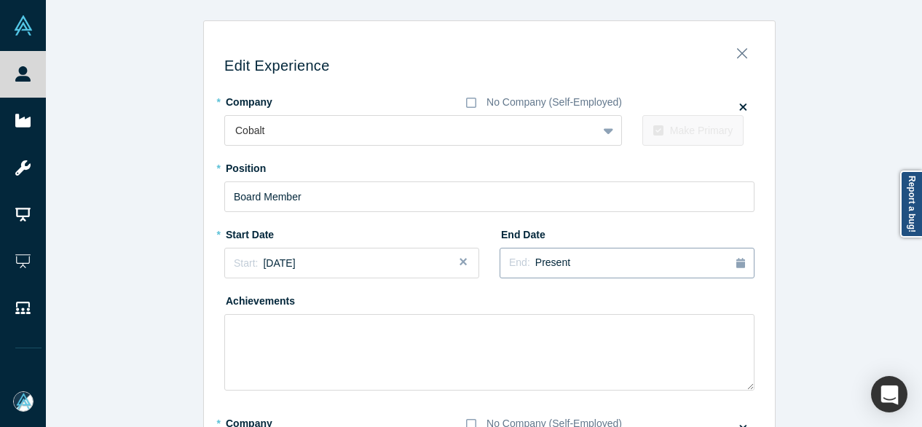
click at [563, 266] on div "End: Present" at bounding box center [627, 263] width 236 height 16
click at [595, 305] on button "Previous Year" at bounding box center [598, 304] width 15 height 15
click at [596, 305] on button "Previous Year" at bounding box center [598, 304] width 15 height 15
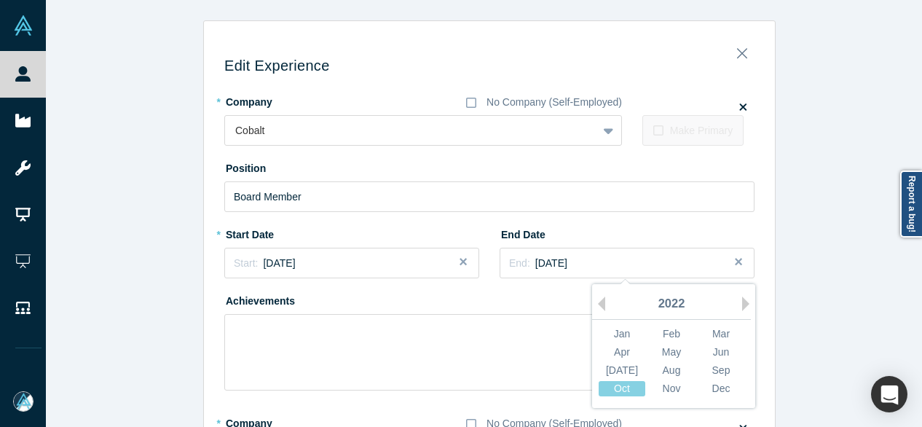
click at [597, 304] on button "Previous Year" at bounding box center [598, 304] width 15 height 15
drag, startPoint x: 611, startPoint y: 329, endPoint x: 345, endPoint y: 297, distance: 267.1
click at [609, 329] on div "Jan" at bounding box center [622, 333] width 47 height 15
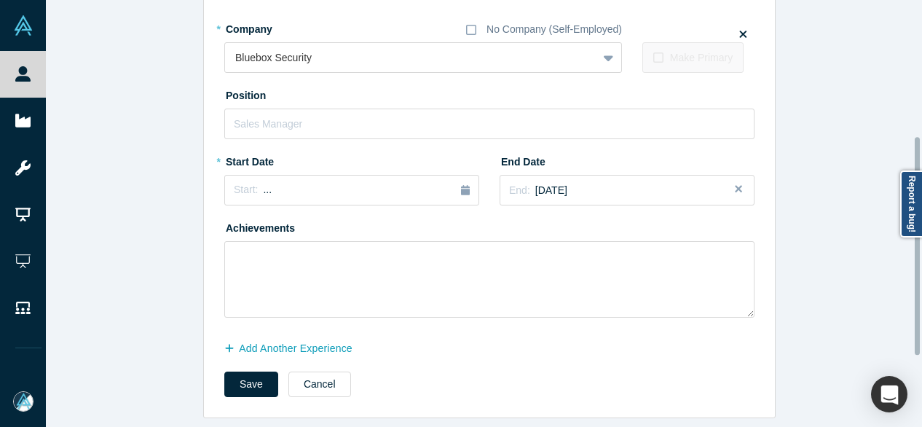
scroll to position [404, 0]
click at [275, 336] on button "Add Another Experience" at bounding box center [296, 348] width 144 height 26
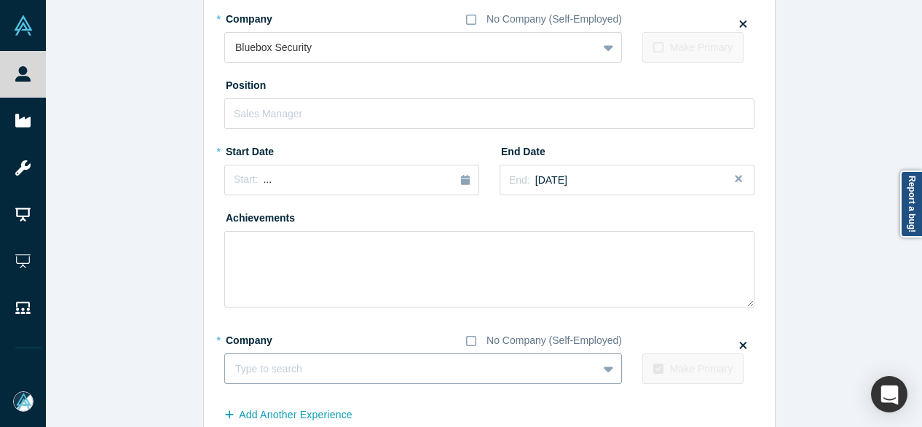
click at [262, 371] on div at bounding box center [411, 369] width 352 height 18
paste input "Builder Builder WhiteRabbit"
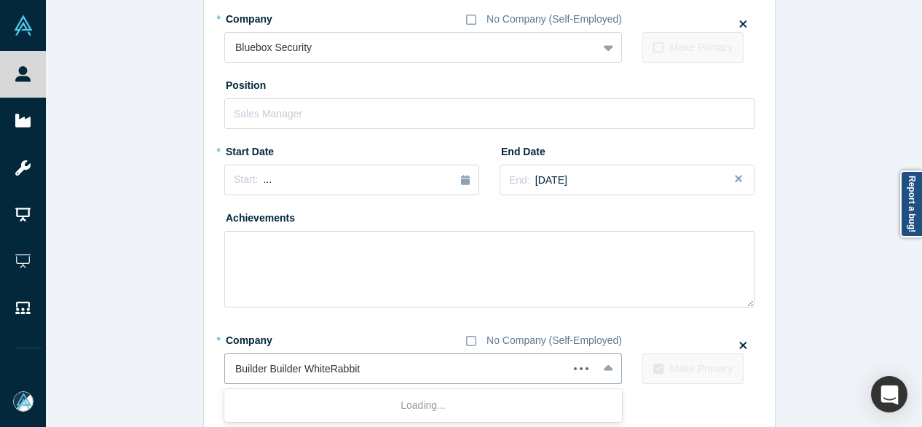
drag, startPoint x: 297, startPoint y: 367, endPoint x: 205, endPoint y: 364, distance: 91.9
click at [205, 366] on div "Edit Experience * Company No Company (Self-Employed) Cobalt To pick up a dragga…" at bounding box center [489, 55] width 571 height 857
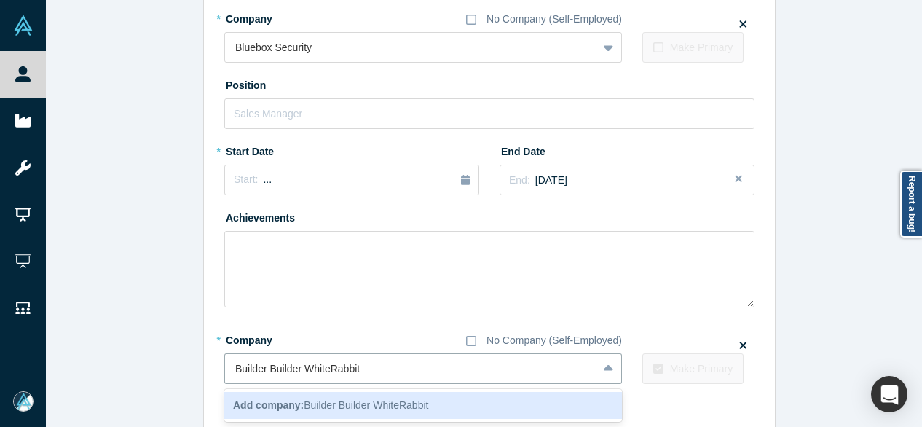
type input "WhiteRabbit"
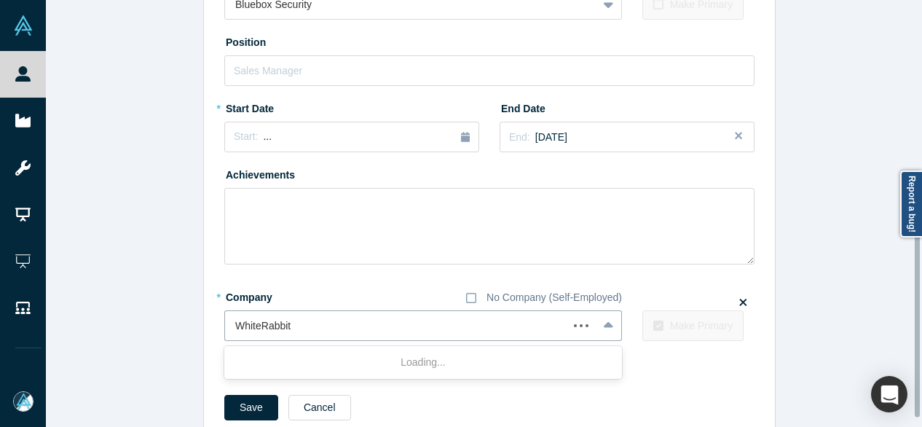
scroll to position [481, 0]
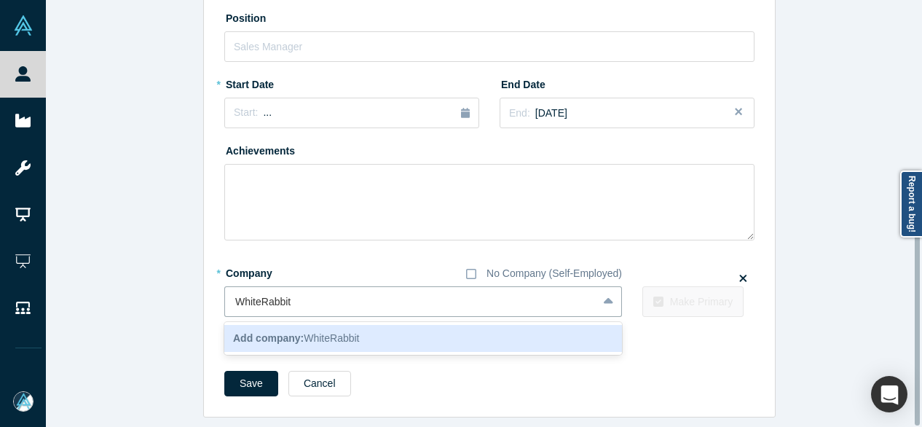
click at [257, 334] on b "Add company:" at bounding box center [268, 338] width 71 height 12
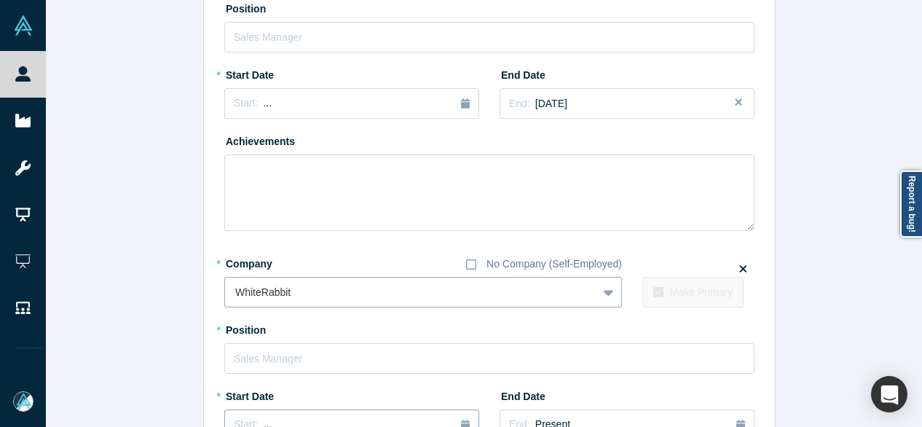
click at [252, 416] on button "Start: ..." at bounding box center [351, 425] width 255 height 31
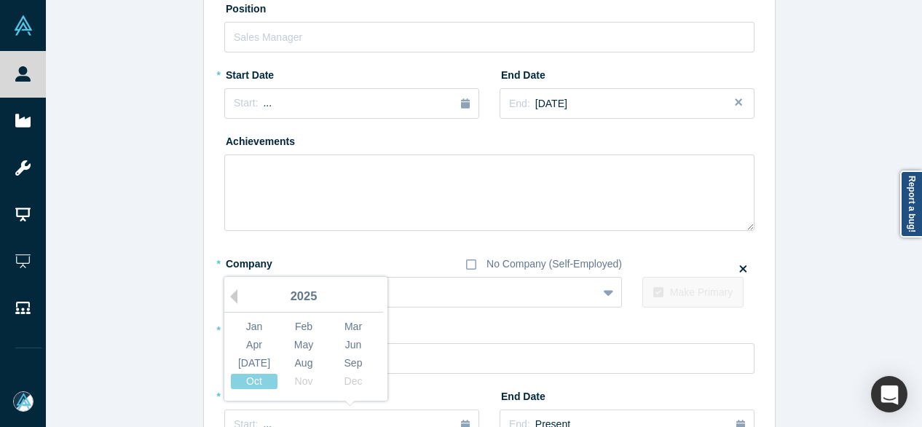
click at [232, 296] on div "Previous Year [DATE] Feb Mar Apr May Jun [DATE] Aug Sep Oct Nov Dec" at bounding box center [305, 339] width 163 height 124
click at [228, 301] on button "Previous Year" at bounding box center [230, 296] width 15 height 15
click at [240, 325] on div "Jan" at bounding box center [254, 326] width 47 height 15
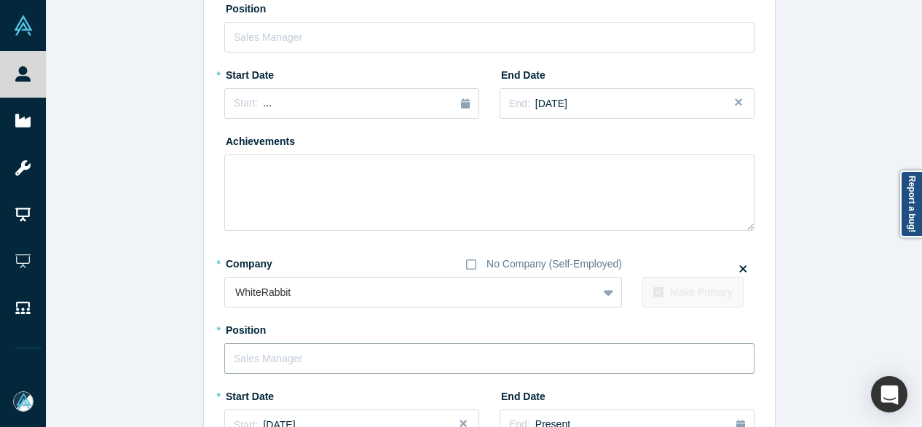
click at [281, 364] on input "text" at bounding box center [489, 358] width 530 height 31
paste input "Builder Builder"
drag, startPoint x: 262, startPoint y: 356, endPoint x: 350, endPoint y: 358, distance: 87.5
click at [350, 358] on input "Builder Builder" at bounding box center [489, 358] width 530 height 31
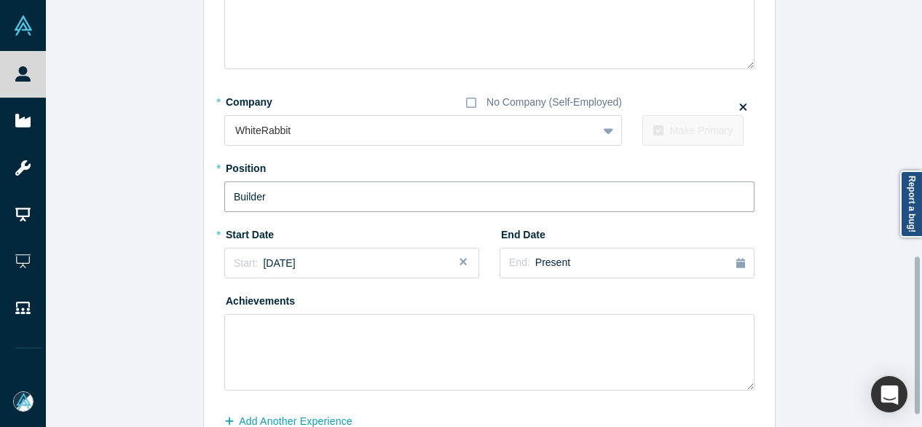
scroll to position [700, 0]
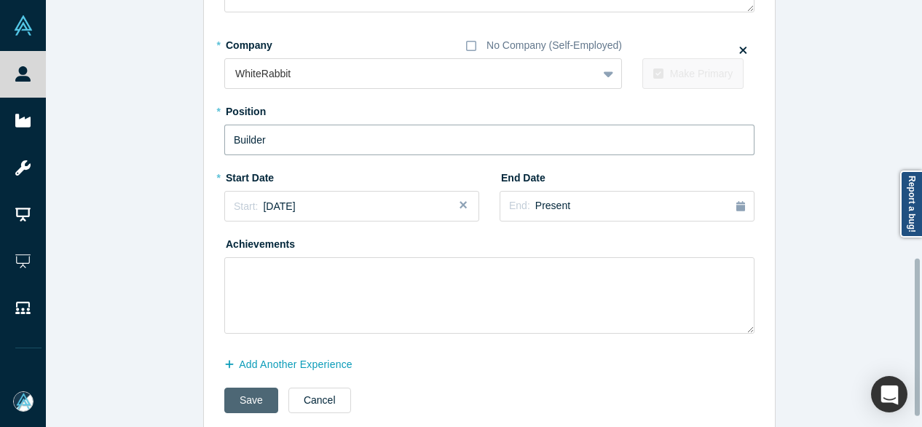
type input "Builder"
click at [242, 399] on button "Save" at bounding box center [251, 401] width 54 height 26
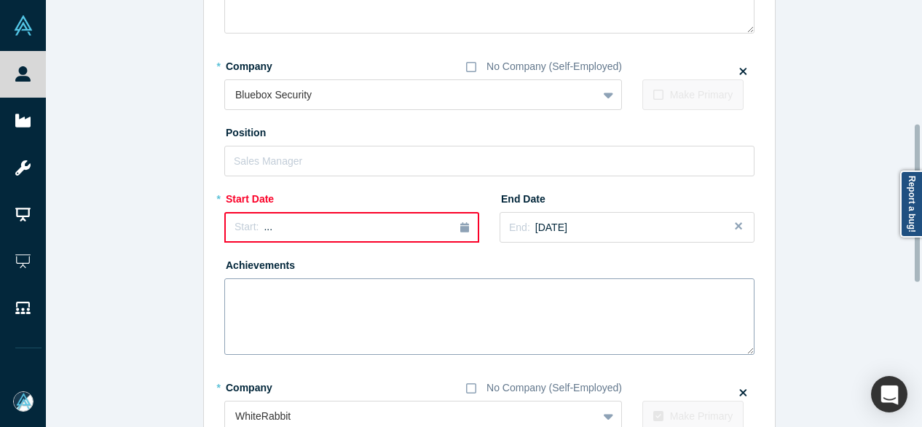
scroll to position [335, 0]
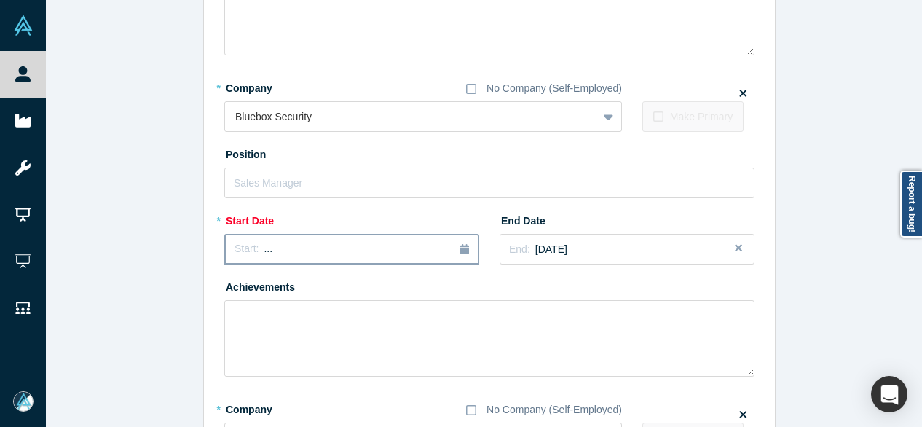
click at [302, 259] on button "Start: ..." at bounding box center [351, 249] width 255 height 31
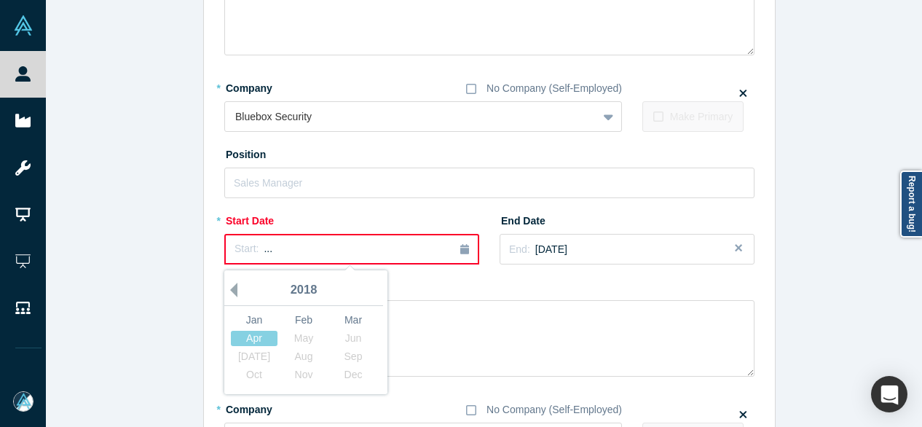
click at [230, 288] on button "Previous Year" at bounding box center [230, 290] width 15 height 15
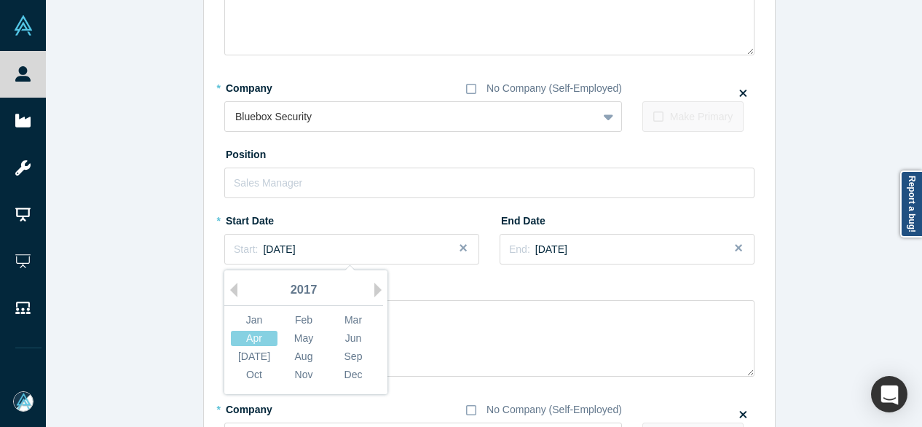
click at [232, 288] on div "Previous Year Next Year [DATE] Feb Mar Apr May Jun [DATE] Aug Sep Oct Nov Dec" at bounding box center [305, 332] width 163 height 124
click at [232, 288] on div "2017" at bounding box center [303, 290] width 159 height 31
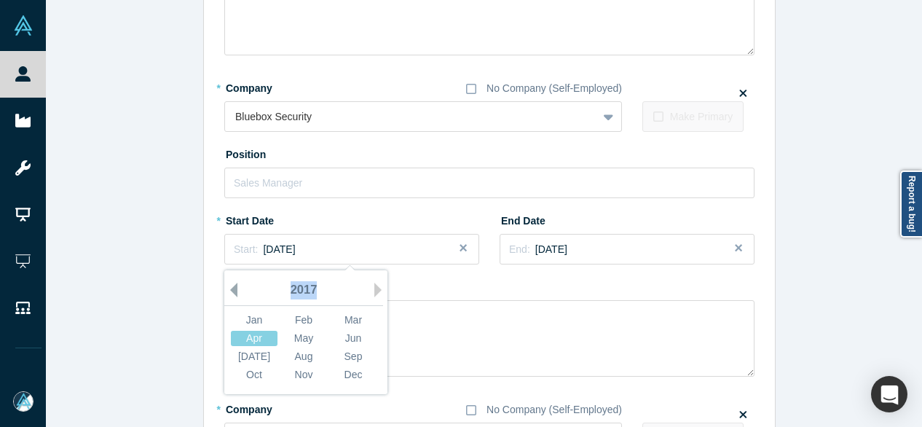
click at [228, 291] on button "Previous Year" at bounding box center [230, 290] width 15 height 15
click at [227, 291] on button "Previous Year" at bounding box center [230, 290] width 15 height 15
click at [228, 289] on button "Previous Year" at bounding box center [230, 290] width 15 height 15
click at [230, 291] on button "Previous Year" at bounding box center [230, 290] width 15 height 15
click at [231, 292] on button "Previous Year" at bounding box center [230, 290] width 15 height 15
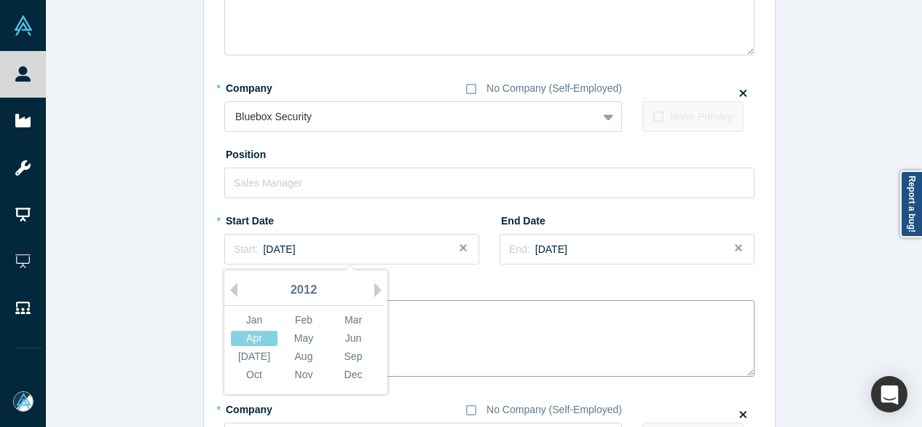
drag, startPoint x: 301, startPoint y: 337, endPoint x: 302, endPoint y: 326, distance: 11.7
click at [302, 337] on div "May" at bounding box center [304, 338] width 47 height 15
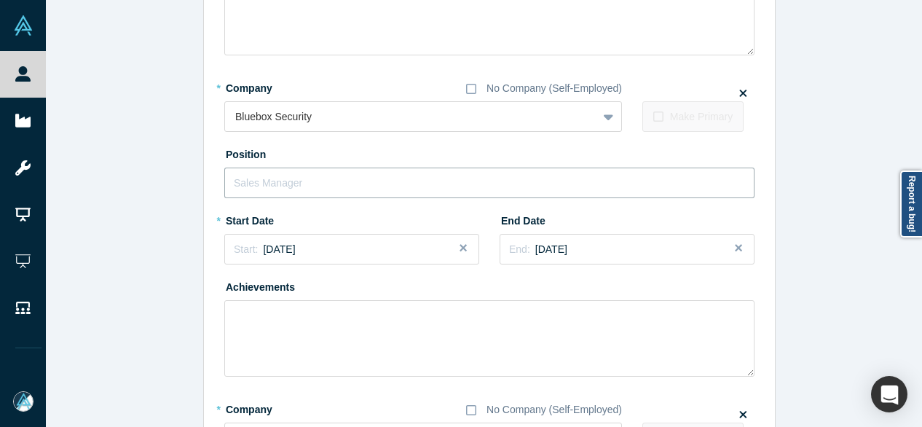
click at [286, 186] on input "text" at bounding box center [489, 183] width 530 height 31
paste input "Bluebox Security (Acquired by Lookout) logo CEO & Co-Founder"
drag, startPoint x: 430, startPoint y: 183, endPoint x: 212, endPoint y: 197, distance: 218.4
click at [213, 199] on div "Edit Experience * Company No Company (Self-Employed) Cobalt To pick up a dragga…" at bounding box center [489, 247] width 571 height 1102
type input "CEO & Co-Founder"
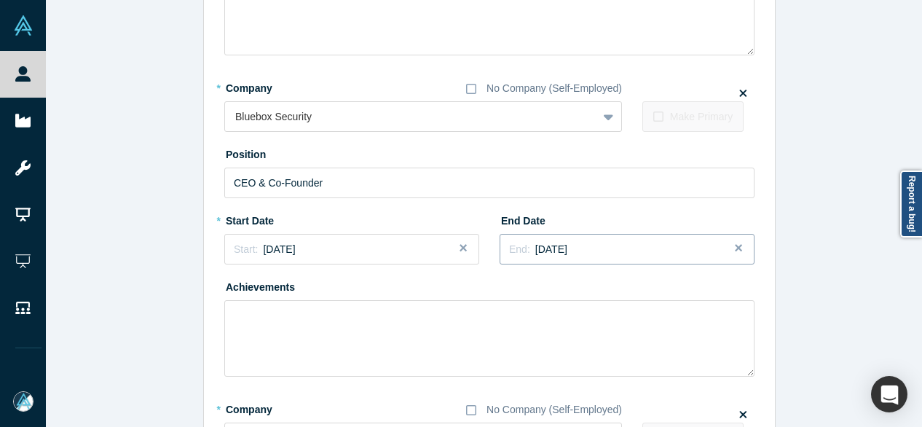
click at [710, 248] on div "End: [DATE]" at bounding box center [627, 249] width 236 height 15
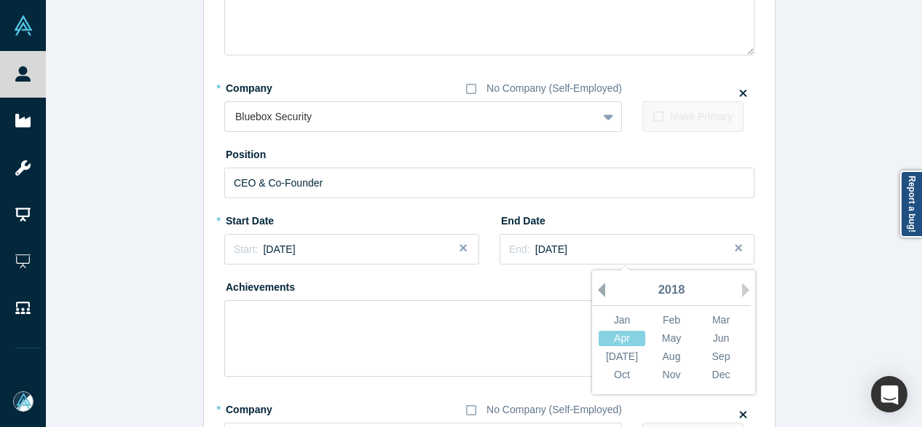
click at [595, 291] on button "Previous Year" at bounding box center [598, 290] width 15 height 15
click at [598, 292] on button "Previous Year" at bounding box center [598, 290] width 15 height 15
drag, startPoint x: 714, startPoint y: 318, endPoint x: 524, endPoint y: 319, distance: 190.2
click at [713, 318] on div "Mar" at bounding box center [721, 320] width 47 height 15
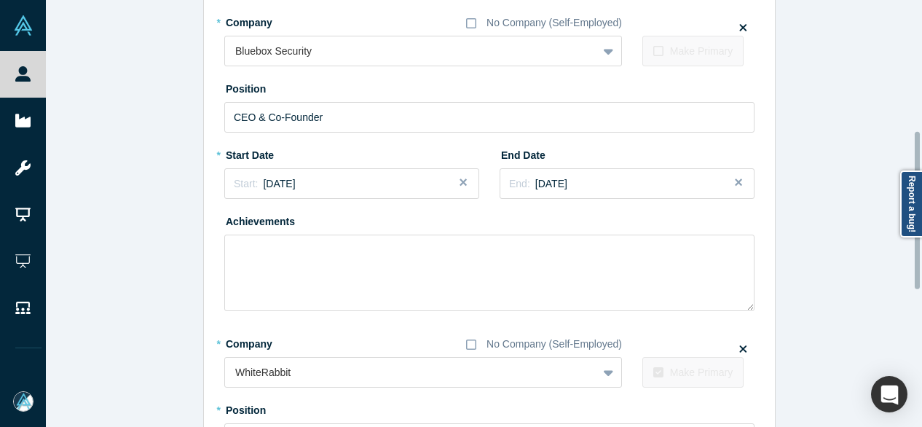
scroll to position [726, 0]
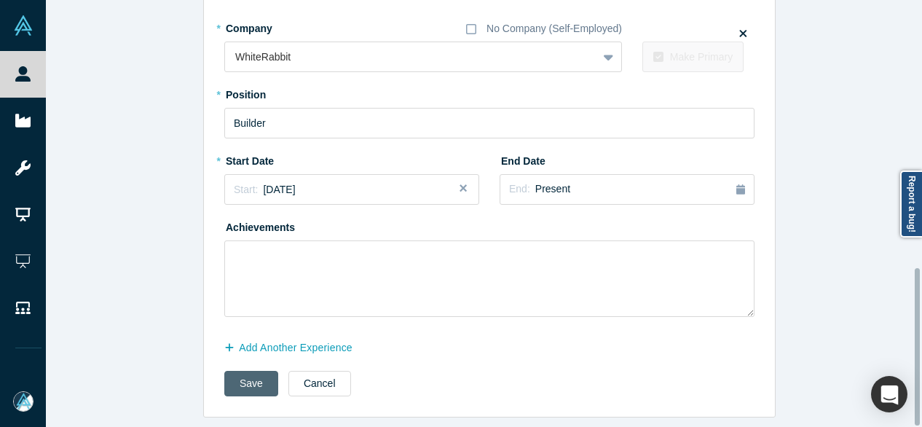
click at [238, 377] on button "Save" at bounding box center [251, 384] width 54 height 26
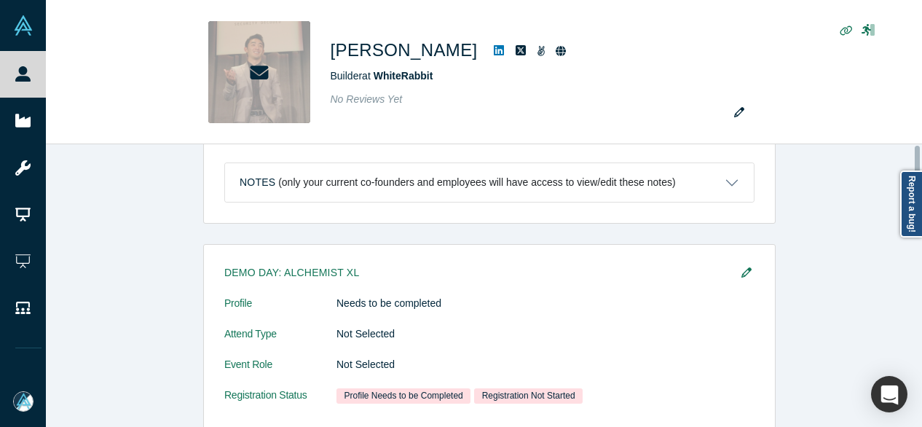
scroll to position [0, 0]
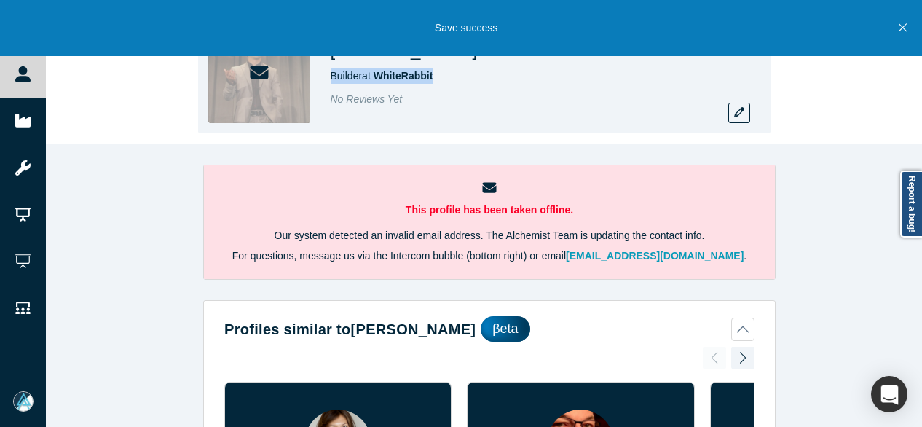
drag, startPoint x: 333, startPoint y: 71, endPoint x: 447, endPoint y: 79, distance: 114.6
click at [447, 79] on div "[PERSON_NAME] Builder at WhiteRabbit No Reviews Yet" at bounding box center [484, 72] width 573 height 122
copy span "Builder at WhiteRabbit"
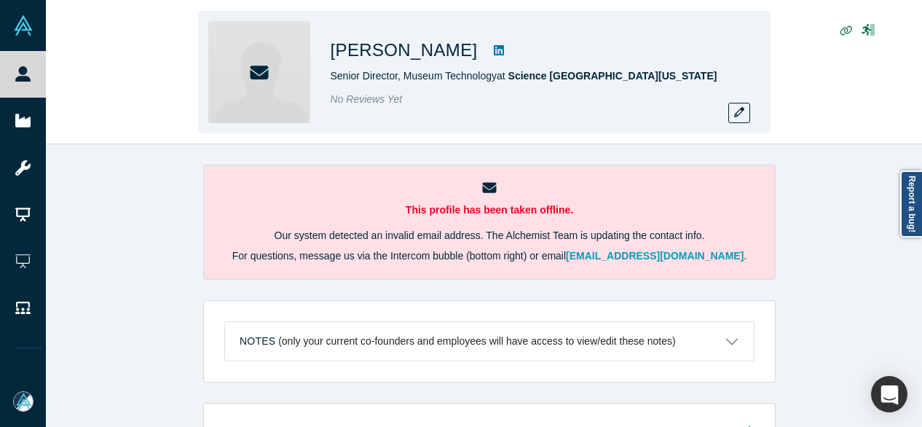
click at [812, 77] on div "[PERSON_NAME] Senior Director, Museum Technology at [GEOGRAPHIC_DATA][US_STATE]…" at bounding box center [484, 73] width 877 height 144
drag, startPoint x: 330, startPoint y: 53, endPoint x: 457, endPoint y: 58, distance: 126.9
click at [457, 58] on div "[PERSON_NAME]" at bounding box center [535, 50] width 408 height 26
copy div "[PERSON_NAME]"
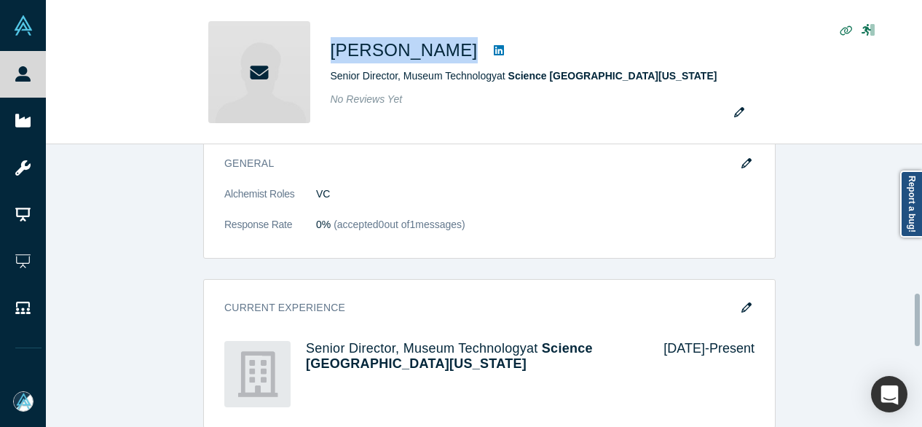
scroll to position [802, 0]
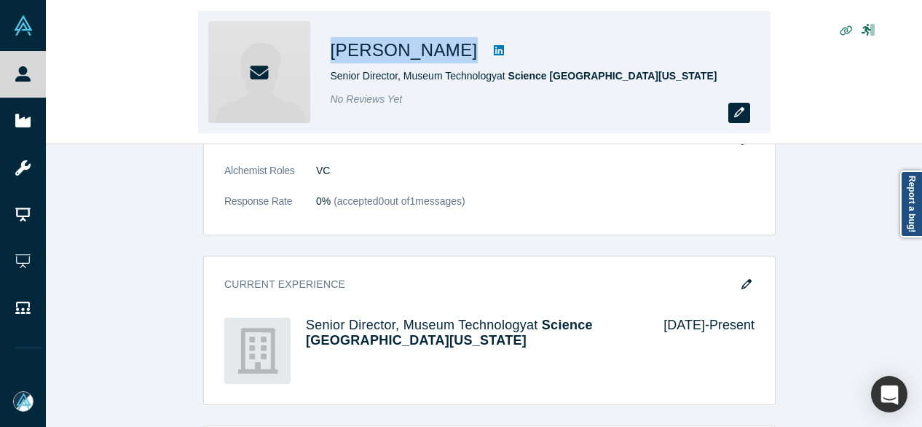
click at [743, 116] on icon "button" at bounding box center [739, 112] width 10 height 10
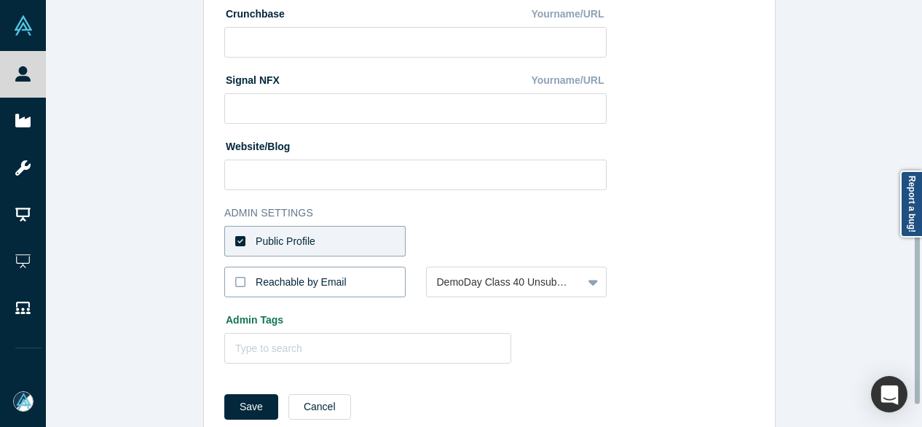
scroll to position [653, 0]
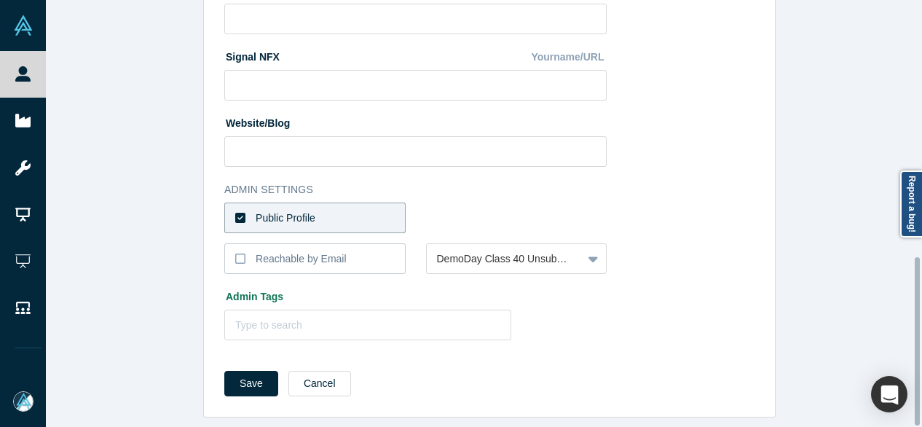
click at [294, 211] on div "Public Profile" at bounding box center [286, 218] width 60 height 15
click at [0, 0] on input "Public Profile" at bounding box center [0, 0] width 0 height 0
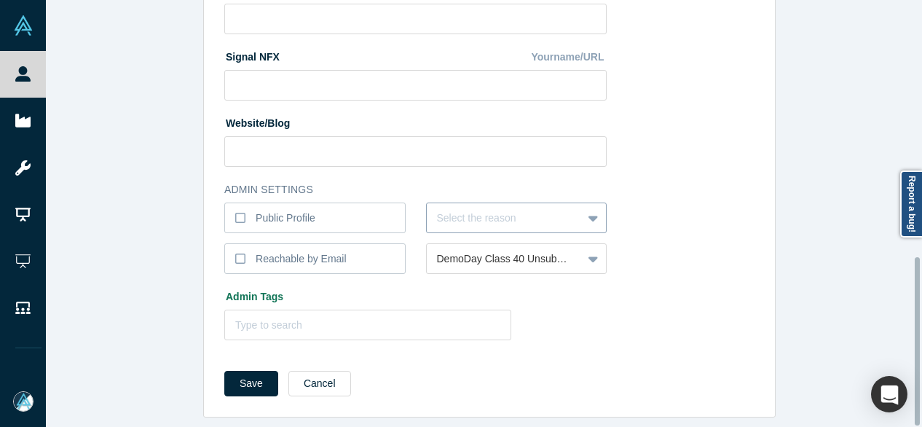
click at [464, 209] on div at bounding box center [505, 218] width 136 height 18
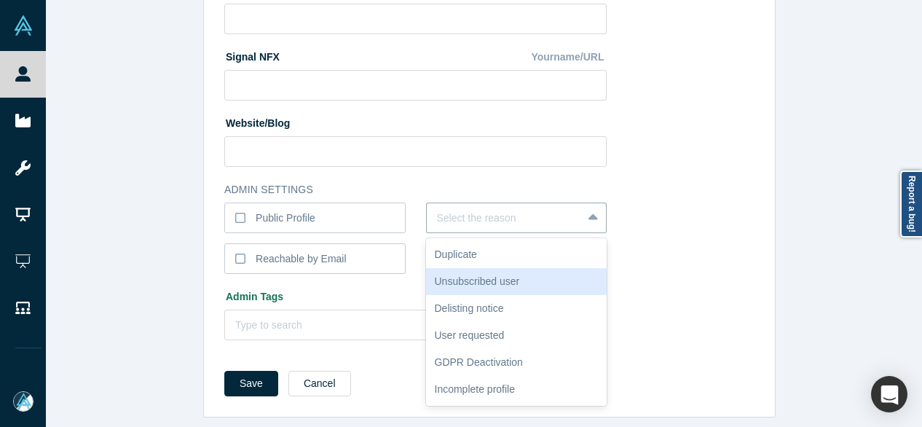
click at [468, 271] on div "Unsubscribed user" at bounding box center [516, 281] width 181 height 27
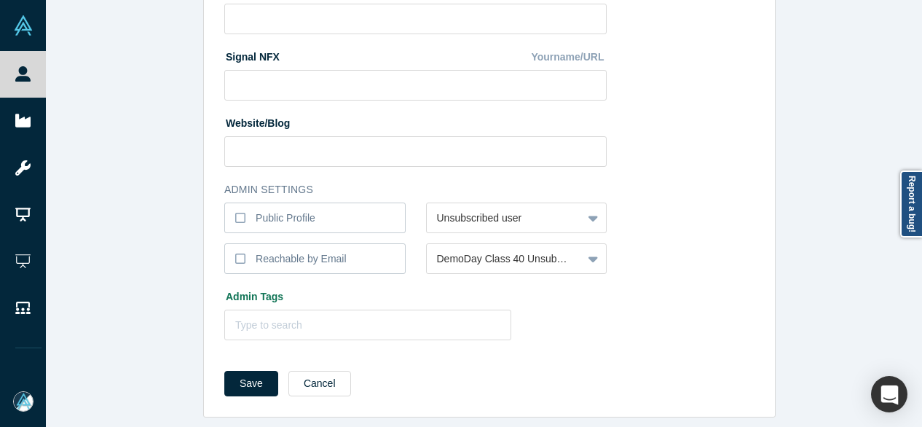
drag, startPoint x: 244, startPoint y: 374, endPoint x: 214, endPoint y: 267, distance: 111.2
click at [243, 374] on button "Save" at bounding box center [251, 384] width 54 height 26
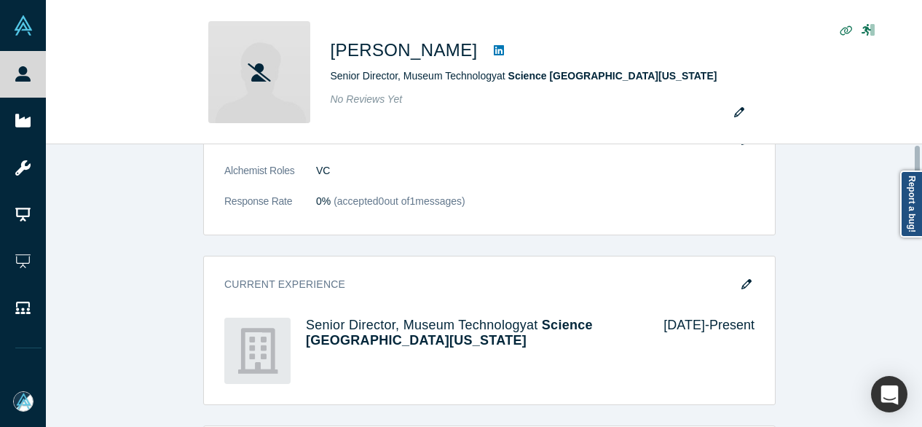
scroll to position [0, 0]
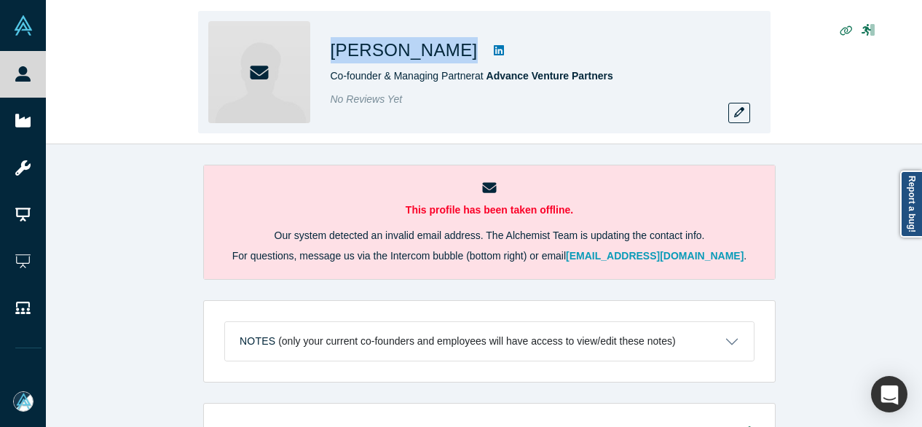
drag, startPoint x: 329, startPoint y: 55, endPoint x: 431, endPoint y: 65, distance: 101.7
click at [430, 65] on div "[PERSON_NAME] Co-founder & Managing Partner at Advance Venture Partners No Revi…" at bounding box center [484, 72] width 573 height 122
copy div "[PERSON_NAME]"
click at [740, 119] on button "button" at bounding box center [740, 113] width 22 height 20
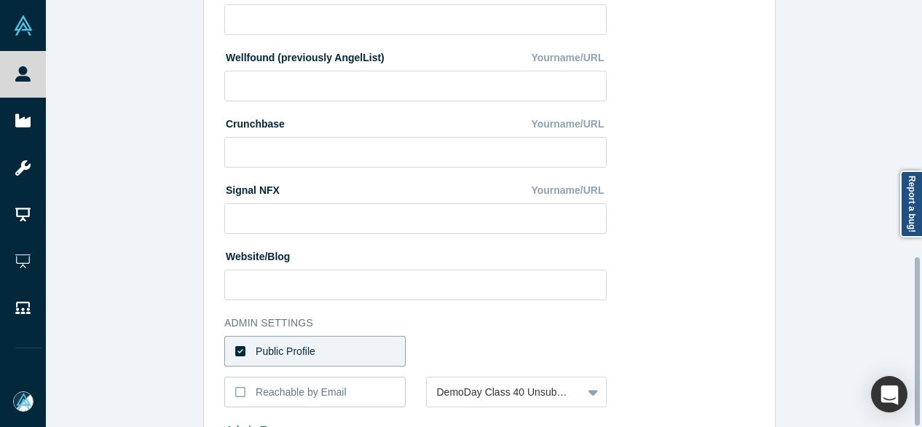
scroll to position [653, 0]
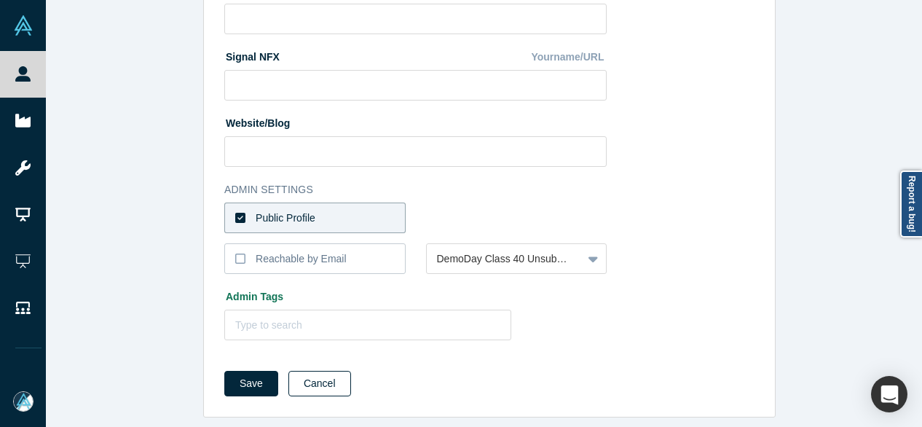
click at [315, 374] on button "Cancel" at bounding box center [320, 384] width 63 height 26
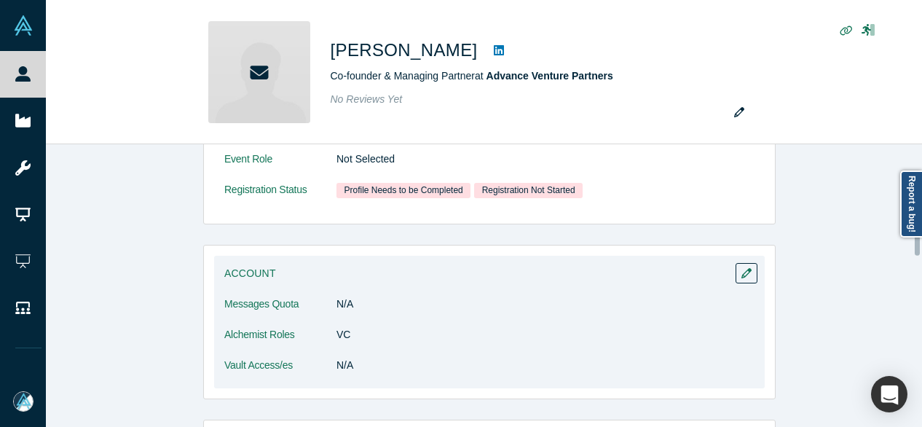
scroll to position [510, 0]
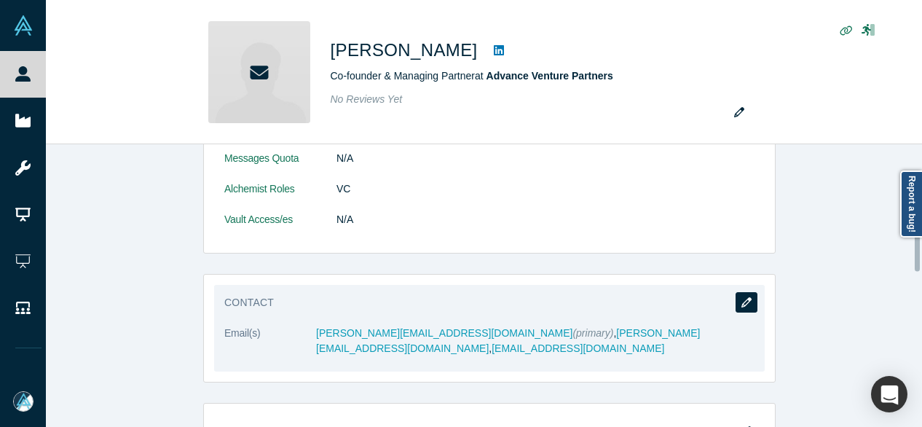
click at [745, 301] on icon "button" at bounding box center [747, 302] width 10 height 10
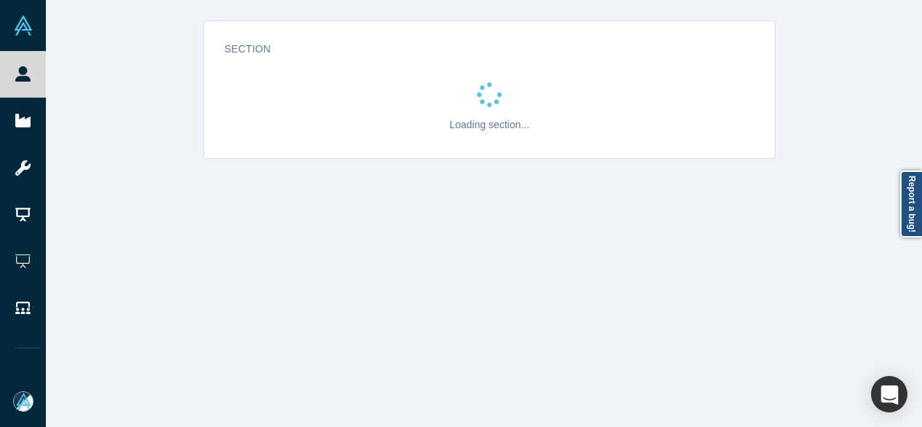
scroll to position [0, 0]
select select "US"
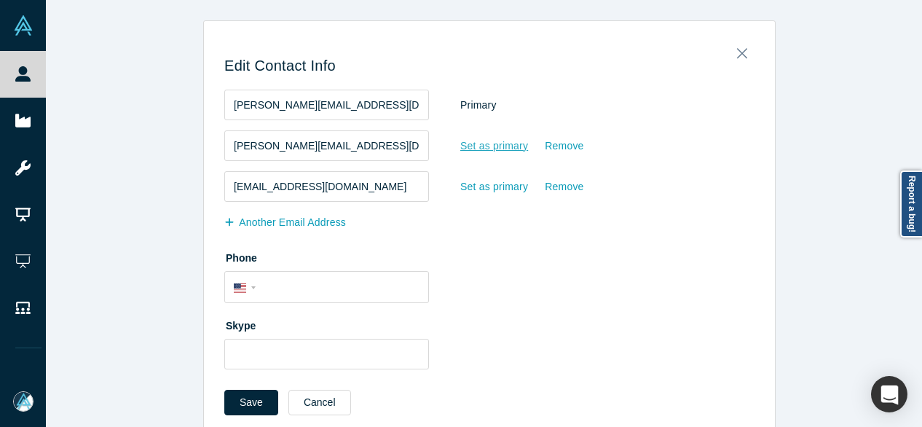
click at [466, 149] on div "Set as primary" at bounding box center [494, 146] width 69 height 26
click at [0, 0] on input "Set as primary" at bounding box center [0, 0] width 0 height 0
click at [247, 400] on button "Save" at bounding box center [251, 403] width 54 height 26
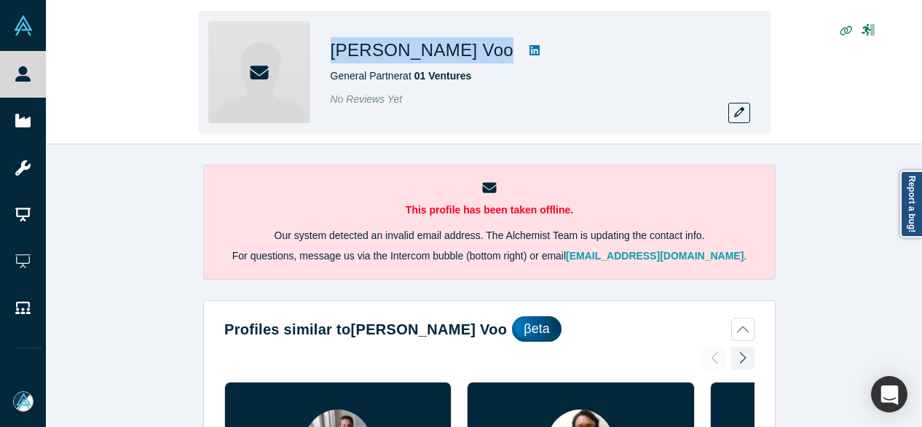
drag, startPoint x: 333, startPoint y: 52, endPoint x: 423, endPoint y: 56, distance: 90.4
click at [422, 58] on div "[PERSON_NAME] Voo" at bounding box center [535, 50] width 408 height 26
copy div "[PERSON_NAME] Voo"
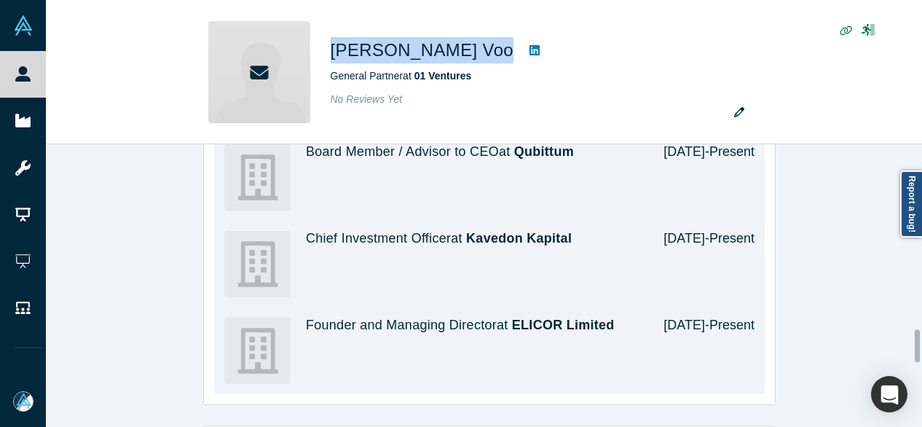
scroll to position [1603, 0]
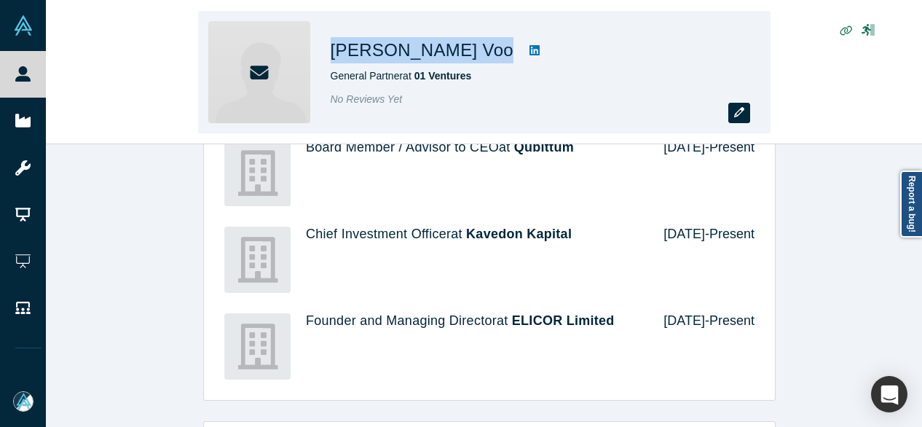
click at [741, 119] on button "button" at bounding box center [740, 113] width 22 height 20
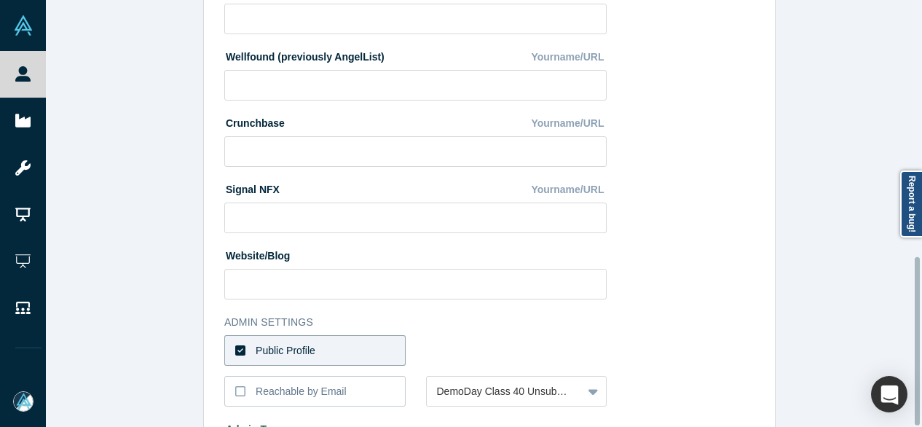
scroll to position [653, 0]
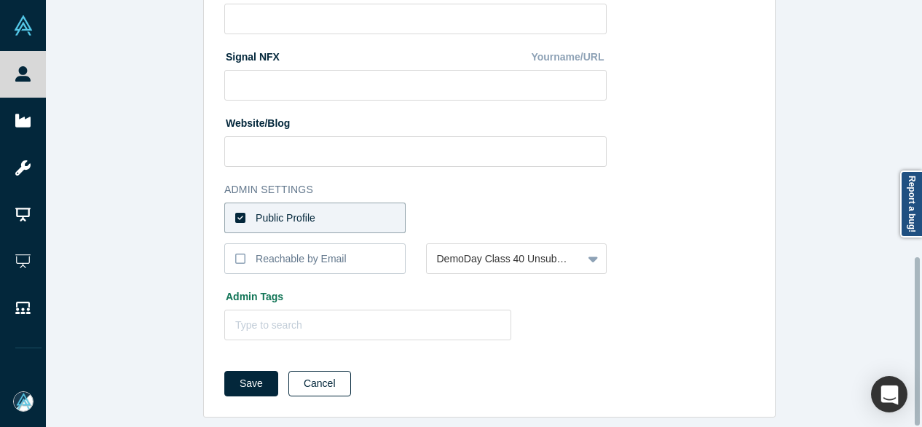
click at [310, 375] on button "Cancel" at bounding box center [320, 384] width 63 height 26
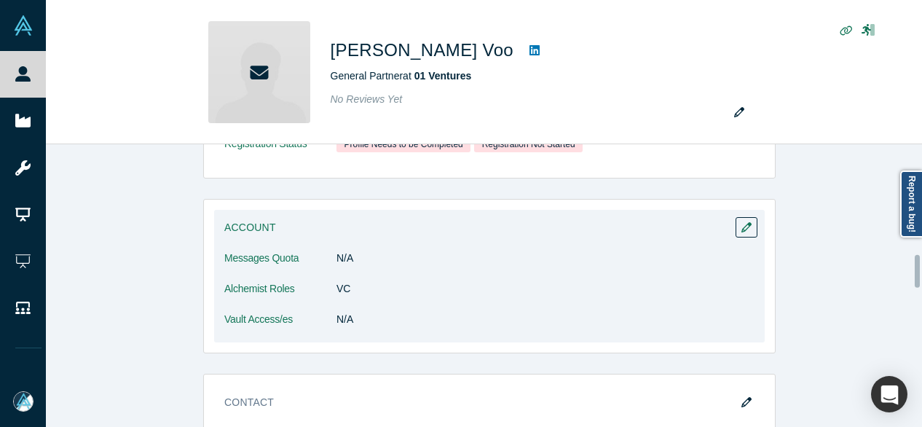
scroll to position [1166, 0]
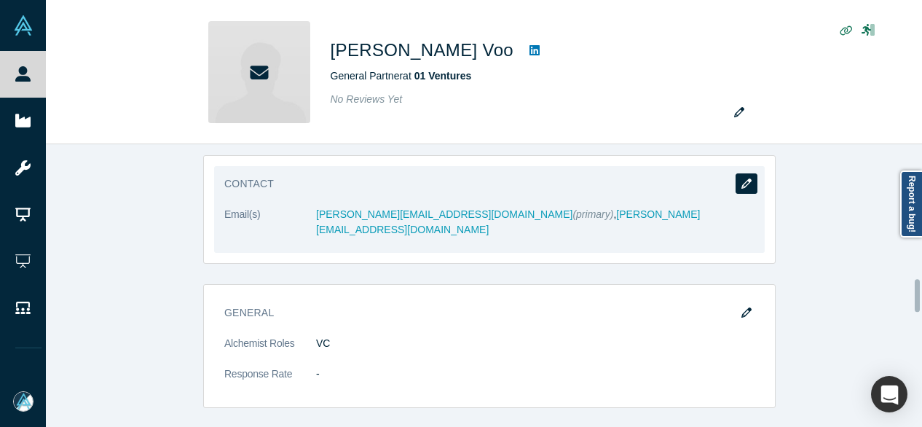
click at [743, 179] on icon "button" at bounding box center [747, 184] width 10 height 10
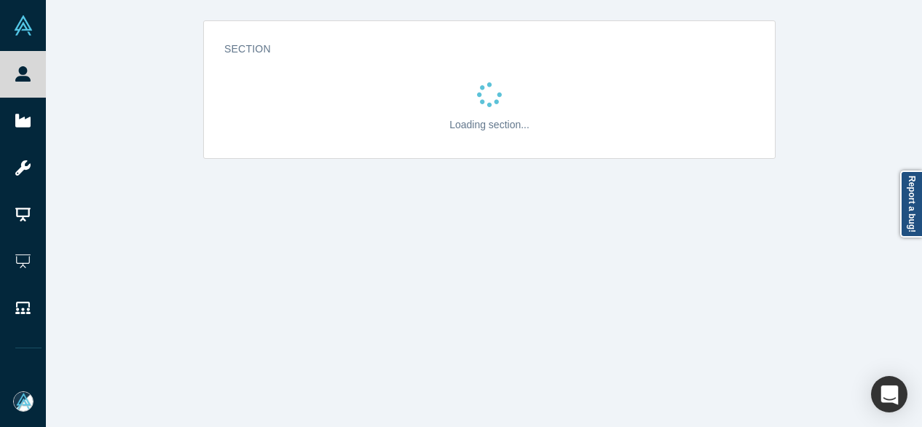
scroll to position [0, 0]
select select "US"
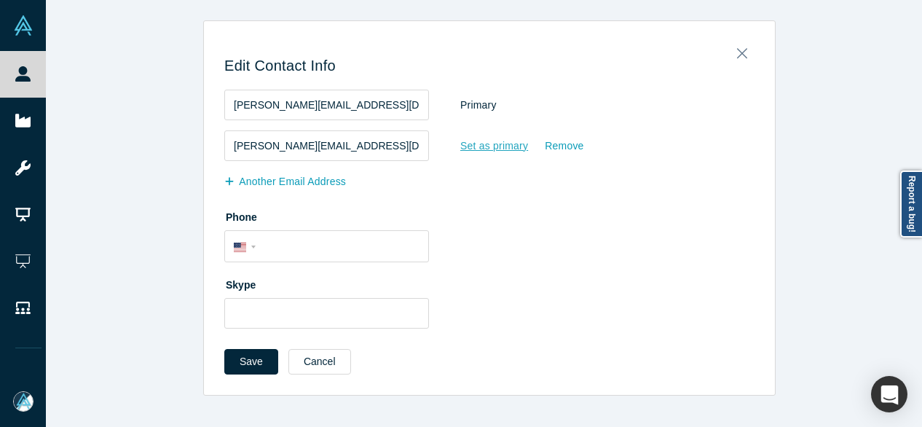
click at [478, 152] on div "Set as primary" at bounding box center [494, 146] width 69 height 26
click at [0, 0] on input "Set as primary" at bounding box center [0, 0] width 0 height 0
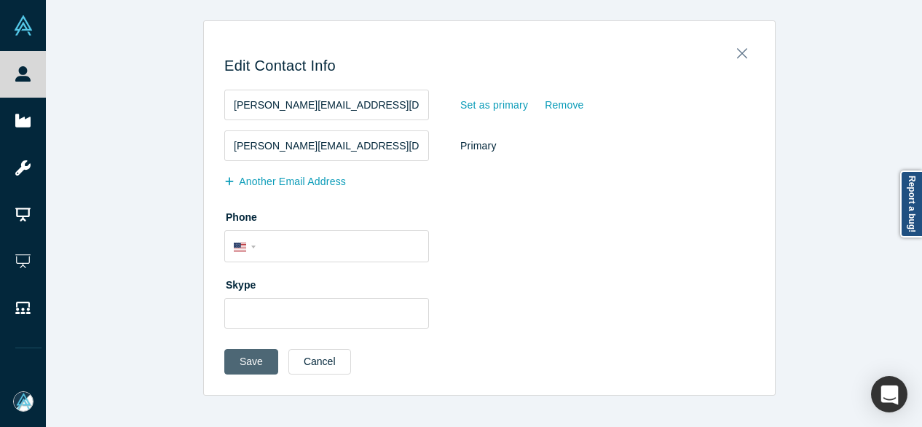
click at [242, 367] on button "Save" at bounding box center [251, 362] width 54 height 26
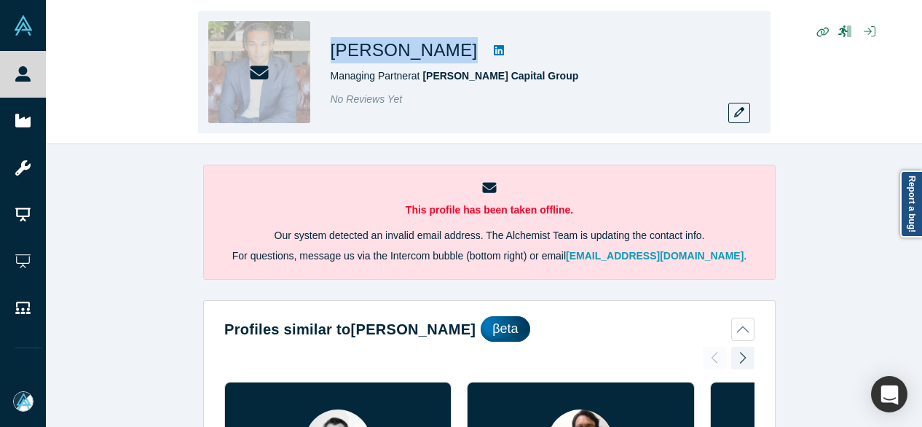
drag, startPoint x: 328, startPoint y: 55, endPoint x: 447, endPoint y: 52, distance: 118.8
click at [447, 52] on div "[PERSON_NAME] Managing Partner at [PERSON_NAME] Capital Group No Reviews Yet" at bounding box center [484, 72] width 573 height 122
copy h1 "[PERSON_NAME]"
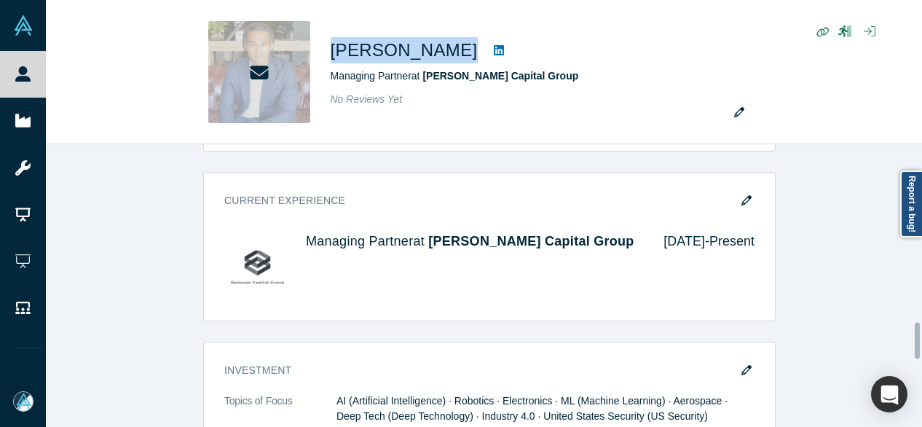
scroll to position [1384, 0]
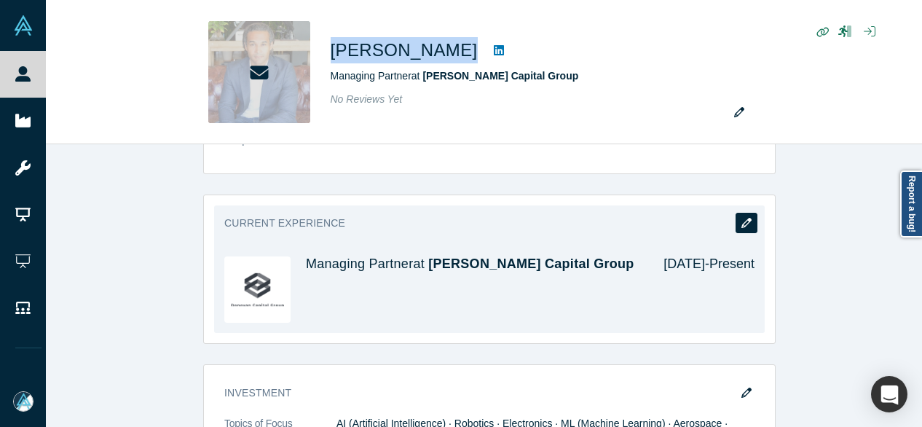
click at [736, 216] on button "button" at bounding box center [747, 223] width 22 height 20
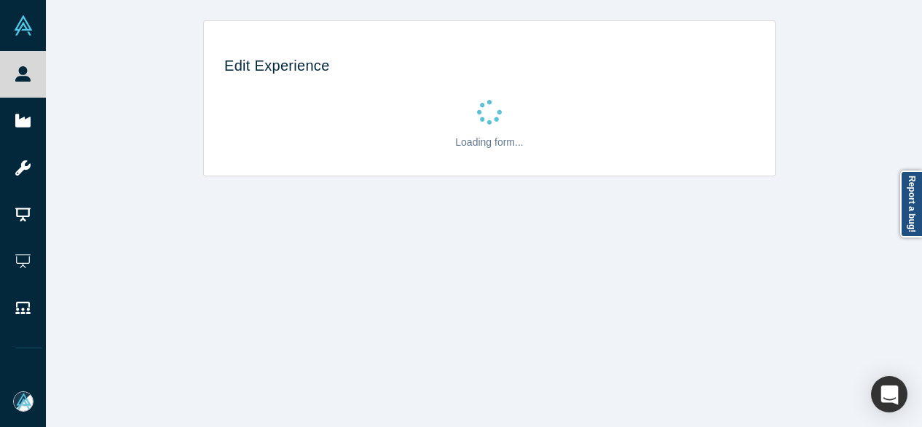
scroll to position [0, 0]
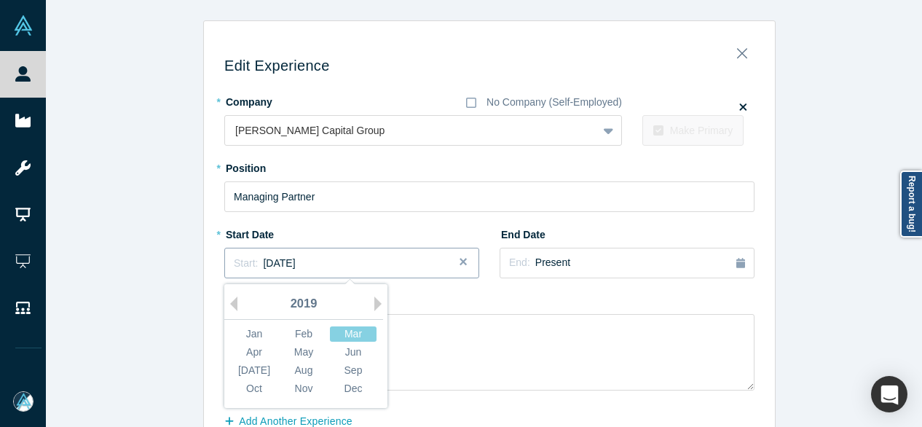
click at [315, 264] on div "Start: [DATE]" at bounding box center [352, 263] width 236 height 15
click at [375, 304] on button "Next Year" at bounding box center [382, 304] width 15 height 15
drag, startPoint x: 370, startPoint y: 304, endPoint x: 291, endPoint y: 319, distance: 80.2
click at [367, 307] on div "Previous Year Next Year [DATE] Feb Mar Apr May Jun [DATE] Aug Sep Oct Nov Dec" at bounding box center [305, 346] width 163 height 124
drag, startPoint x: 369, startPoint y: 305, endPoint x: 325, endPoint y: 321, distance: 47.5
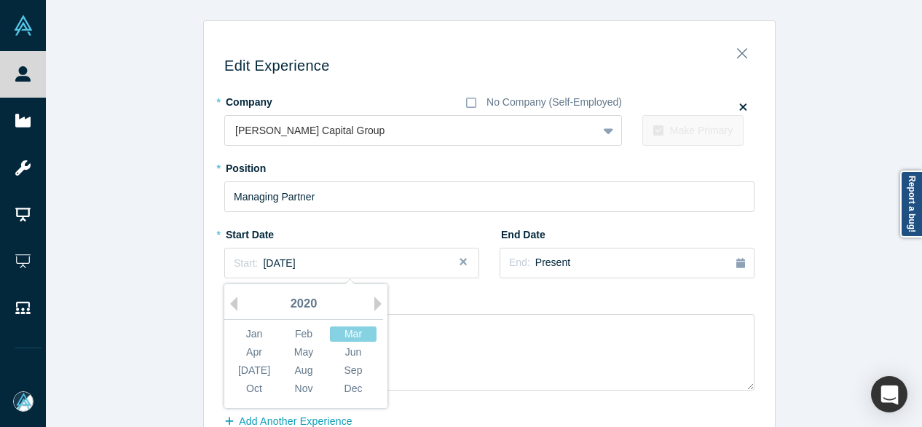
click at [375, 305] on button "Next Year" at bounding box center [382, 304] width 15 height 15
click at [243, 331] on div "Jan" at bounding box center [254, 333] width 47 height 15
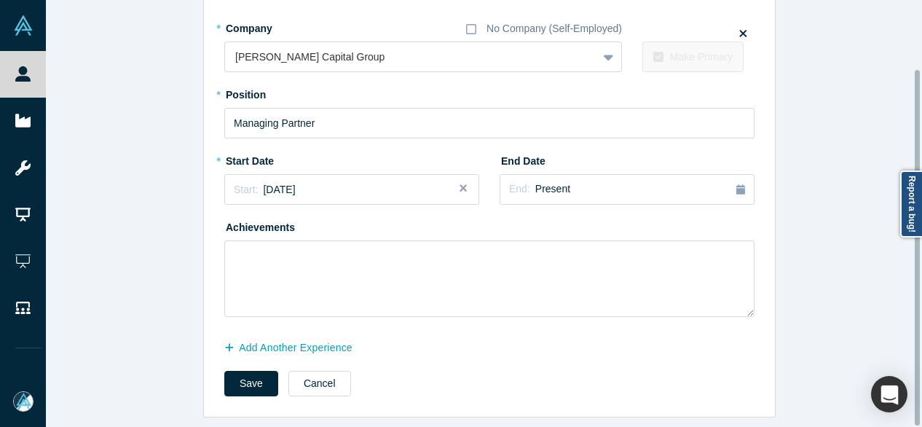
scroll to position [83, 0]
click at [232, 372] on button "Save" at bounding box center [251, 384] width 54 height 26
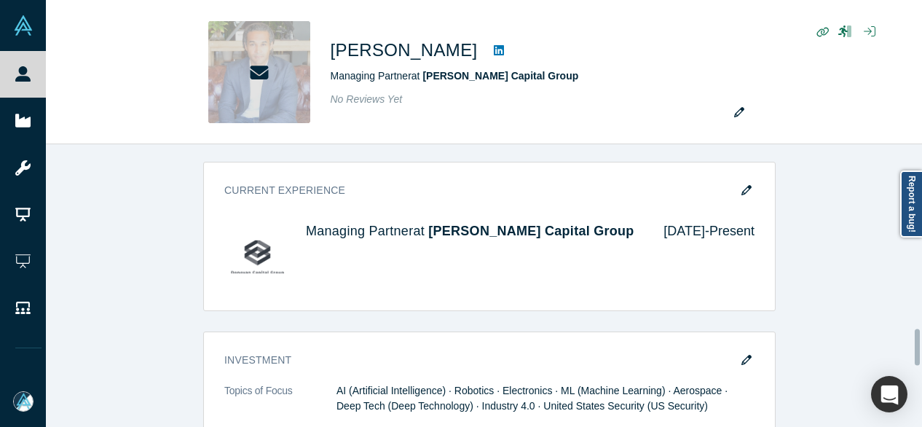
scroll to position [1384, 0]
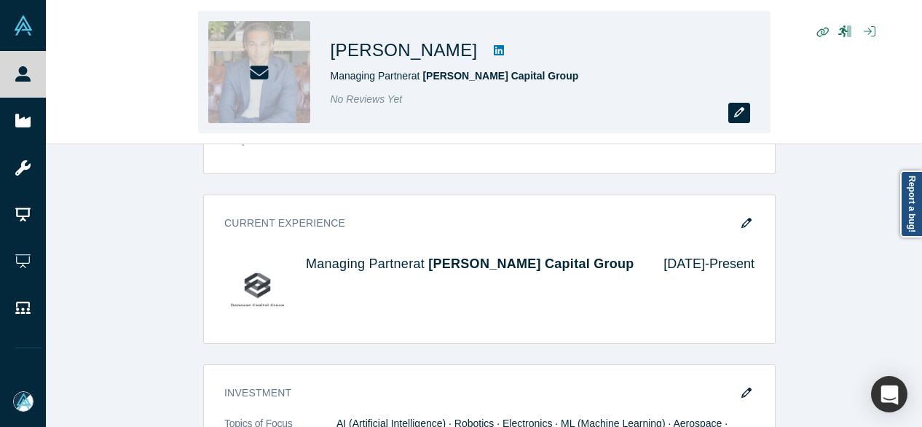
click at [743, 117] on icon "button" at bounding box center [739, 112] width 10 height 10
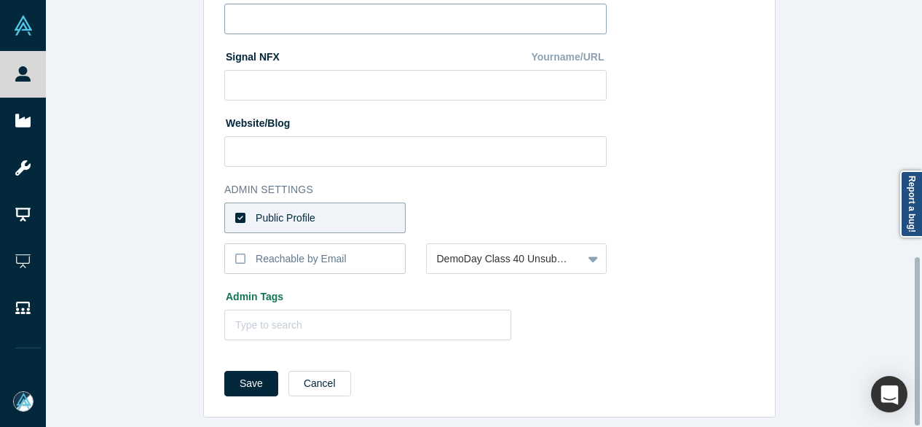
scroll to position [653, 0]
click at [358, 203] on label "Public Profile" at bounding box center [314, 218] width 181 height 31
click at [0, 0] on input "Public Profile" at bounding box center [0, 0] width 0 height 0
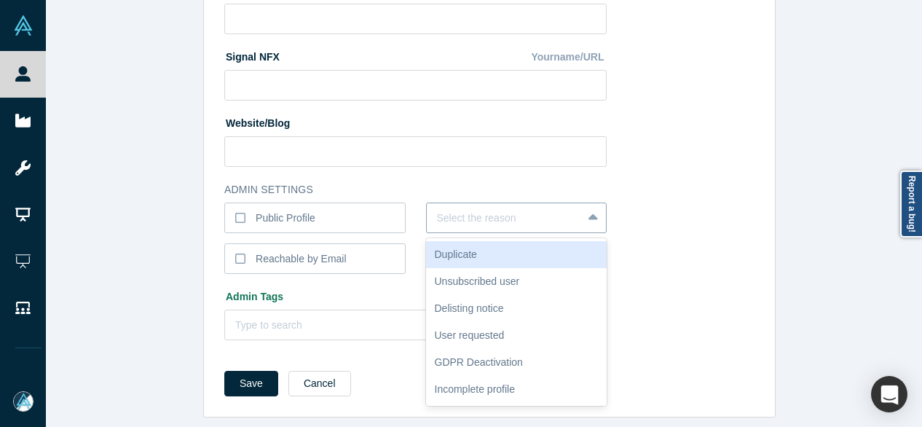
click at [479, 209] on div at bounding box center [505, 218] width 136 height 18
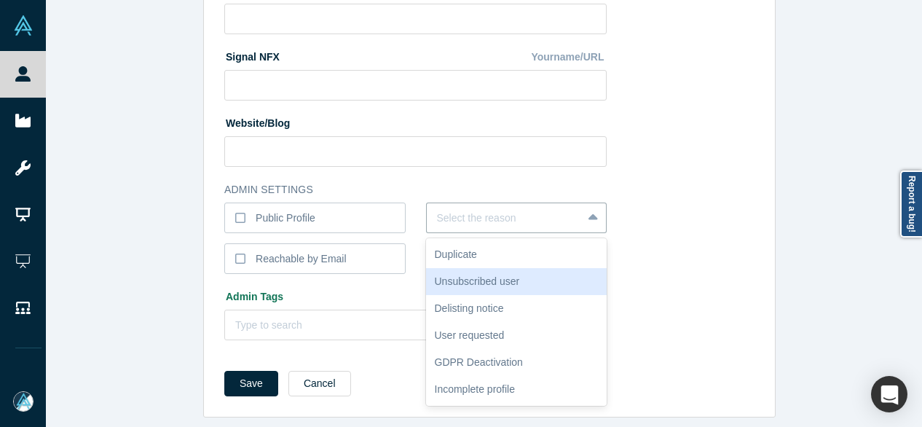
click at [458, 272] on div "Unsubscribed user" at bounding box center [516, 281] width 181 height 27
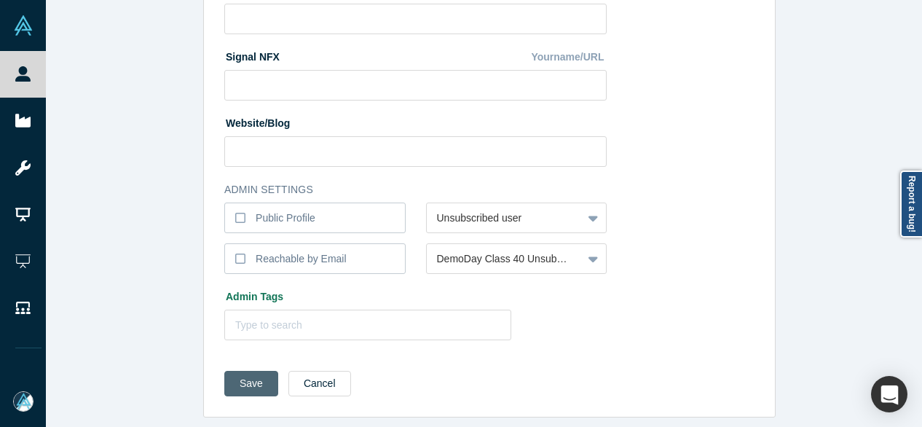
click at [246, 371] on button "Save" at bounding box center [251, 384] width 54 height 26
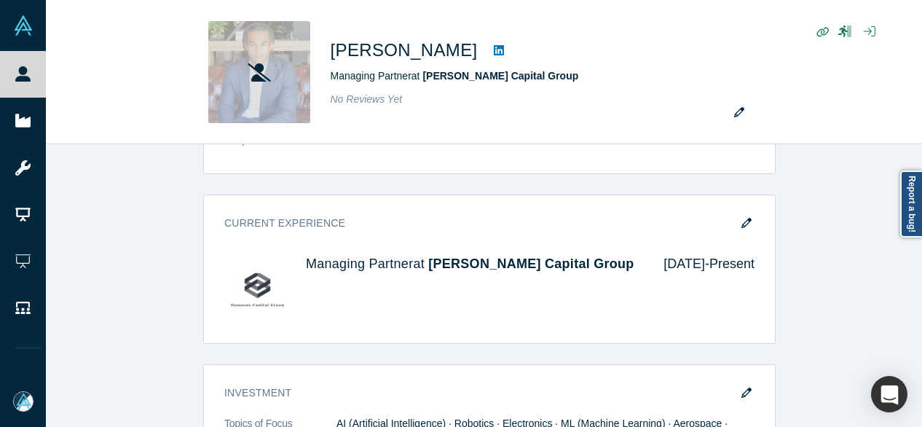
scroll to position [0, 0]
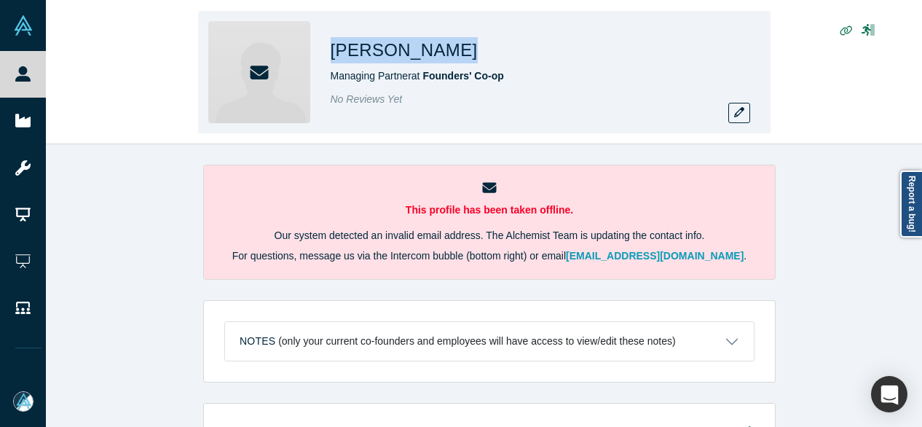
drag, startPoint x: 332, startPoint y: 55, endPoint x: 442, endPoint y: 60, distance: 109.4
click at [442, 60] on div "[PERSON_NAME]" at bounding box center [535, 50] width 408 height 26
copy h1 "[PERSON_NAME]"
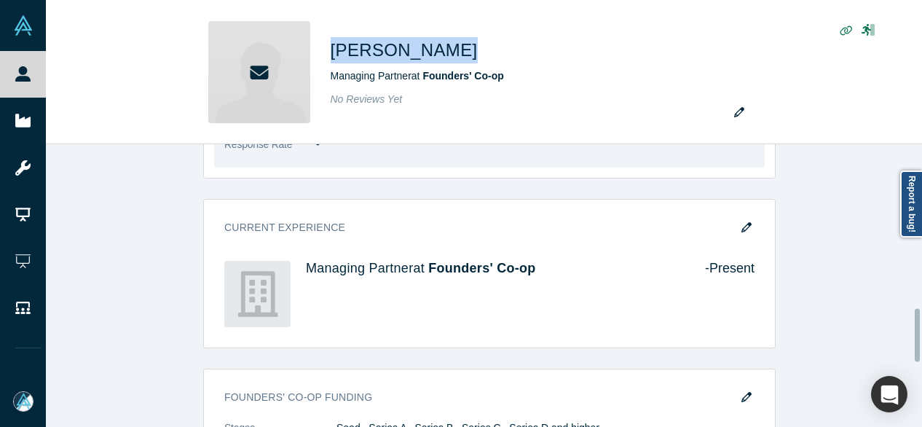
scroll to position [874, 0]
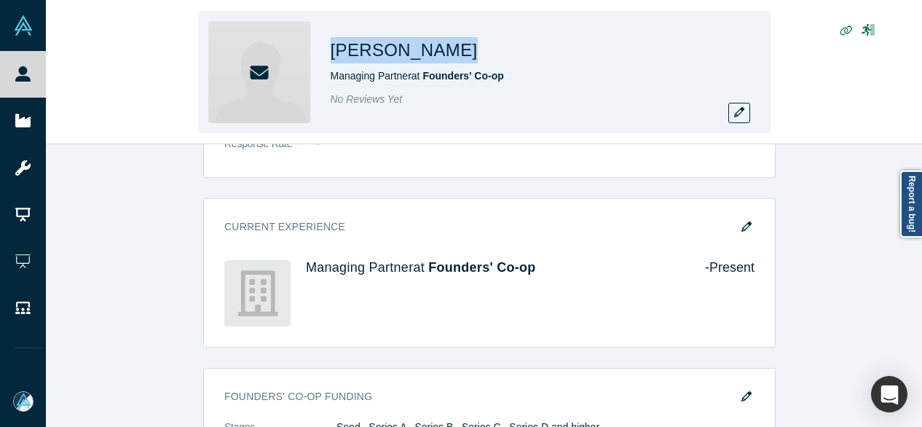
copy h1 "[PERSON_NAME]"
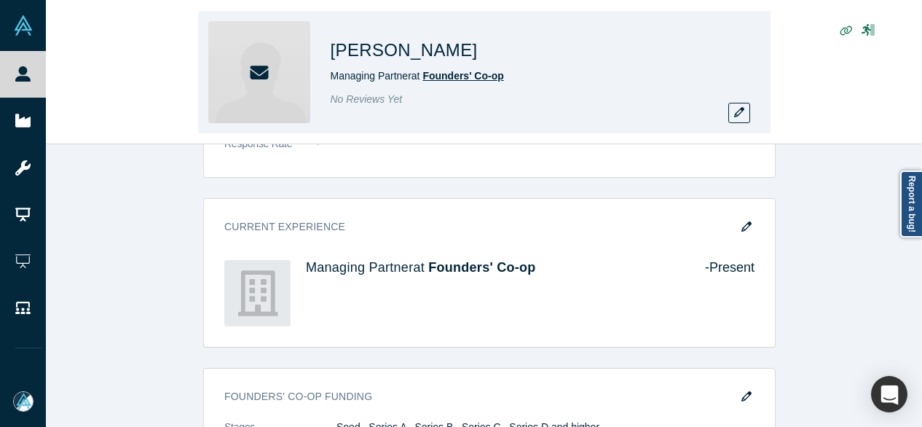
drag, startPoint x: 428, startPoint y: 91, endPoint x: 498, endPoint y: 80, distance: 70.8
click at [492, 89] on div "[PERSON_NAME] Managing Partner at Founders' Co-op No Reviews Yet" at bounding box center [535, 72] width 408 height 102
drag, startPoint x: 516, startPoint y: 75, endPoint x: 426, endPoint y: 79, distance: 90.5
click at [426, 79] on div "Managing Partner at Founders' Co-op" at bounding box center [535, 75] width 408 height 15
copy span "Founders' Co-op"
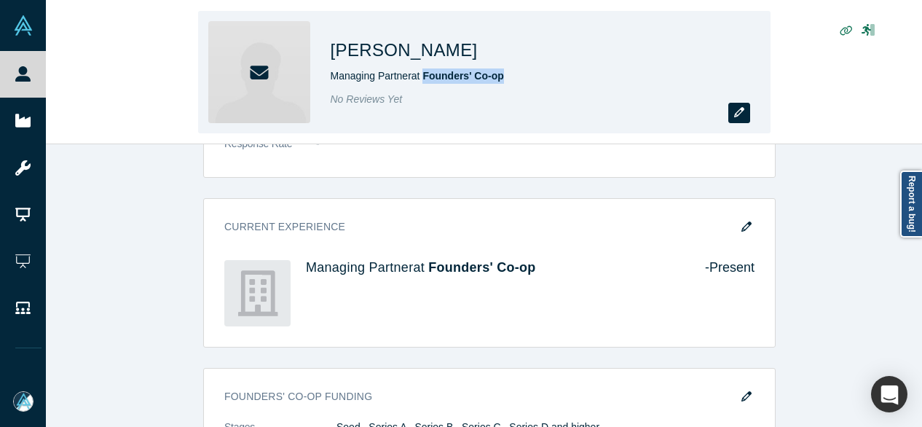
click at [733, 116] on button "button" at bounding box center [740, 113] width 22 height 20
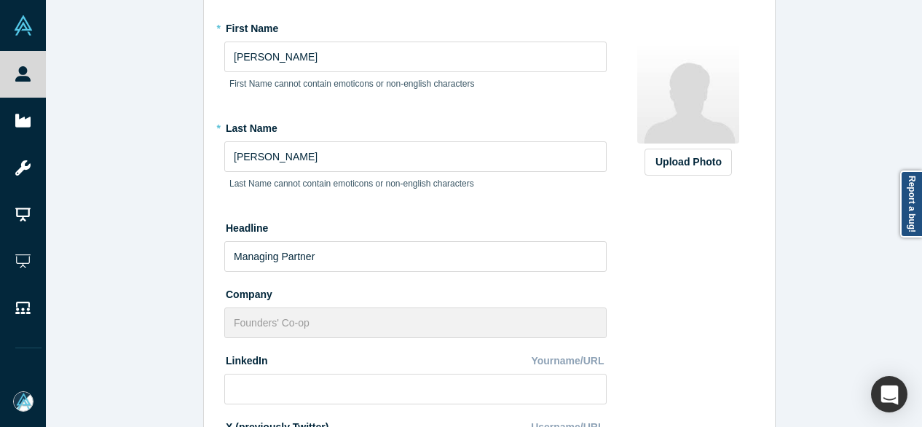
scroll to position [219, 0]
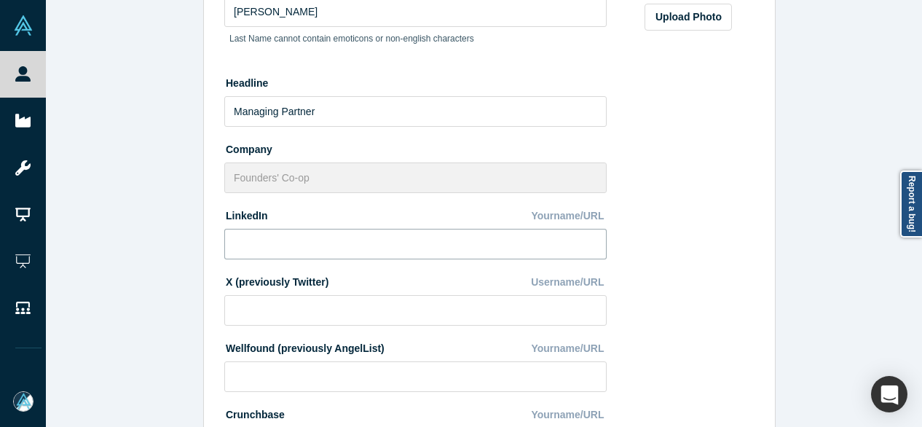
click at [299, 244] on input at bounding box center [415, 244] width 383 height 31
paste input "https://www.linkedin.com/in/devore/"
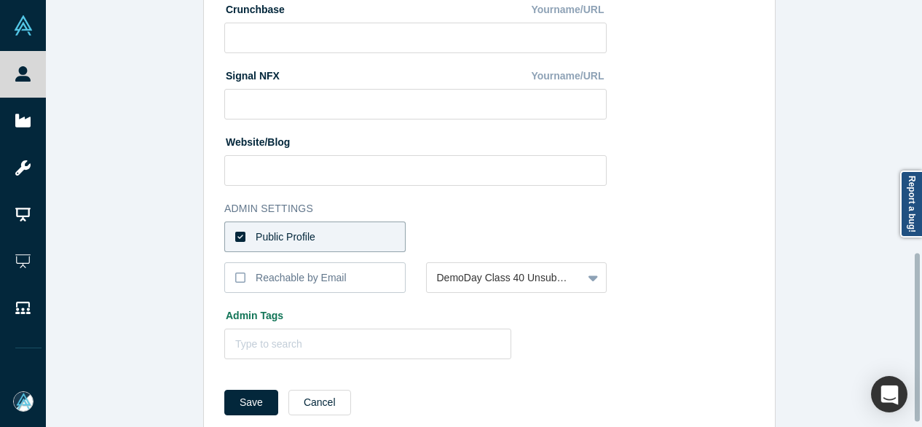
scroll to position [653, 0]
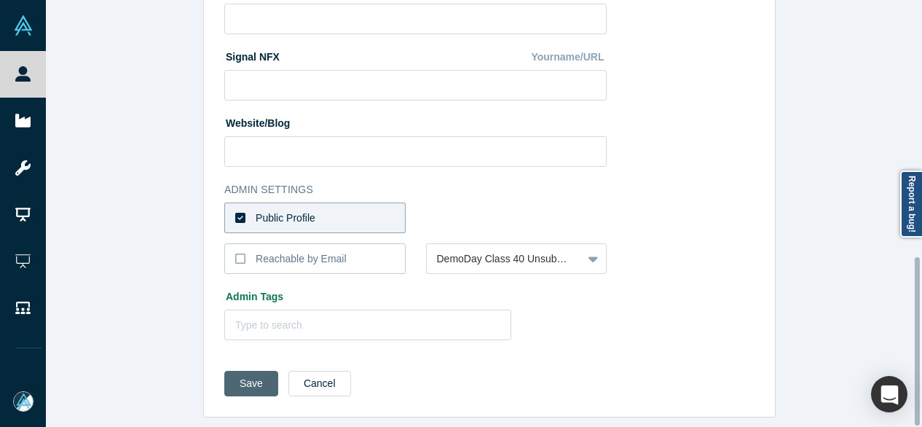
type input "https://www.linkedin.com/in/devore/"
click at [242, 374] on button "Save" at bounding box center [251, 384] width 54 height 26
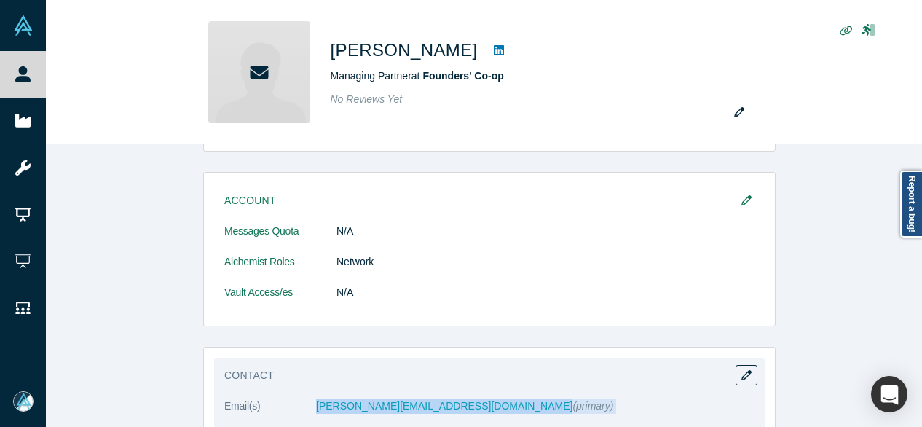
scroll to position [441, 0]
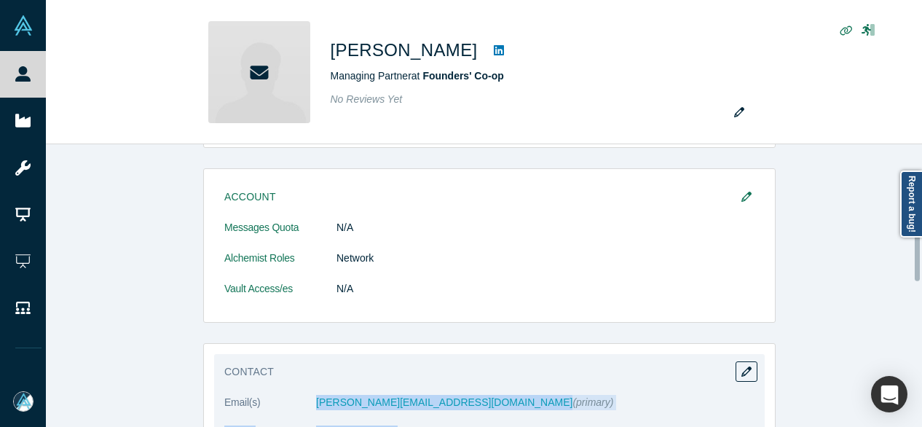
drag, startPoint x: 305, startPoint y: 419, endPoint x: 367, endPoint y: 414, distance: 62.1
click at [368, 416] on dl "Email(s) chris@founderscoop.com (primary) Phone (404) 480-3090" at bounding box center [489, 425] width 530 height 61
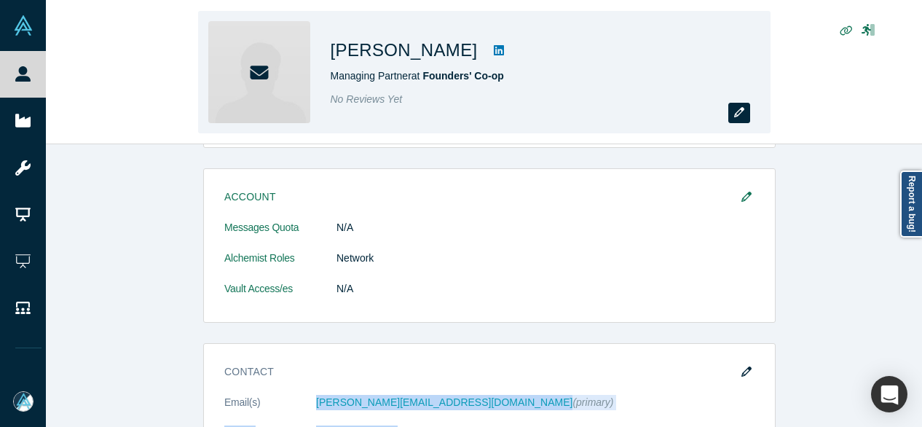
click at [744, 116] on icon "button" at bounding box center [739, 112] width 10 height 10
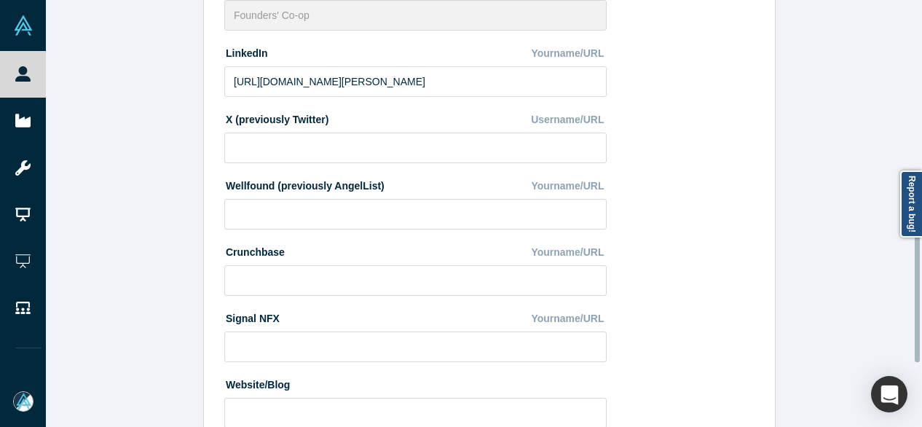
scroll to position [583, 0]
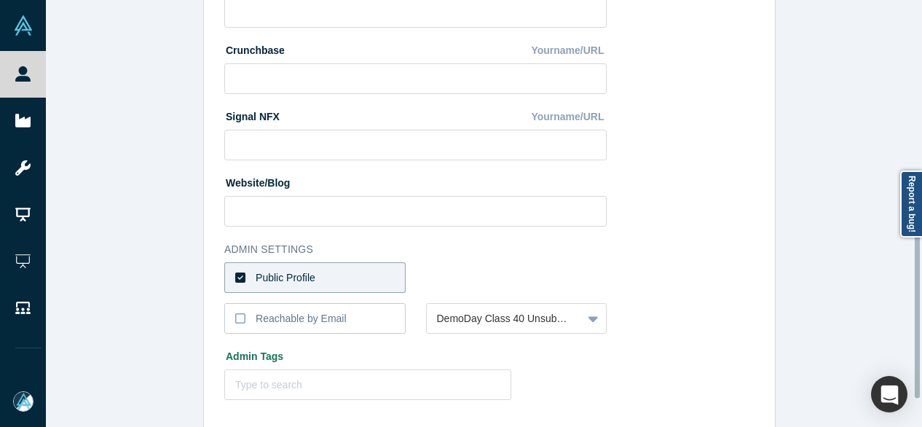
click at [313, 276] on label "Public Profile" at bounding box center [314, 277] width 181 height 31
click at [0, 0] on input "Public Profile" at bounding box center [0, 0] width 0 height 0
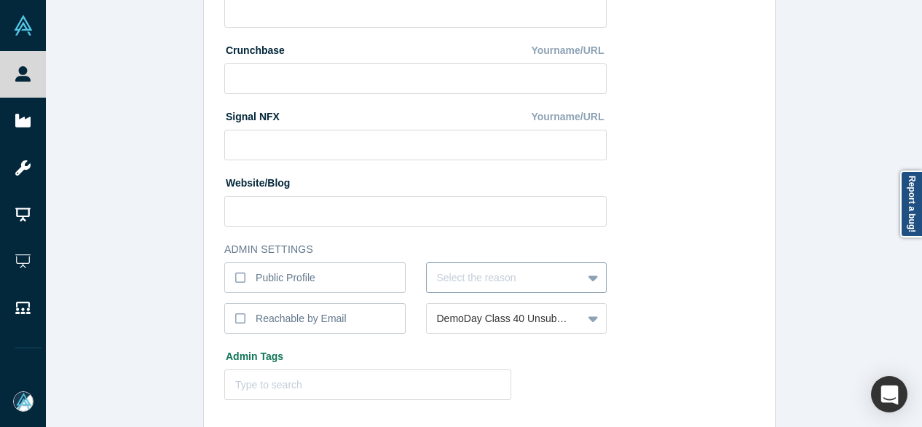
click at [471, 275] on div "Select the reason" at bounding box center [516, 277] width 181 height 31
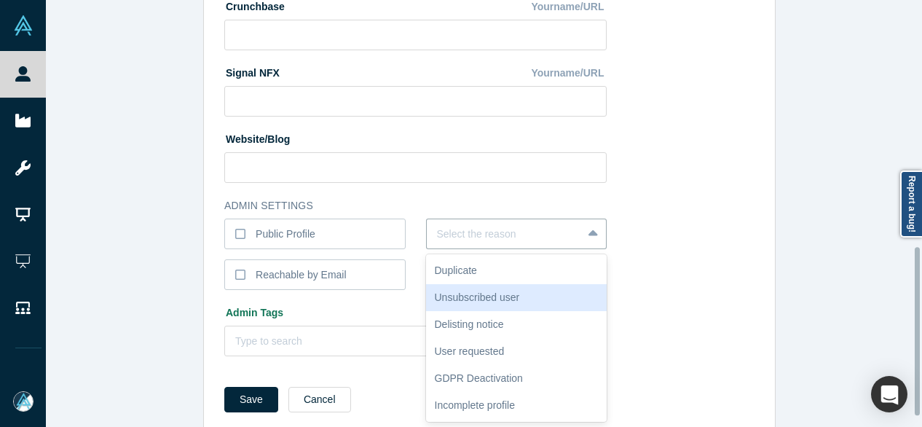
click at [462, 299] on div "Unsubscribed user" at bounding box center [516, 297] width 181 height 27
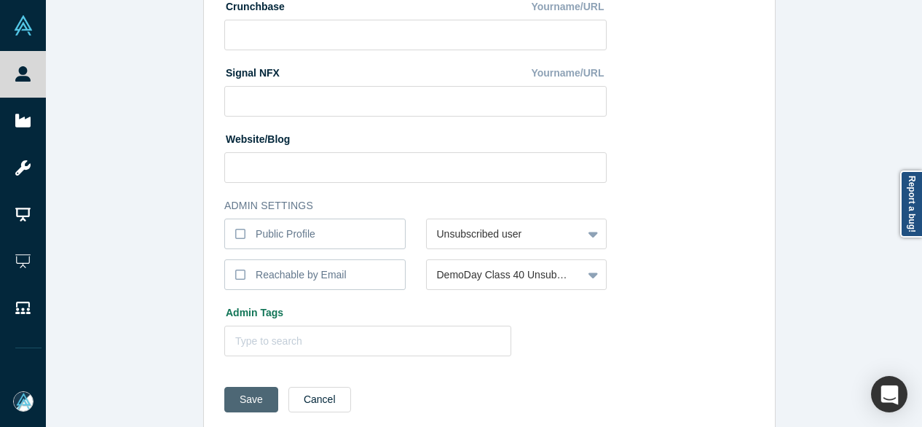
click at [245, 400] on button "Save" at bounding box center [251, 400] width 54 height 26
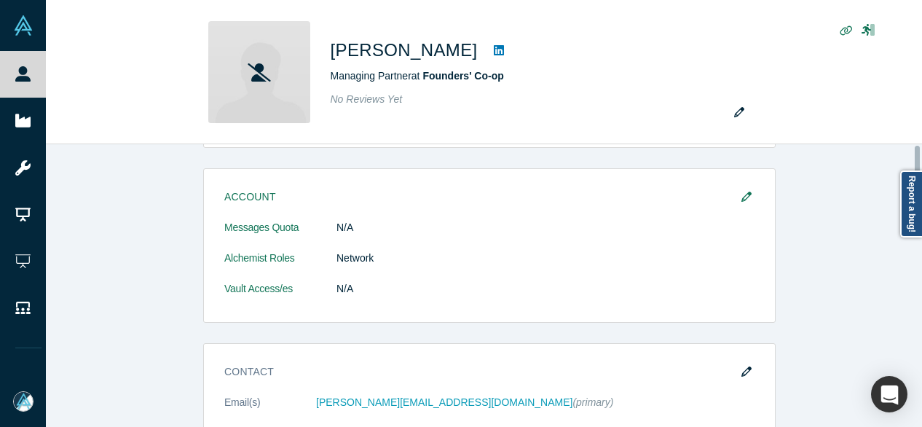
scroll to position [0, 0]
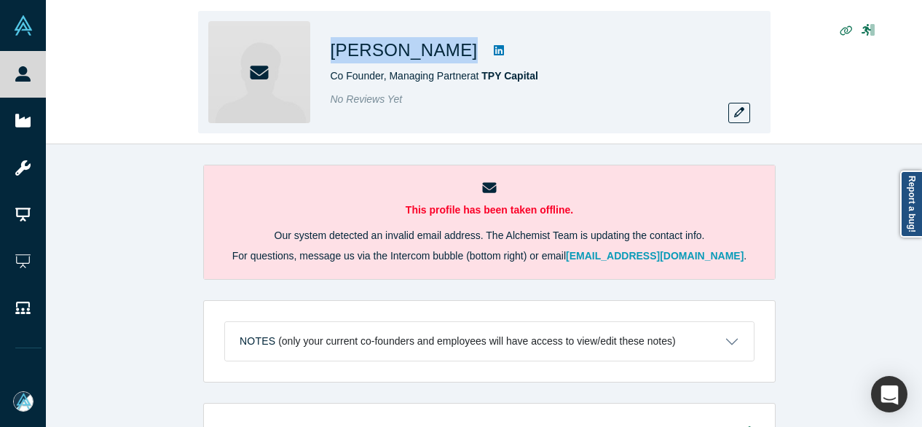
click at [426, 62] on div "[PERSON_NAME] Co Founder, Managing Partner at TPY Capital No Reviews Yet" at bounding box center [484, 72] width 573 height 122
